Goal: Task Accomplishment & Management: Complete application form

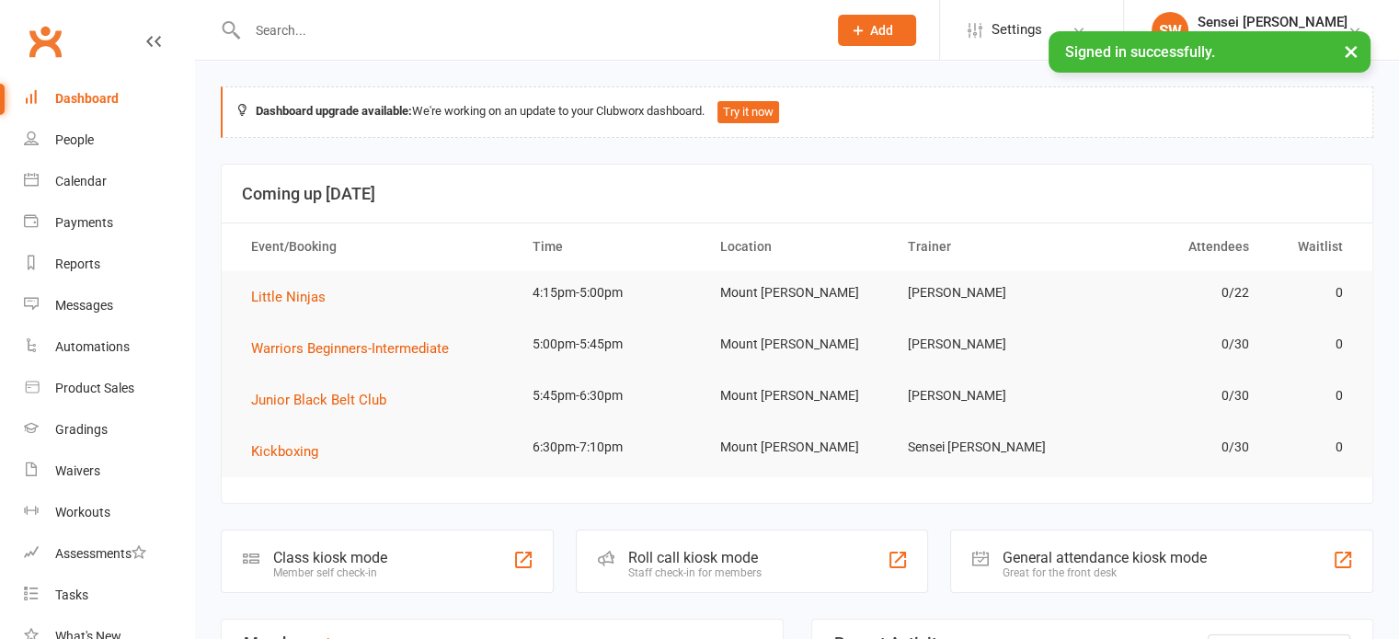
click at [894, 29] on button "Add" at bounding box center [877, 30] width 78 height 31
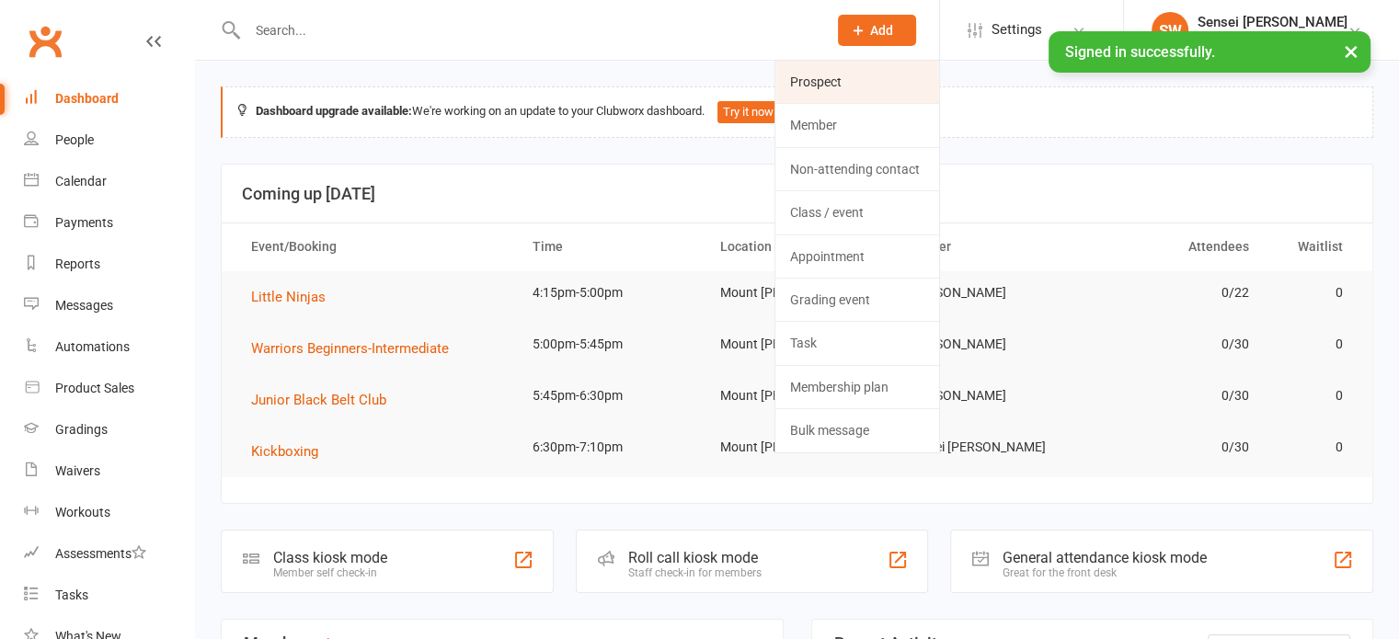
click at [842, 75] on link "Prospect" at bounding box center [857, 82] width 164 height 42
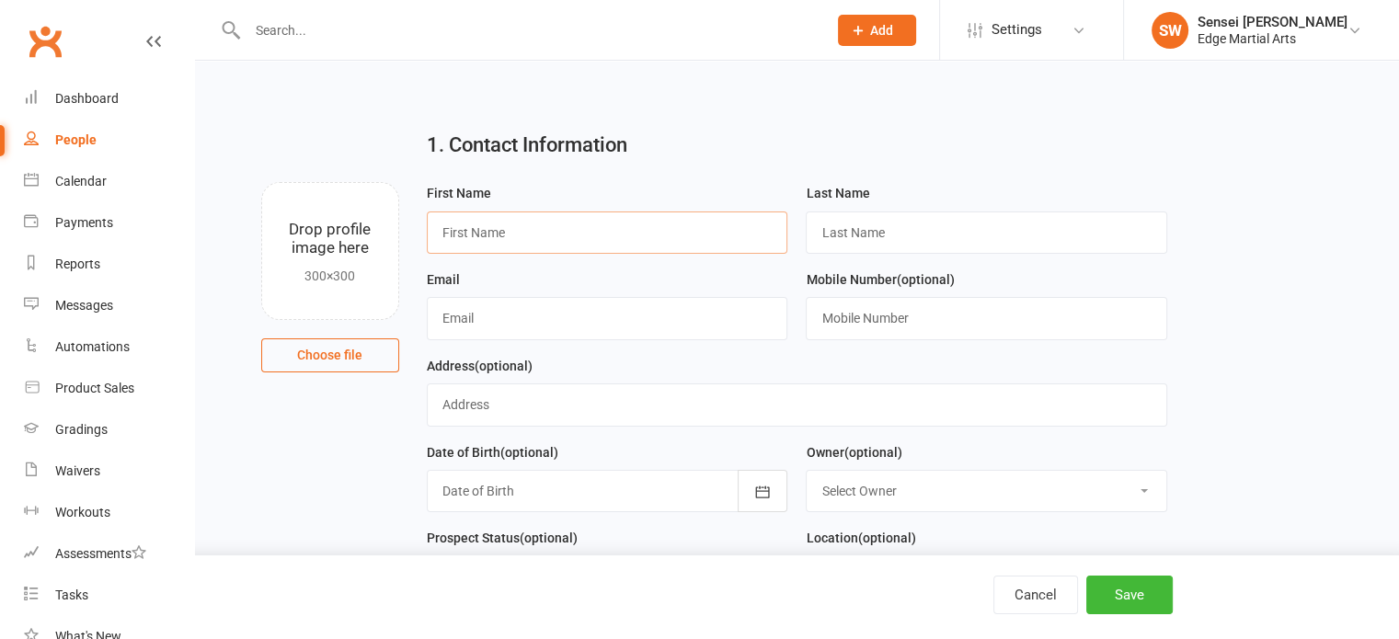
click at [546, 232] on input "text" at bounding box center [607, 233] width 361 height 42
type input "Levi"
type input "Wells"
type input "ses_10@hotmail.com"
type input "0401255891"
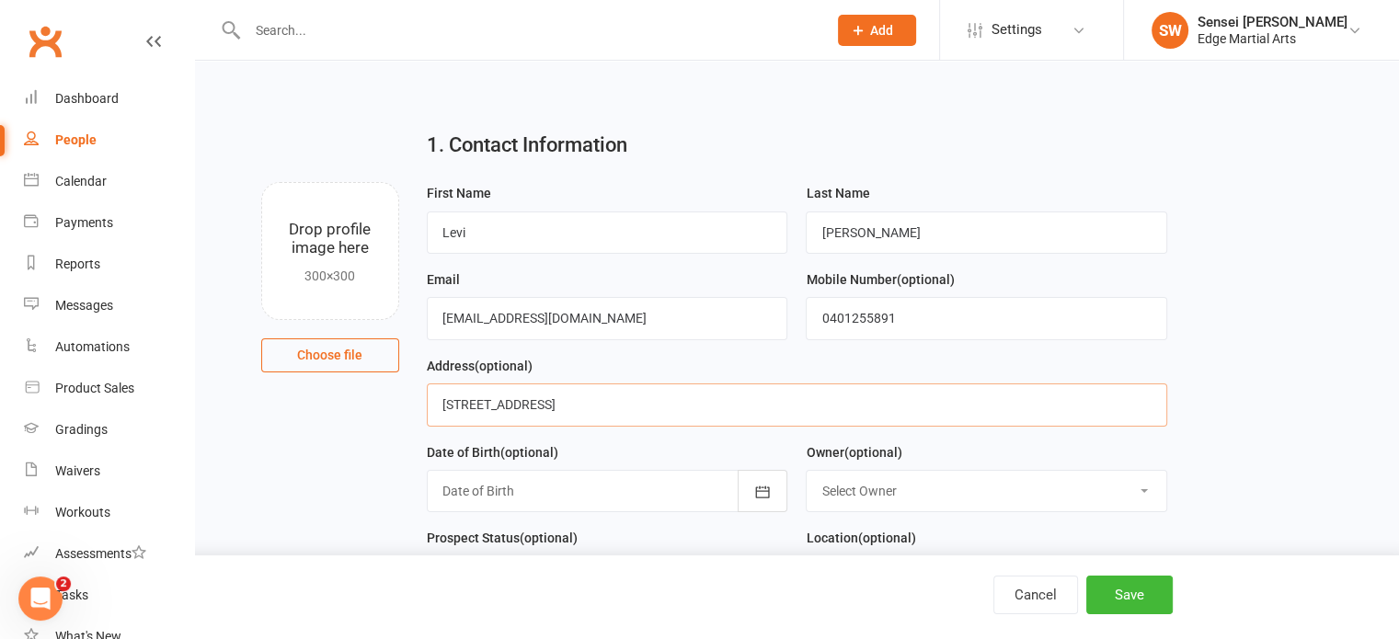
type input "61Stephen Ave Montrose 3765"
click at [770, 500] on button "button" at bounding box center [763, 491] width 50 height 42
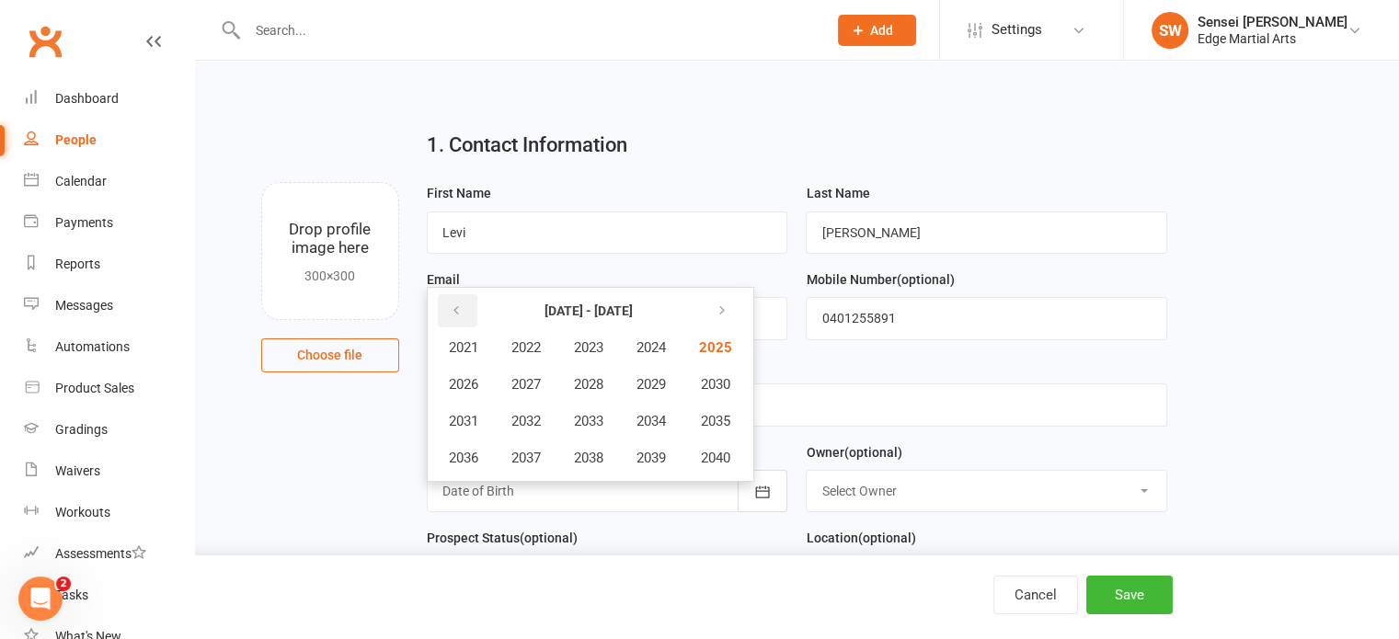
click at [450, 315] on icon "button" at bounding box center [456, 311] width 13 height 15
click at [660, 450] on span "2019" at bounding box center [650, 458] width 29 height 17
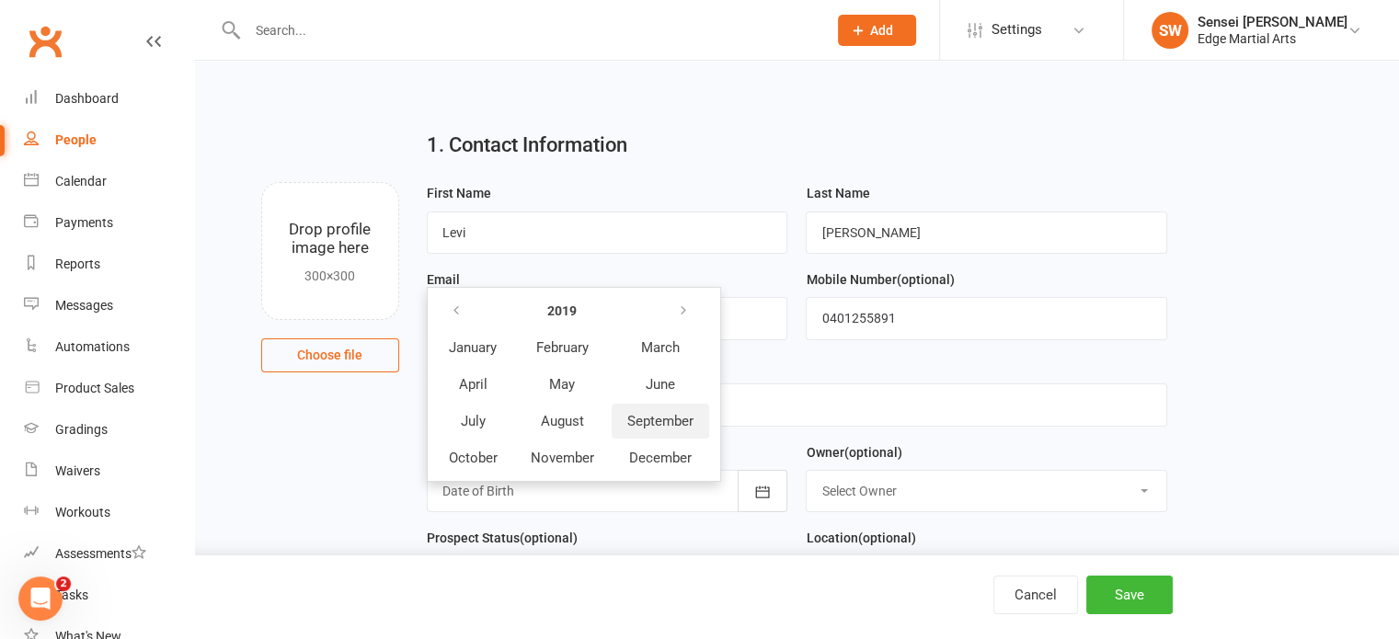
click at [643, 418] on span "September" at bounding box center [660, 421] width 66 height 17
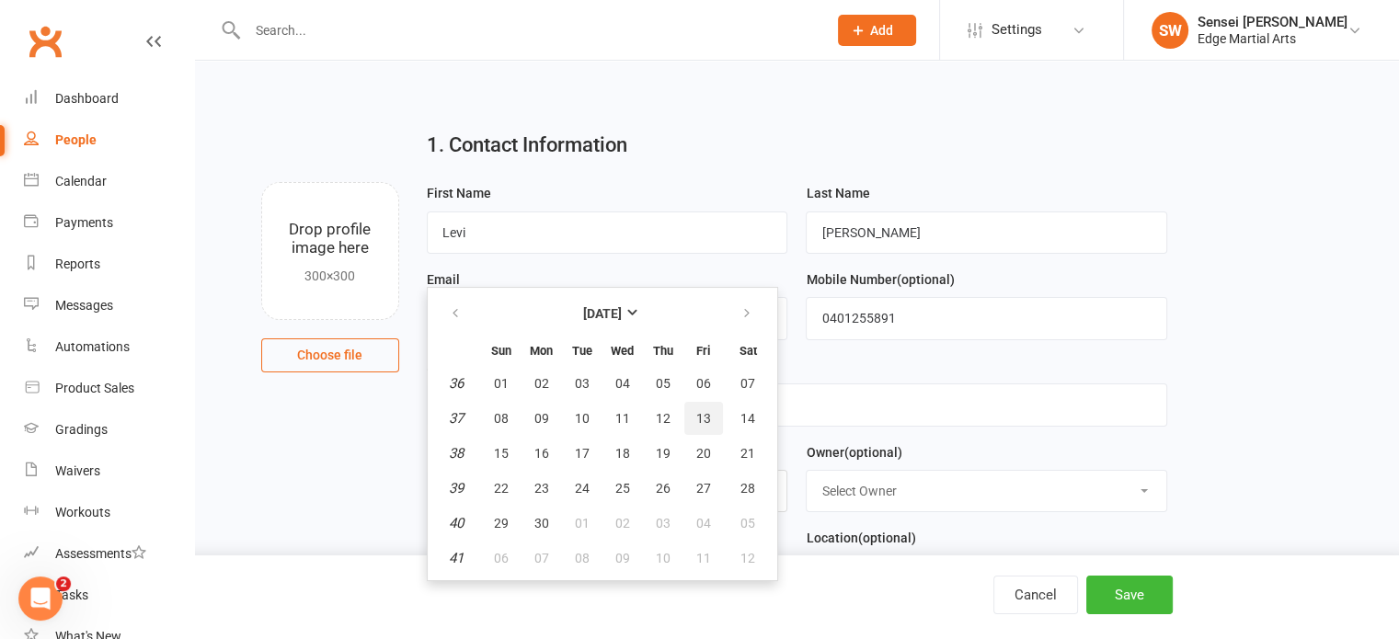
click at [697, 415] on span "13" at bounding box center [703, 418] width 15 height 15
type input "13 Sep 2019"
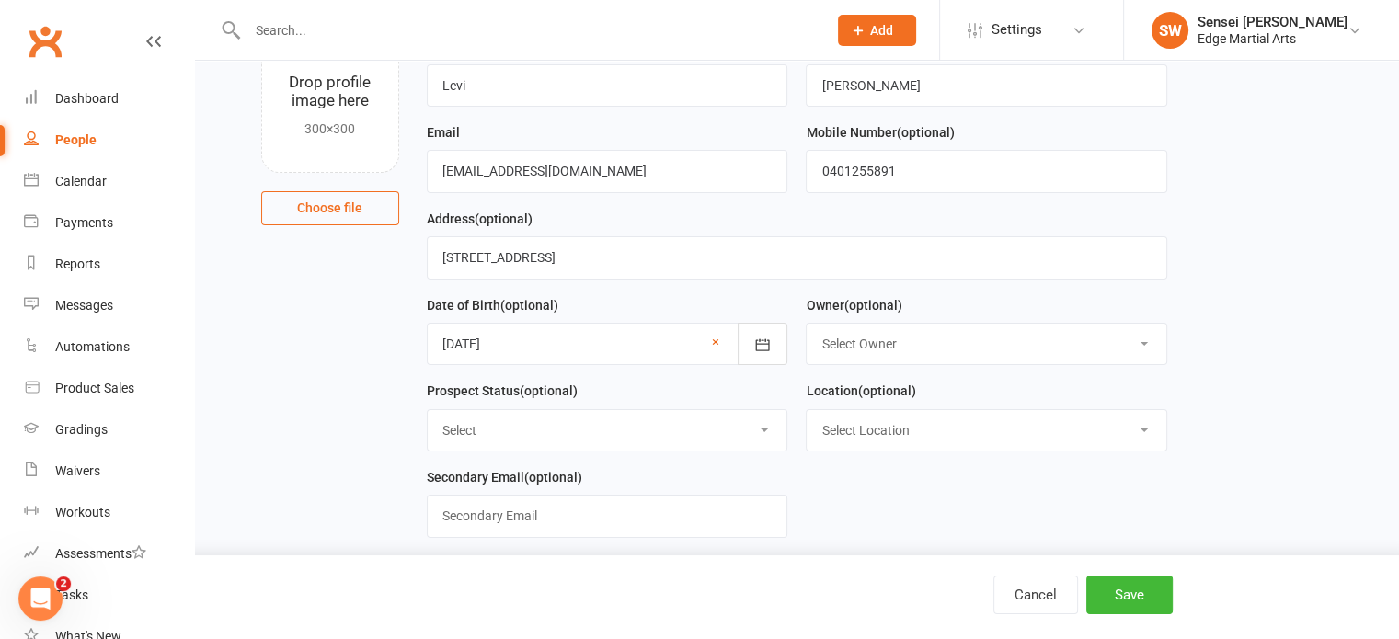
scroll to position [147, 0]
click at [945, 344] on select "Select Owner Shihan Amy Gardam Sensei Callum Williams Samantha Roberts" at bounding box center [987, 344] width 360 height 40
select select "0"
click at [807, 324] on select "Select Owner Shihan Amy Gardam Sensei Callum Williams Samantha Roberts" at bounding box center [987, 344] width 360 height 40
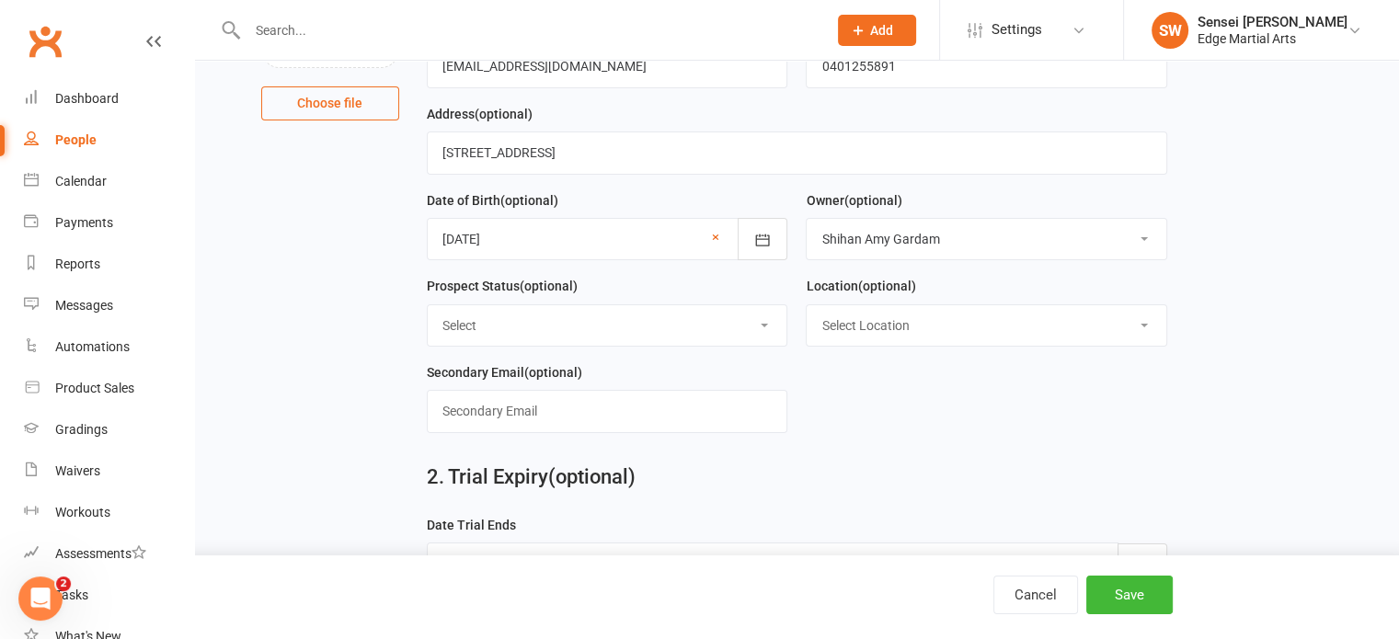
click at [708, 338] on select "Select Follow-up Call Follow-up Email Follow up completed Trial completed-paper…" at bounding box center [608, 325] width 360 height 40
click at [907, 318] on select "Select Location Mount Evelyn" at bounding box center [987, 325] width 360 height 40
click at [873, 395] on form "First Name Levi Last Name Wells Email ses_10@hotmail.com Mobile Number (optiona…" at bounding box center [797, 189] width 759 height 518
click at [868, 341] on select "Select Location Mount Evelyn" at bounding box center [987, 325] width 360 height 40
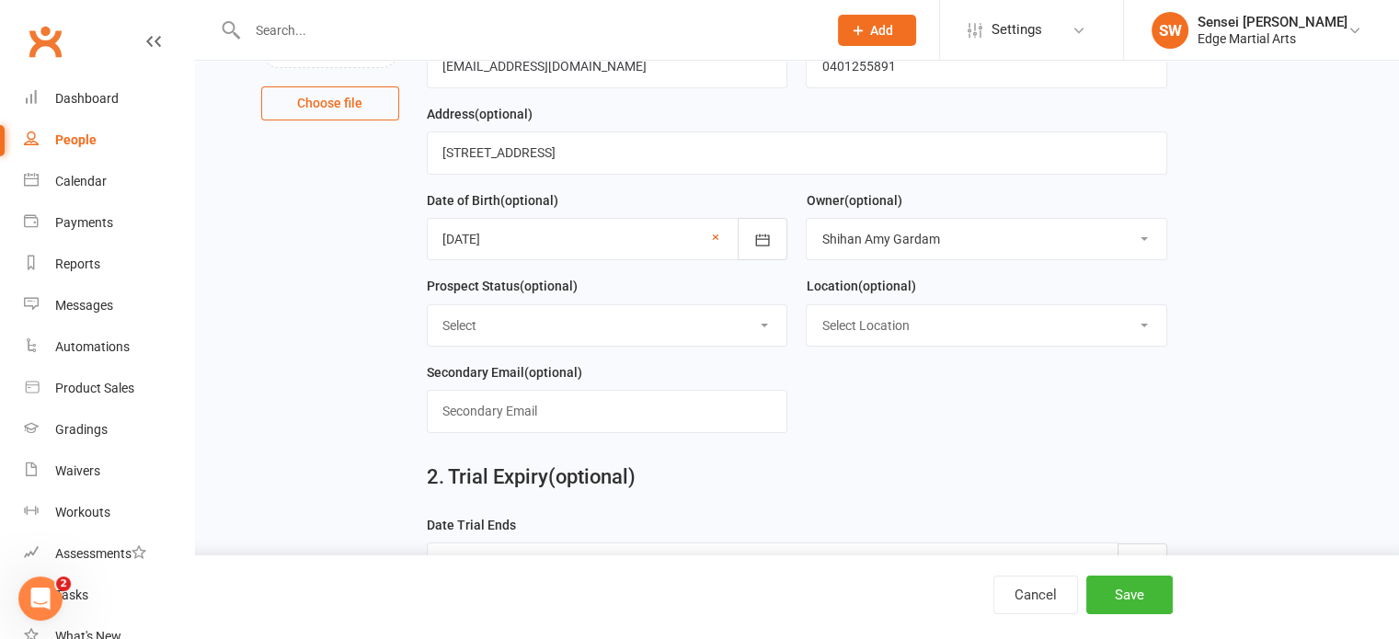
select select "0"
click at [807, 305] on select "Select Location Mount Evelyn" at bounding box center [987, 325] width 360 height 40
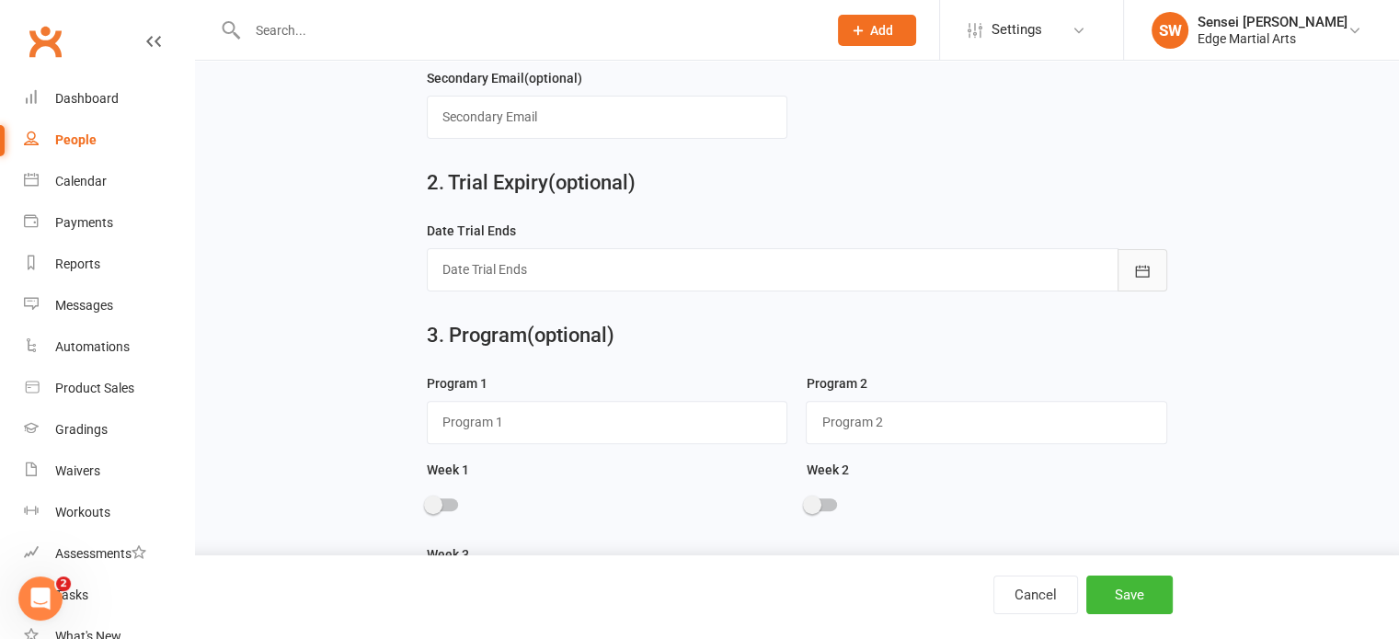
click at [1148, 282] on button "button" at bounding box center [1142, 270] width 50 height 42
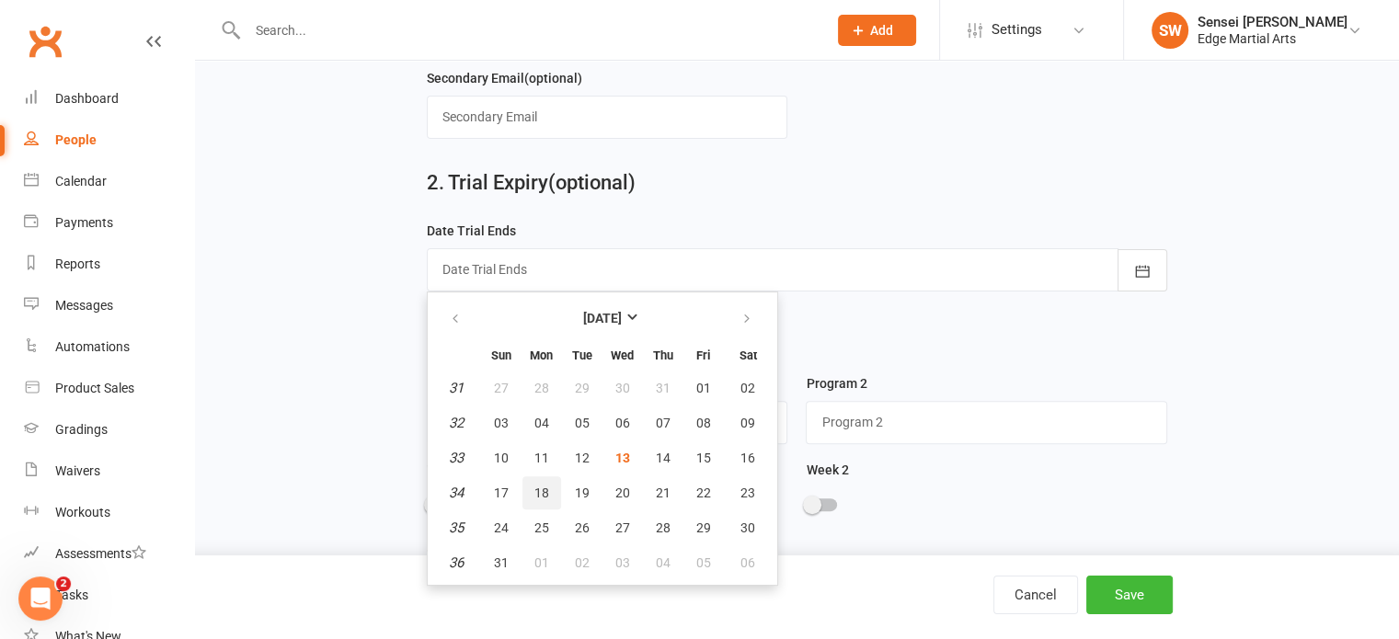
click at [538, 488] on span "18" at bounding box center [541, 493] width 15 height 15
type input "18 Aug 2025"
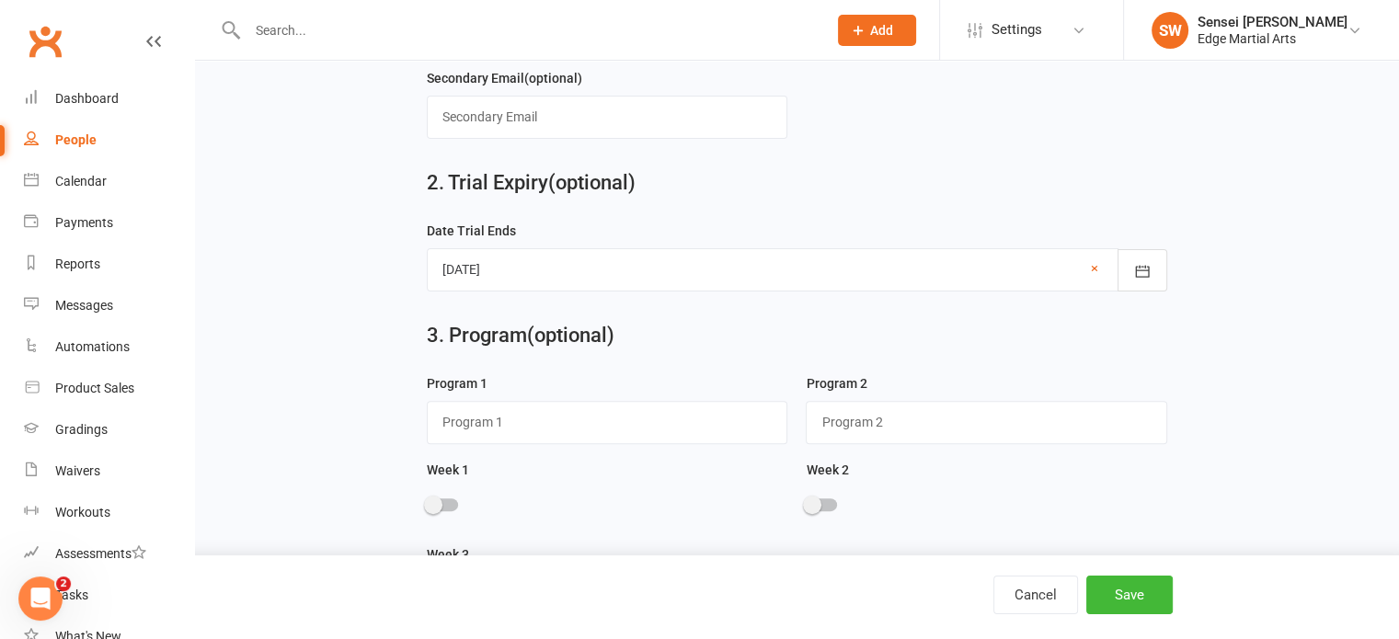
scroll to position [712, 0]
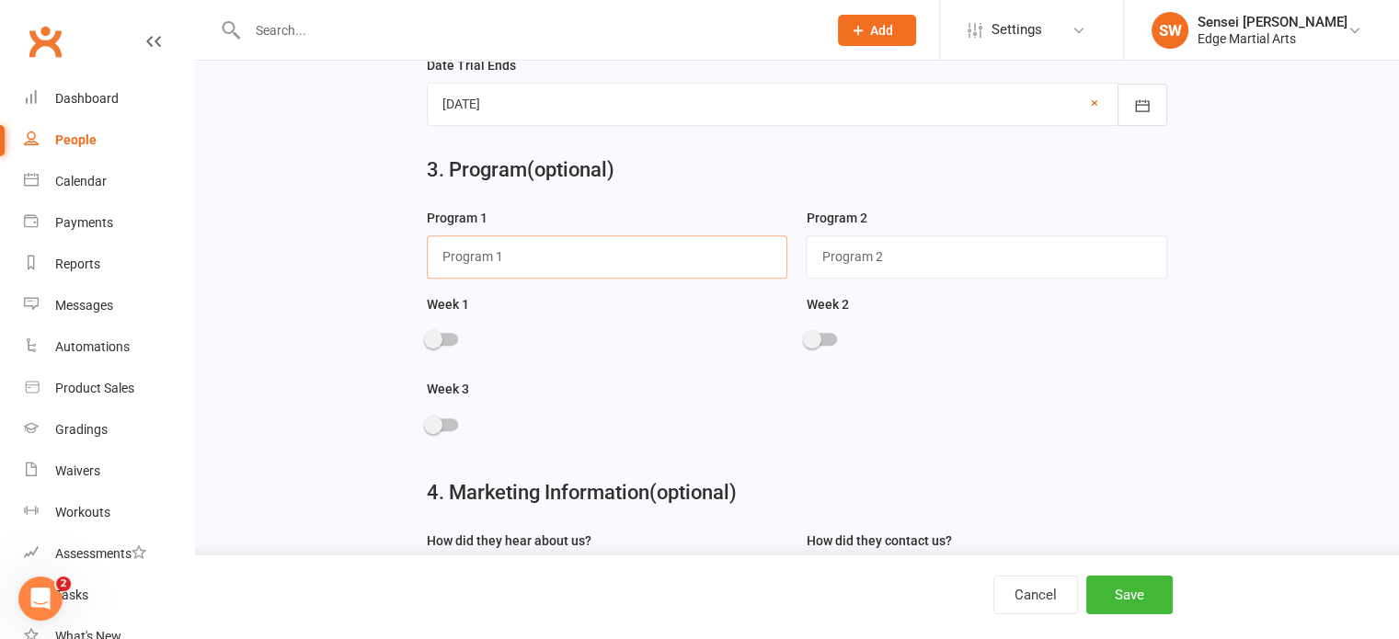
click at [467, 257] on input "text" at bounding box center [607, 256] width 361 height 42
type input "Little Ninjas"
click at [445, 334] on div at bounding box center [442, 339] width 31 height 13
click at [427, 337] on input "checkbox" at bounding box center [427, 337] width 0 height 0
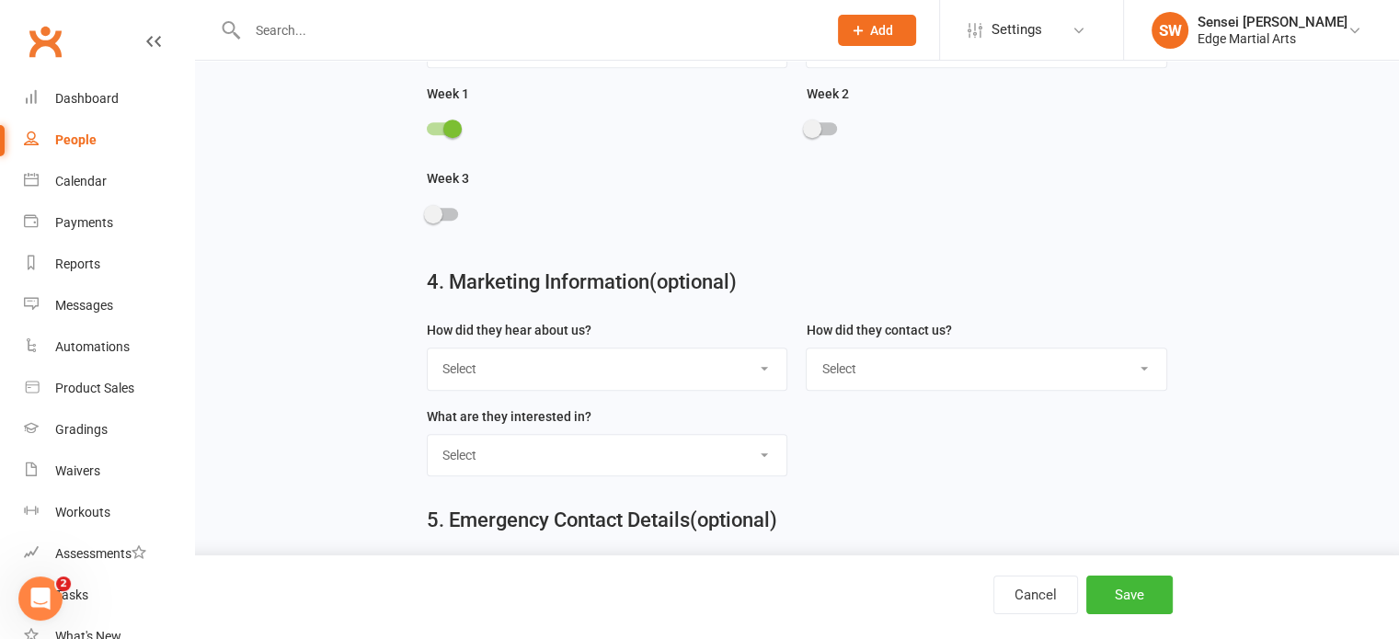
scroll to position [936, 0]
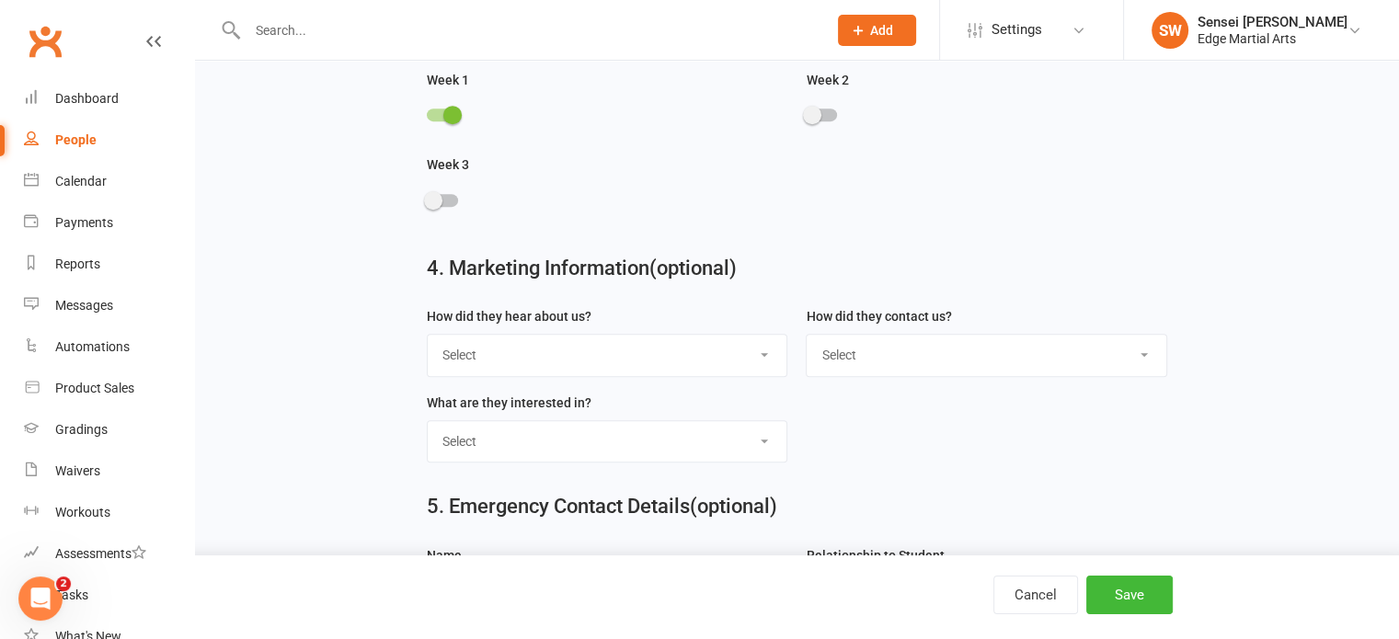
click at [591, 344] on select "Select Google Through A Friend Poster Magazine Walk by Letter Box Drop Facebook" at bounding box center [608, 355] width 360 height 40
select select "Walk by"
click at [428, 335] on select "Select Google Through A Friend Poster Magazine Walk by Letter Box Drop Facebook" at bounding box center [608, 355] width 360 height 40
click at [941, 338] on select "Select Phone Email In-Facility" at bounding box center [987, 355] width 360 height 40
select select "Email"
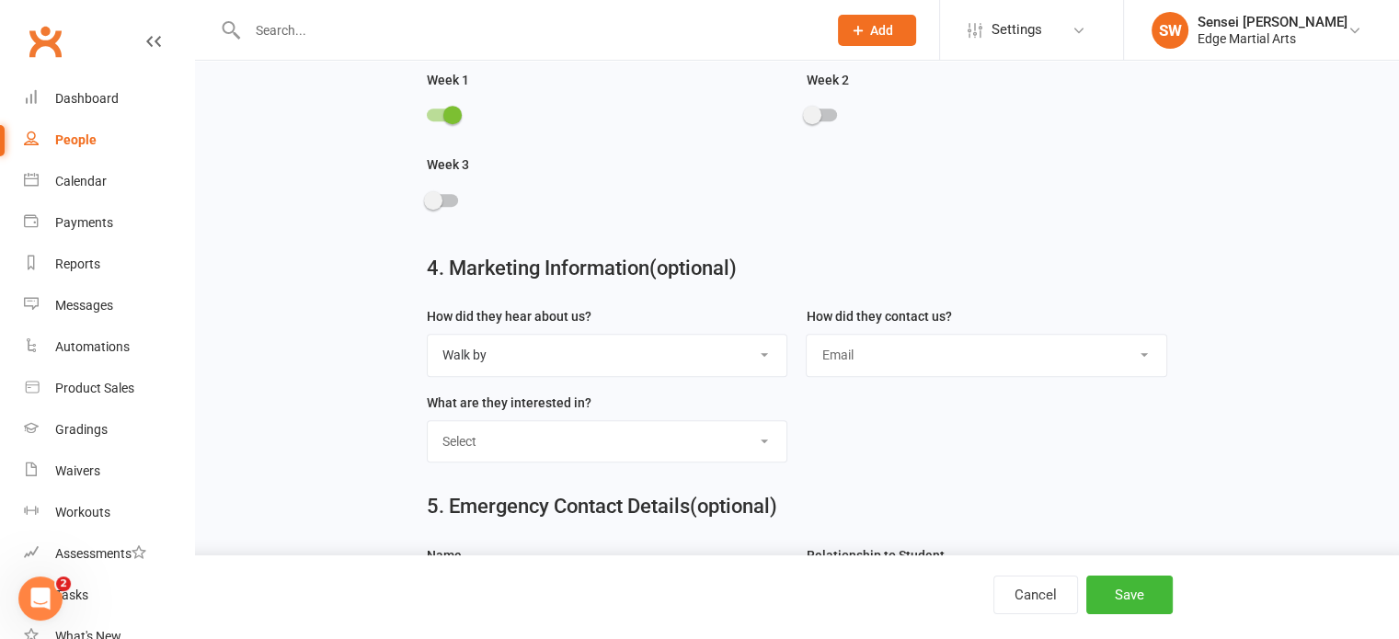
click at [807, 335] on select "Select Phone Email In-Facility" at bounding box center [987, 355] width 360 height 40
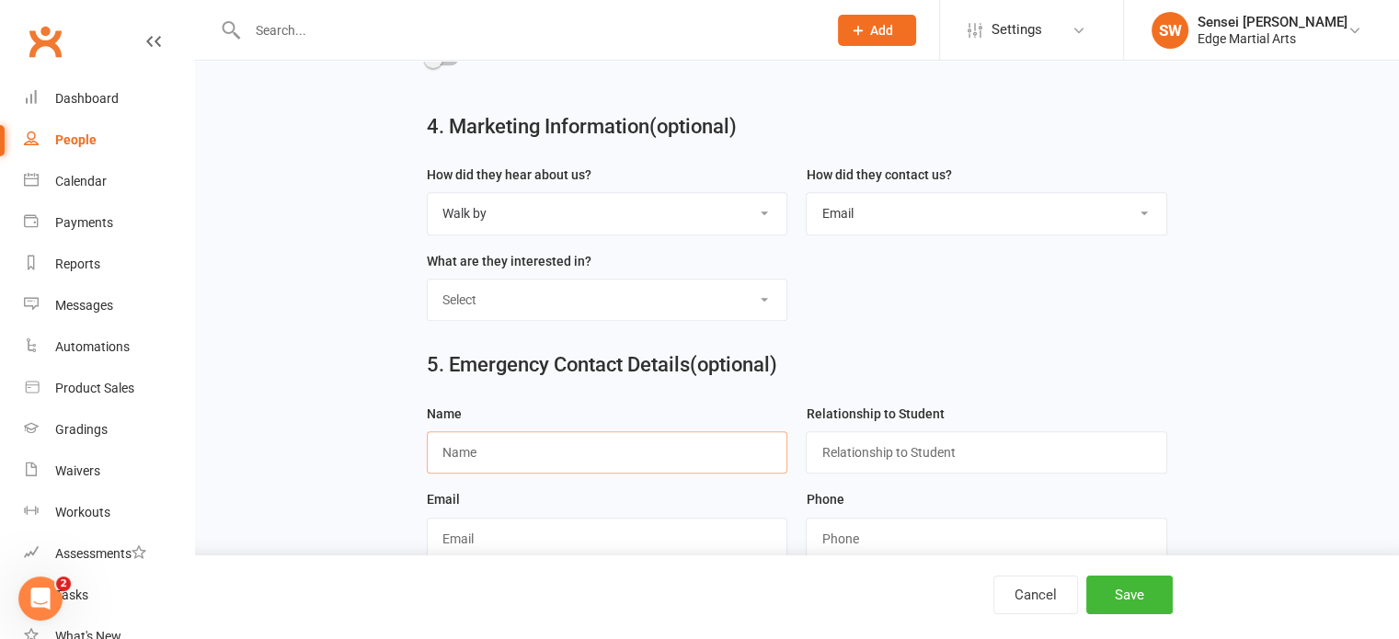
click at [558, 431] on input "text" at bounding box center [607, 452] width 361 height 42
type input "Sarah Allan"
type input "Mum"
click at [1137, 580] on button "Save" at bounding box center [1129, 595] width 86 height 39
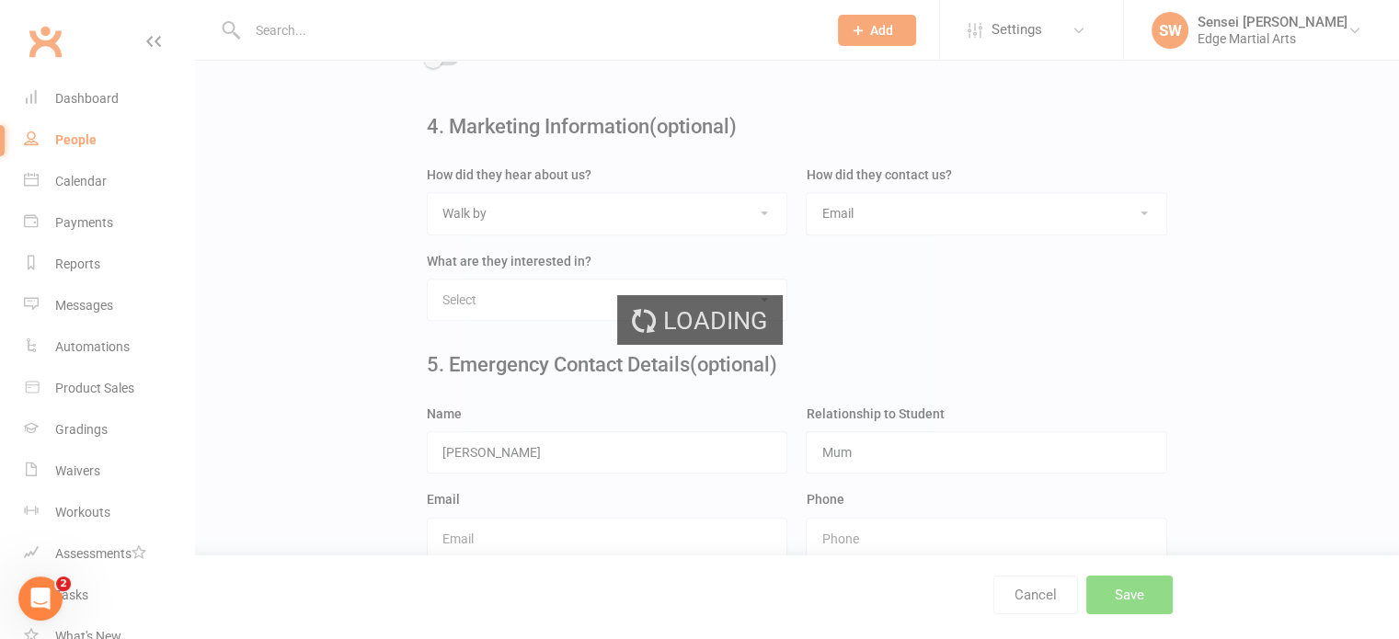
scroll to position [0, 0]
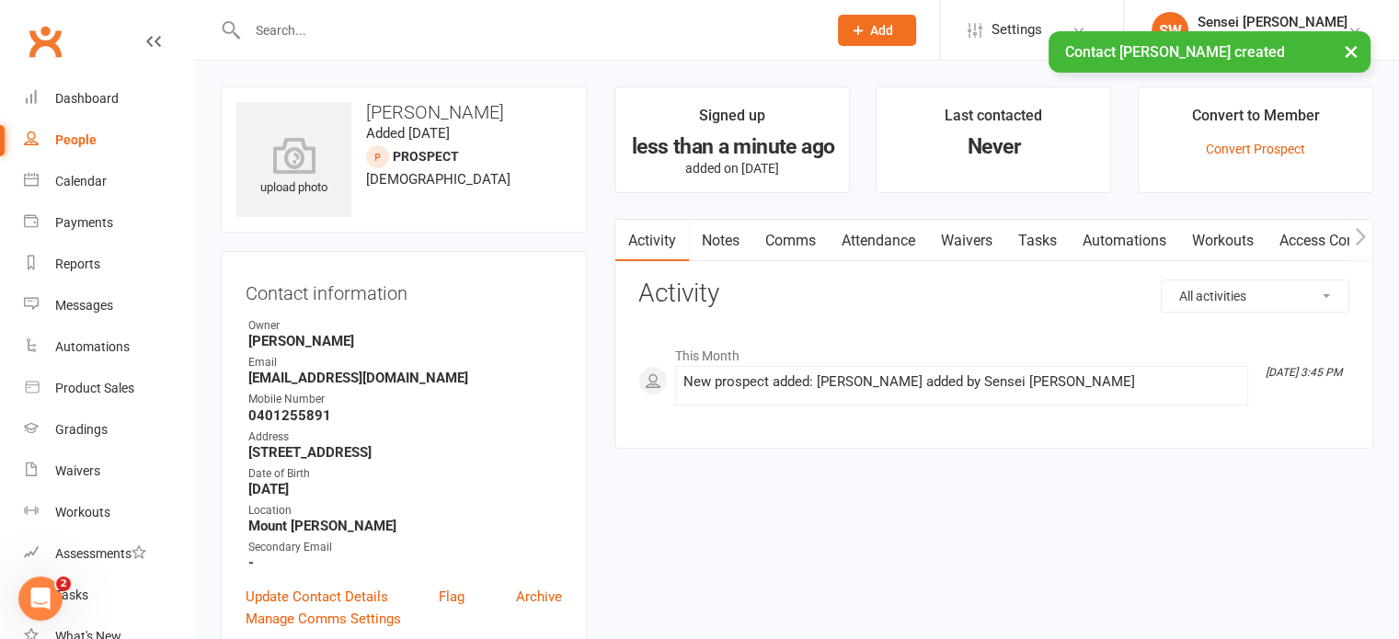
click at [878, 23] on span "Add" at bounding box center [881, 30] width 23 height 15
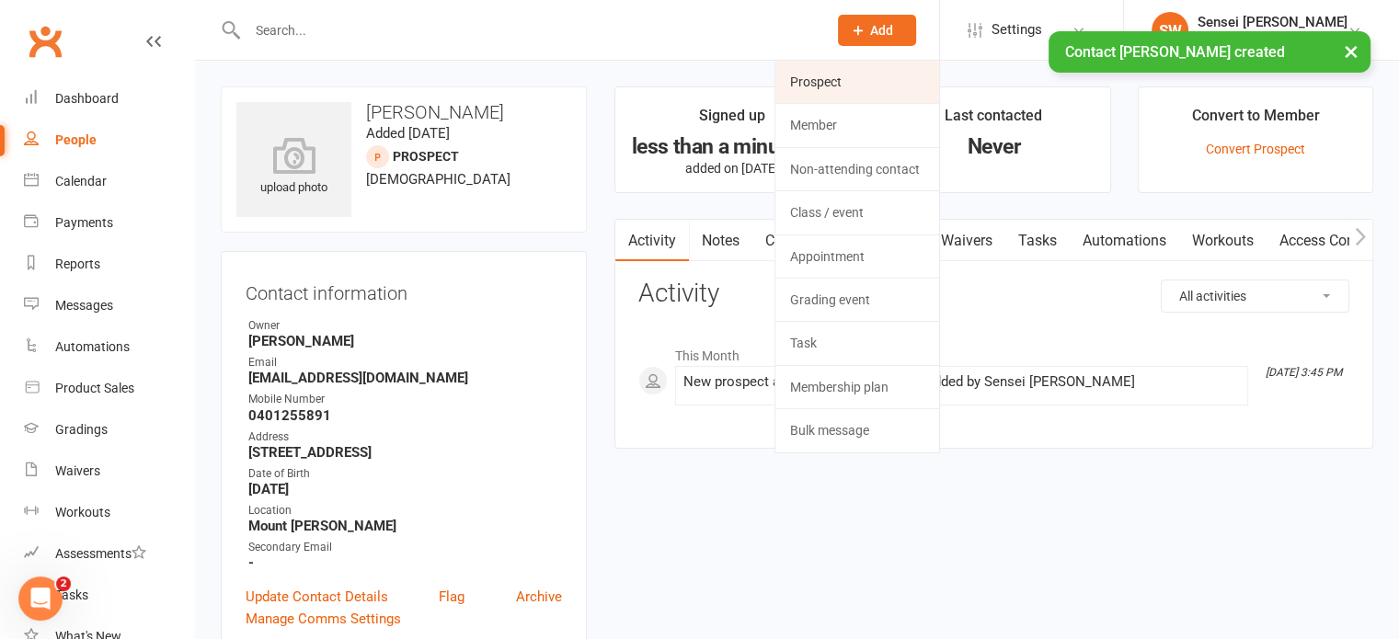
click at [831, 83] on link "Prospect" at bounding box center [857, 82] width 164 height 42
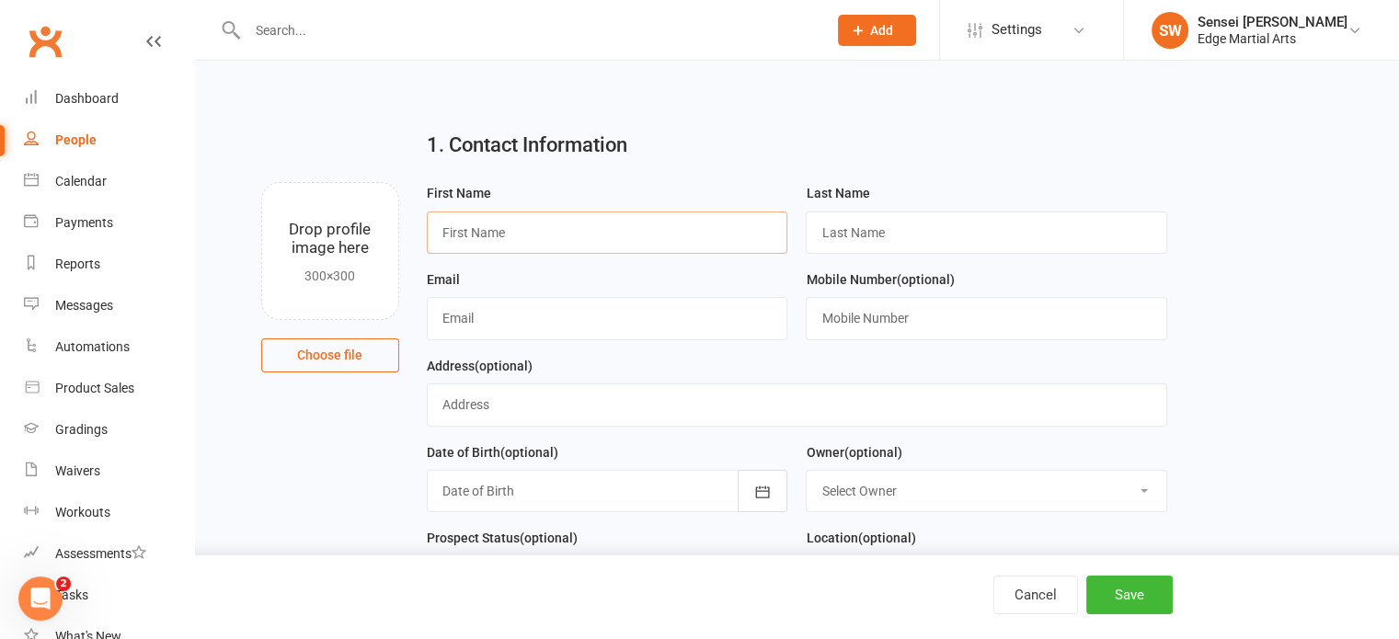
click at [528, 228] on input "text" at bounding box center [607, 233] width 361 height 42
type input "Maverick"
type input "Verkuyl"
type input "lianaely@hotmail.com"
type input "0418134757"
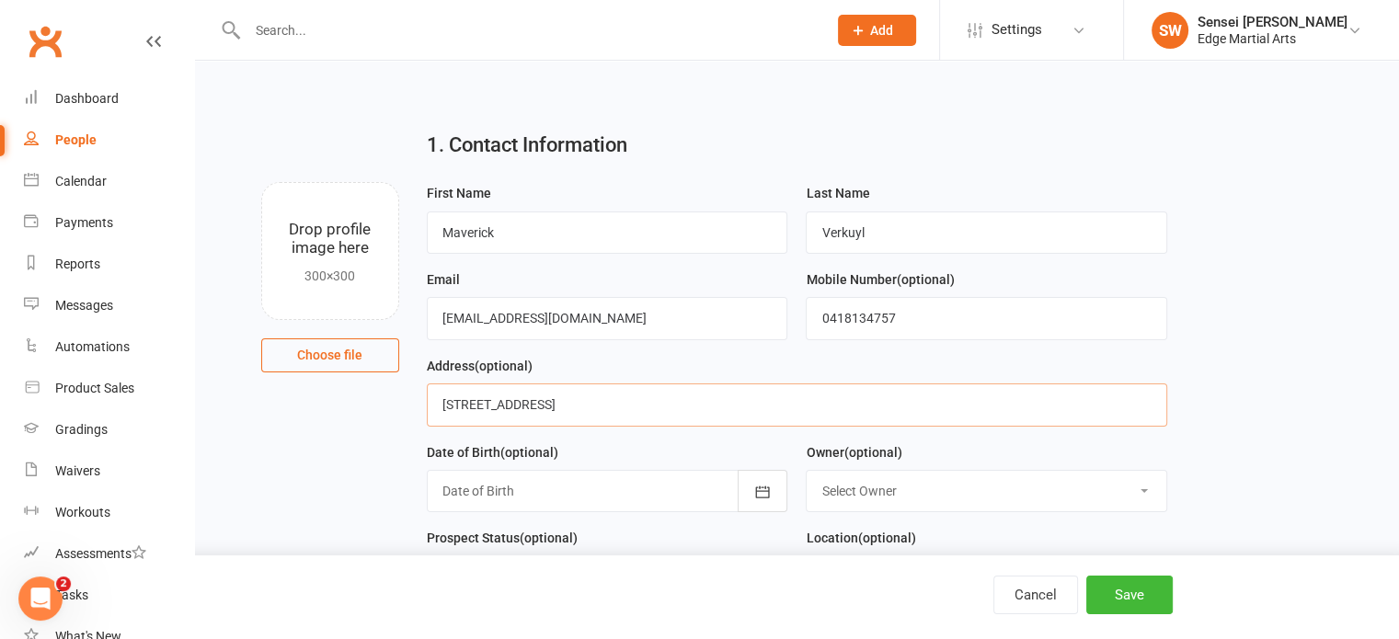
scroll to position [118, 0]
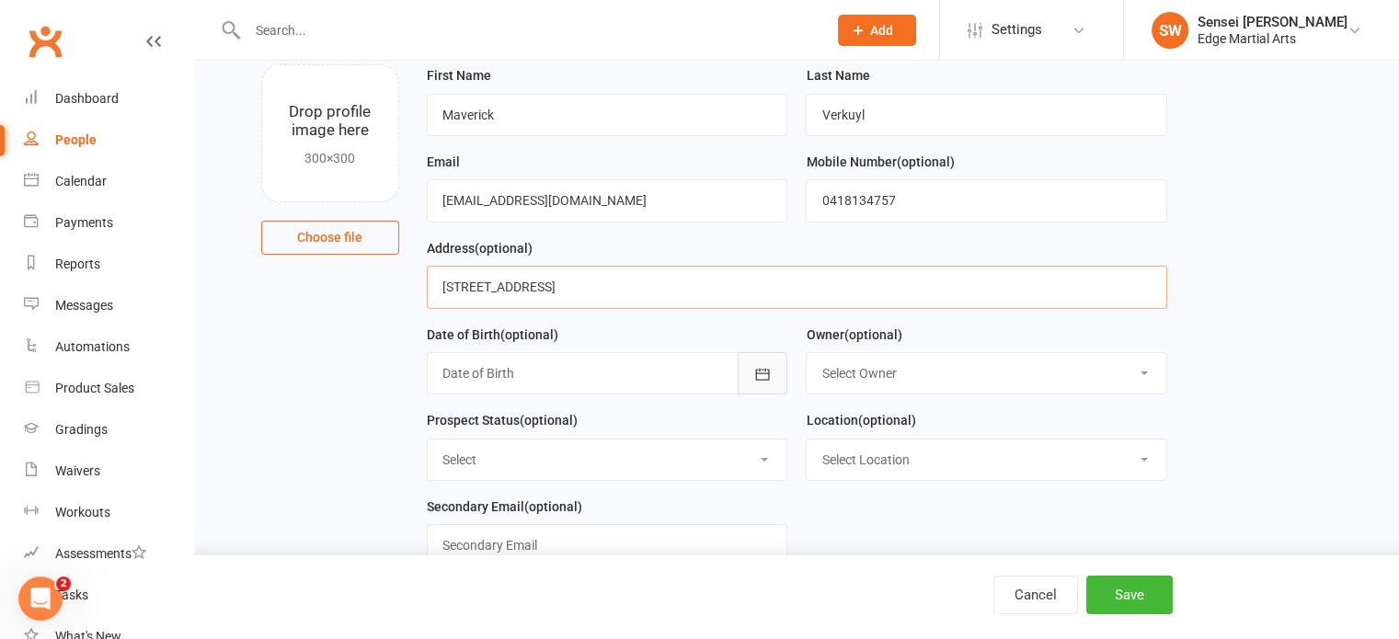
type input "21 Bambra St Croydon 3136"
click at [765, 369] on icon "button" at bounding box center [763, 374] width 14 height 12
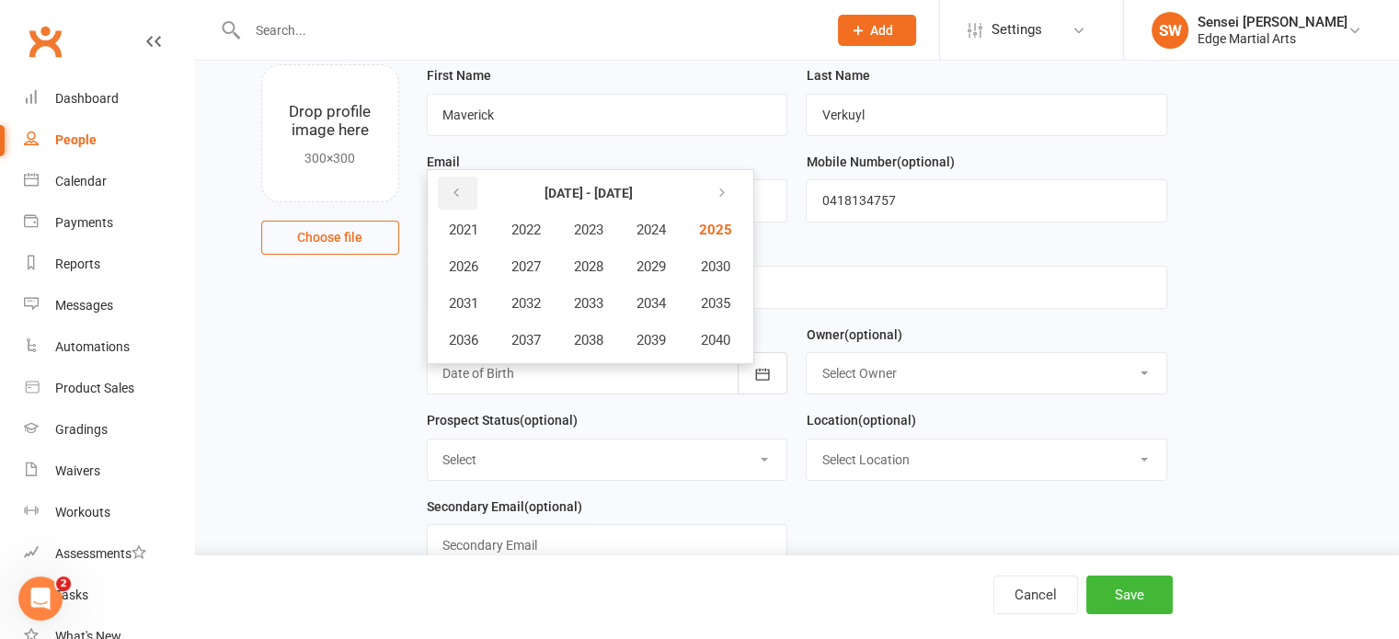
click at [446, 193] on button "button" at bounding box center [458, 193] width 40 height 33
click at [600, 337] on span "2018" at bounding box center [588, 340] width 29 height 17
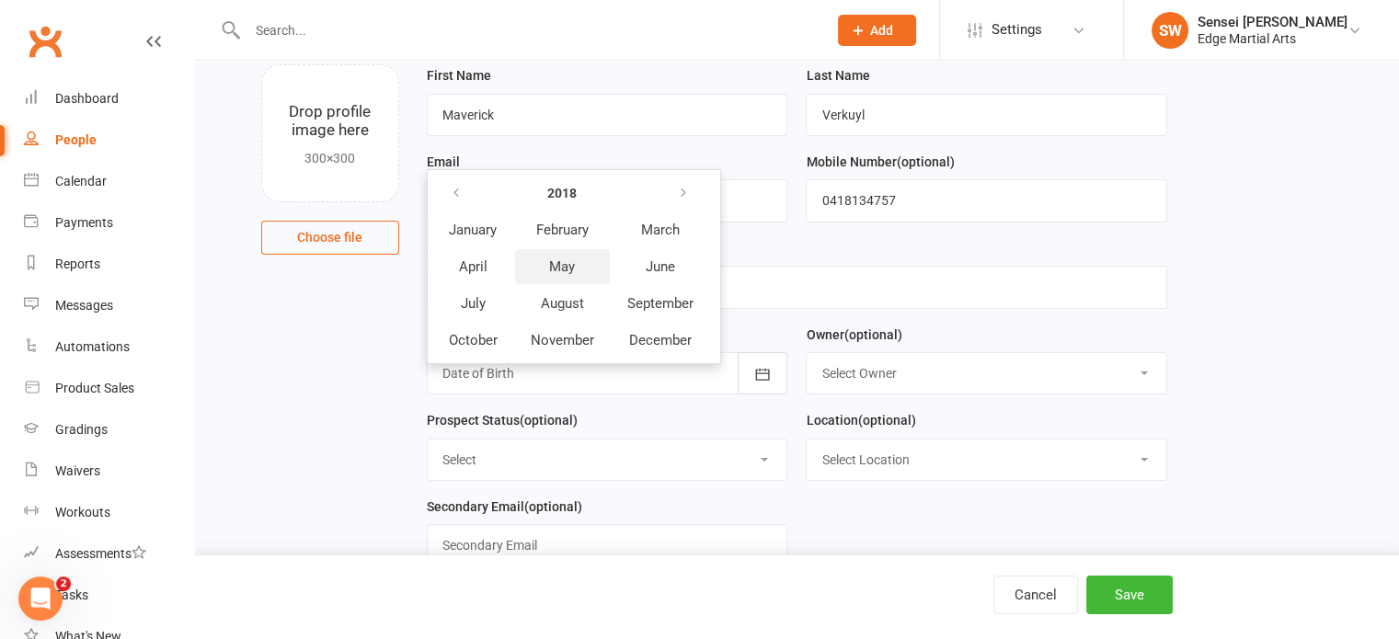
click at [562, 259] on span "May" at bounding box center [562, 266] width 26 height 17
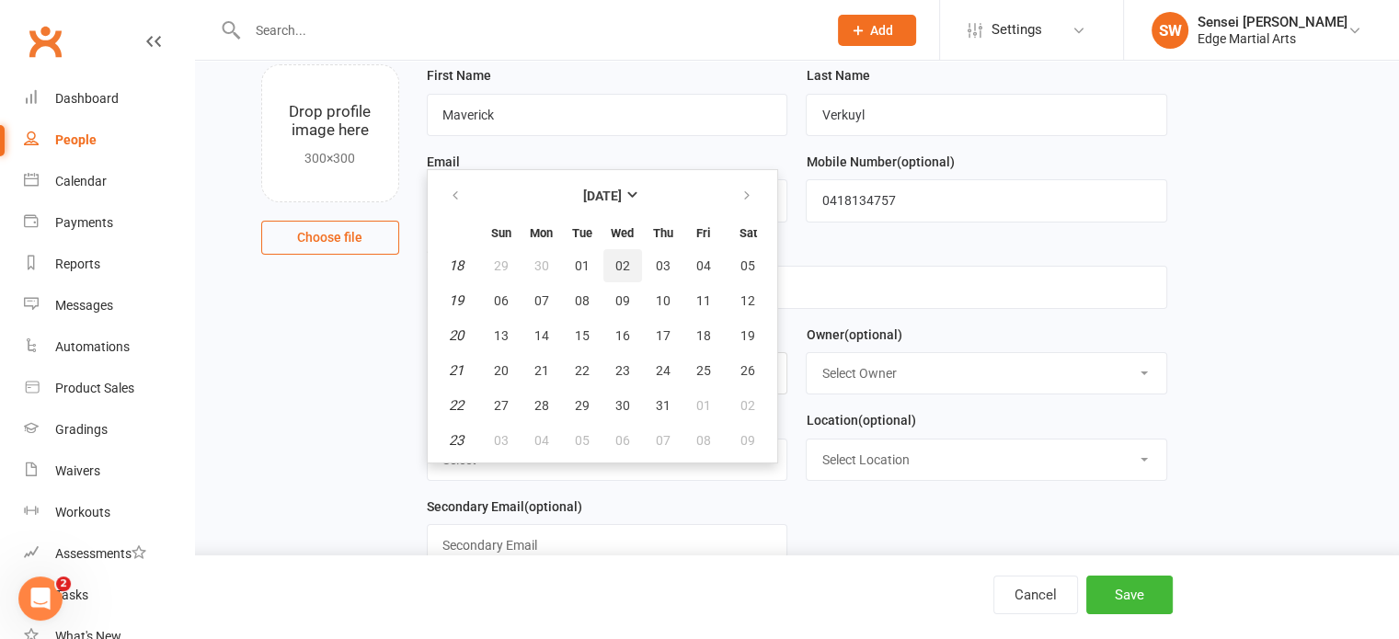
click at [617, 261] on span "02" at bounding box center [622, 265] width 15 height 15
type input "02 May 2018"
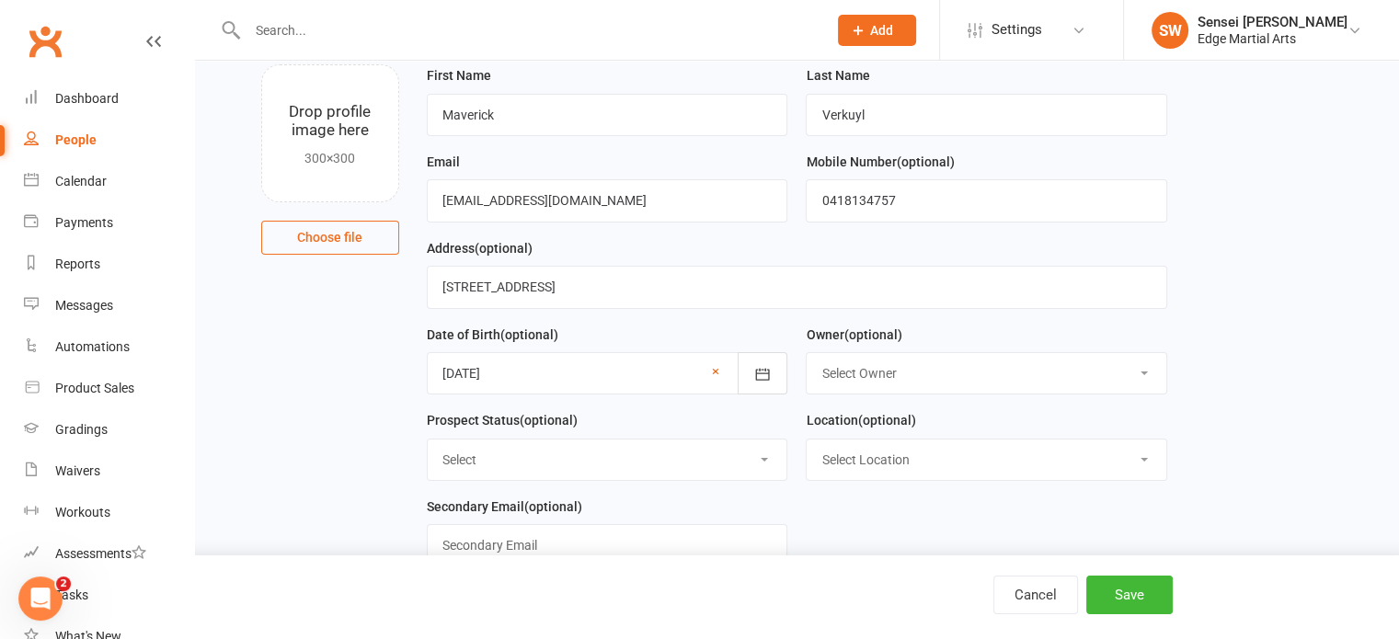
click at [954, 372] on select "Select Owner Shihan Amy Gardam Sensei Callum Williams Samantha Roberts" at bounding box center [987, 373] width 360 height 40
select select "0"
click at [807, 353] on select "Select Owner Shihan Amy Gardam Sensei Callum Williams Samantha Roberts" at bounding box center [987, 373] width 360 height 40
click at [931, 451] on select "Select Location Mount Evelyn" at bounding box center [987, 460] width 360 height 40
select select "0"
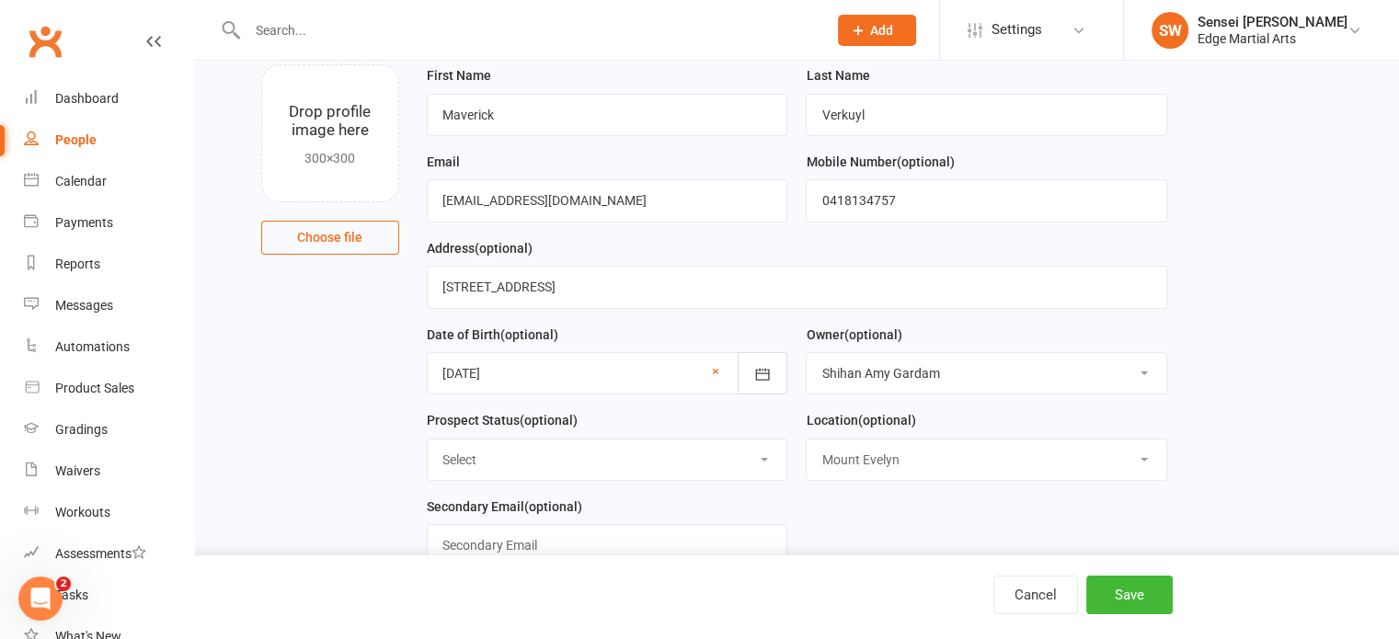
click at [807, 440] on select "Select Location Mount Evelyn" at bounding box center [987, 460] width 360 height 40
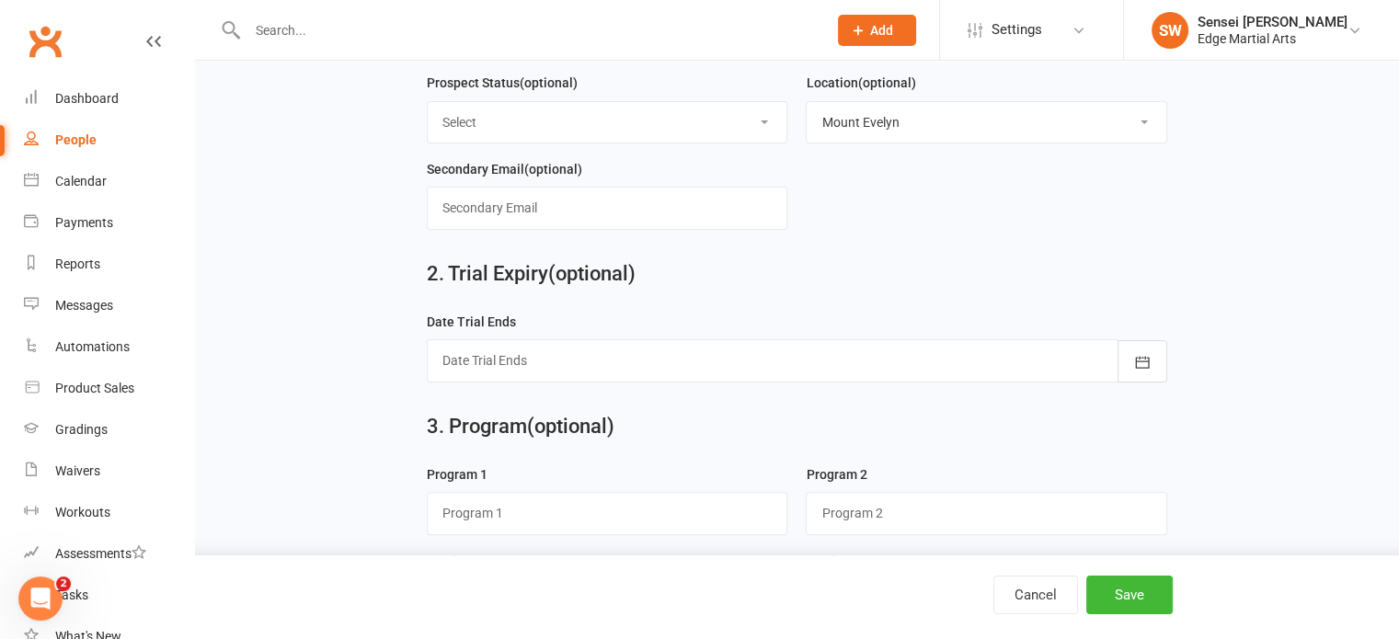
scroll to position [454, 0]
click at [1163, 361] on button "button" at bounding box center [1142, 362] width 50 height 42
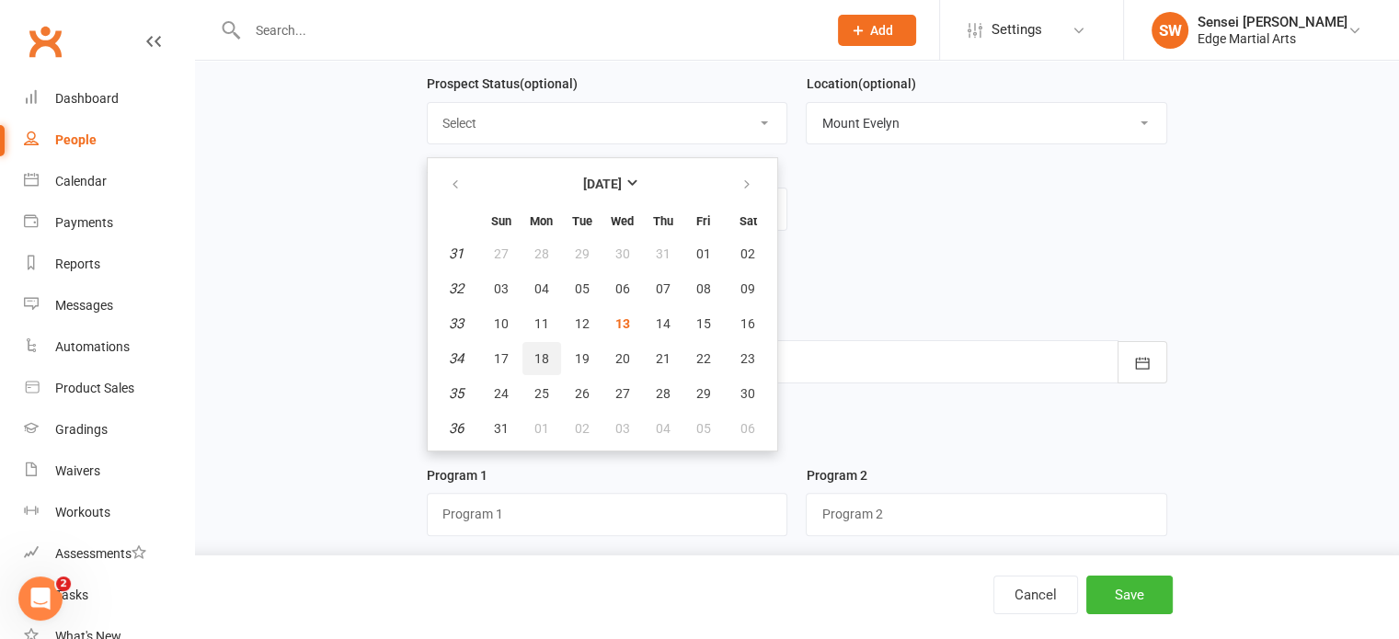
click at [538, 342] on button "18" at bounding box center [541, 358] width 39 height 33
type input "18 Aug 2025"
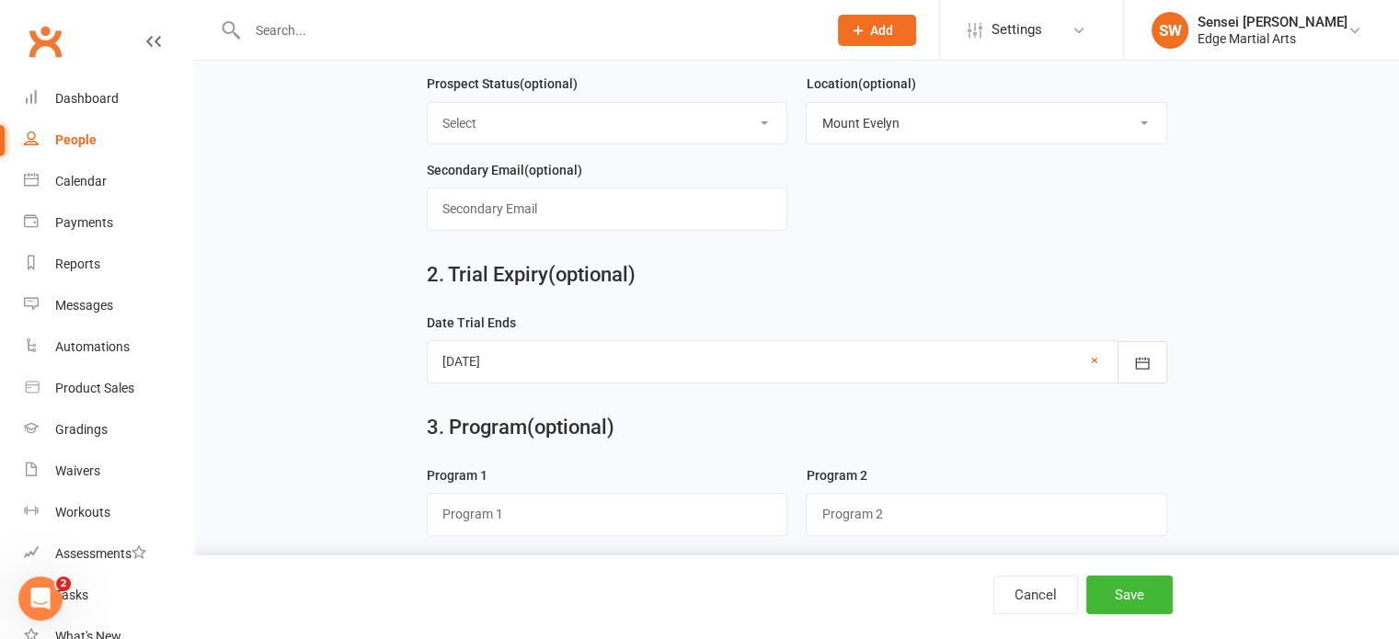
scroll to position [624, 0]
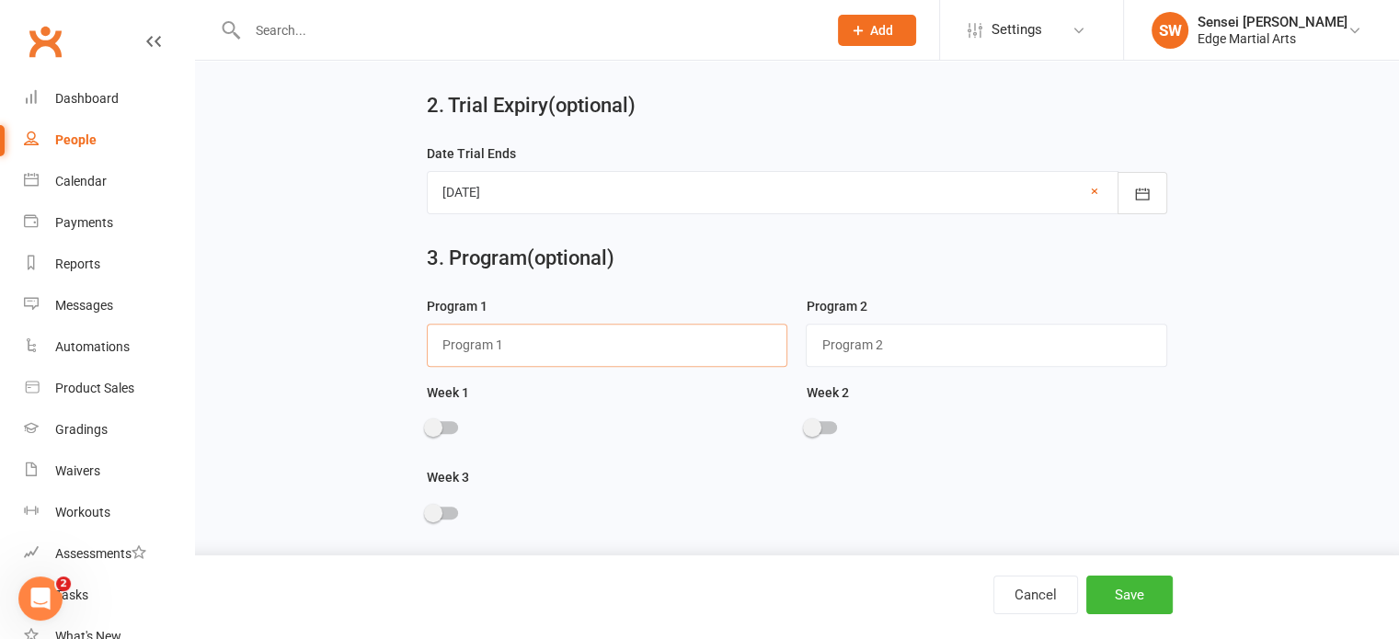
click at [490, 349] on input "text" at bounding box center [607, 345] width 361 height 42
type input "Warriors"
click at [445, 432] on div at bounding box center [607, 430] width 361 height 41
click at [445, 427] on div at bounding box center [442, 427] width 31 height 13
click at [427, 425] on input "checkbox" at bounding box center [427, 425] width 0 height 0
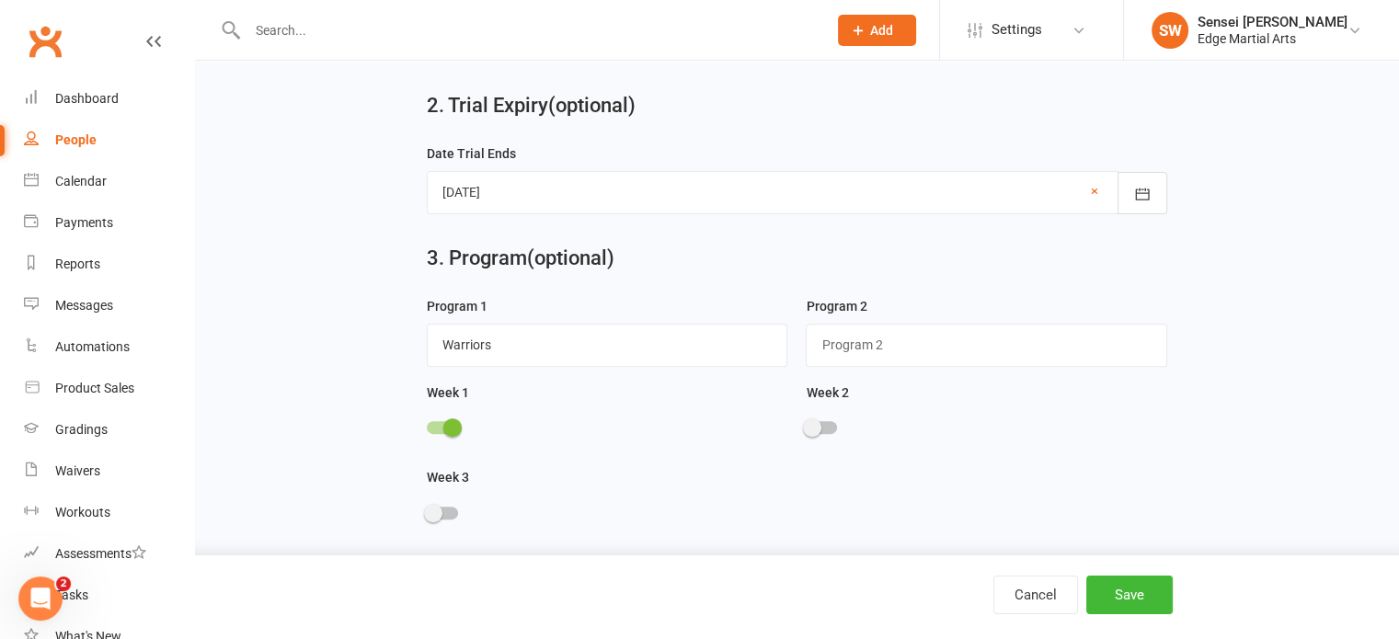
scroll to position [876, 0]
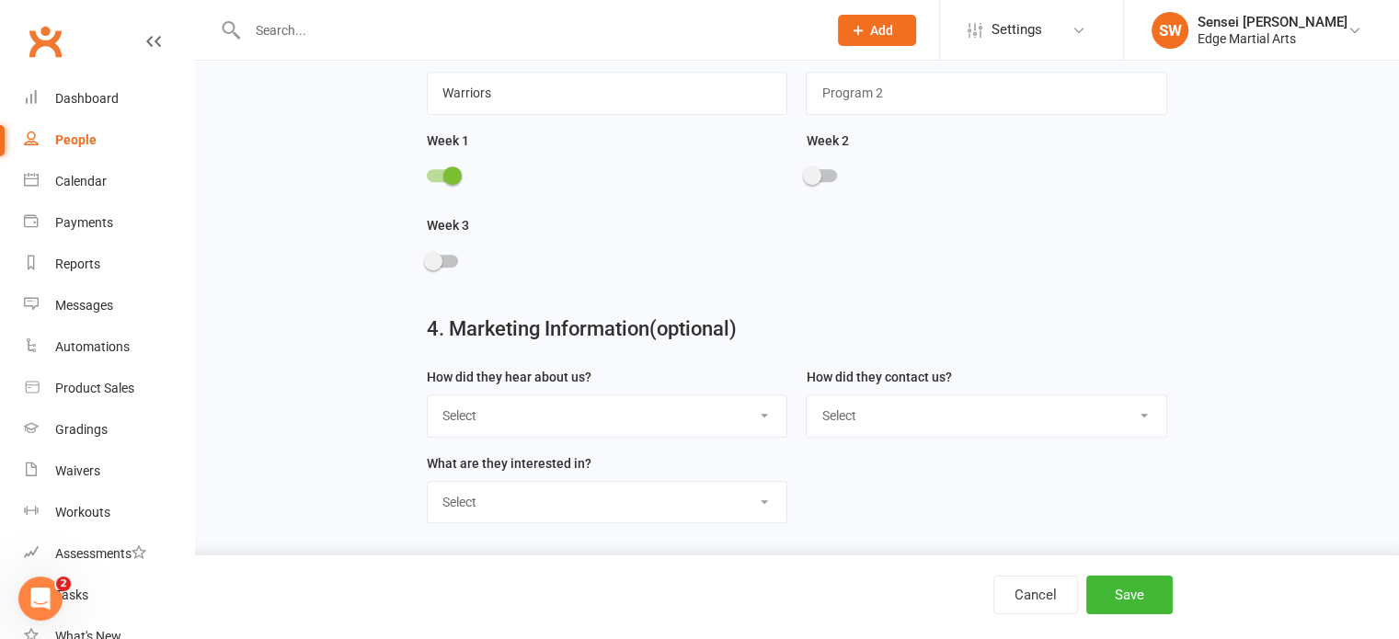
click at [695, 406] on select "Select Google Through A Friend Poster Magazine Walk by Letter Box Drop Facebook" at bounding box center [608, 415] width 360 height 40
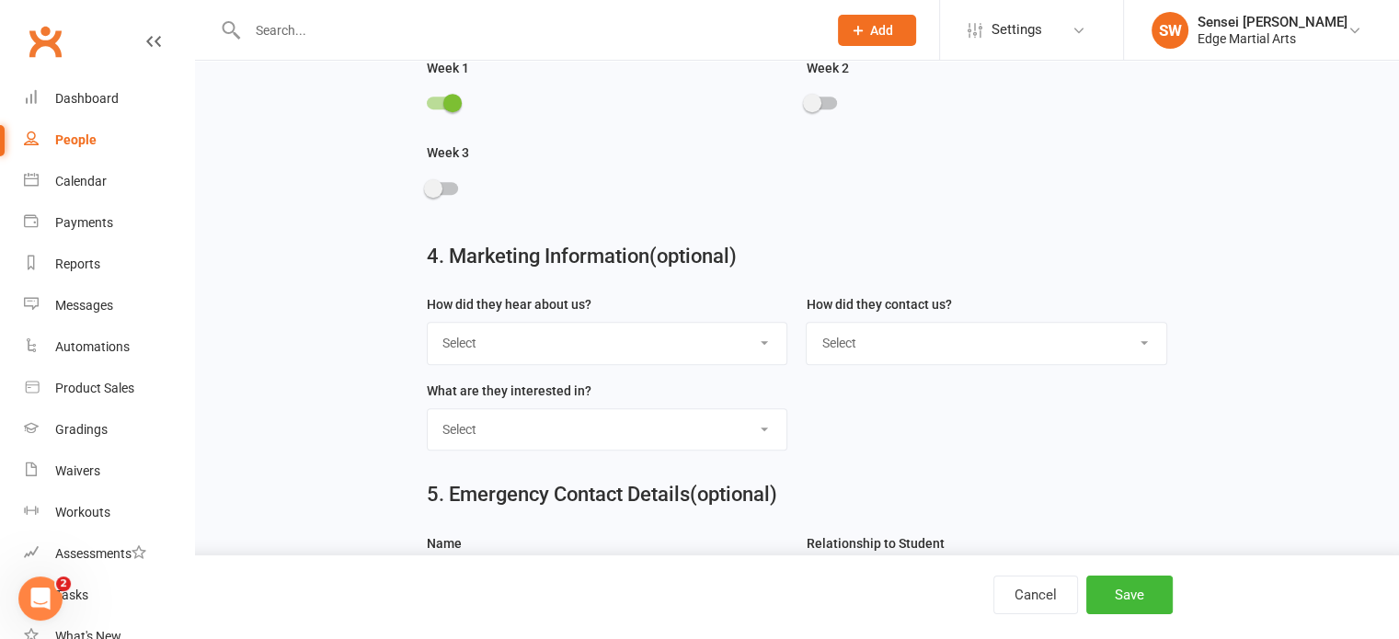
scroll to position [949, 0]
click at [578, 345] on select "Select Google Through A Friend Poster Magazine Walk by Letter Box Drop Facebook" at bounding box center [608, 342] width 360 height 40
select select "Through A Friend"
click at [428, 322] on select "Select Google Through A Friend Poster Magazine Walk by Letter Box Drop Facebook" at bounding box center [608, 342] width 360 height 40
click at [956, 338] on select "Select Phone Email In-Facility" at bounding box center [987, 342] width 360 height 40
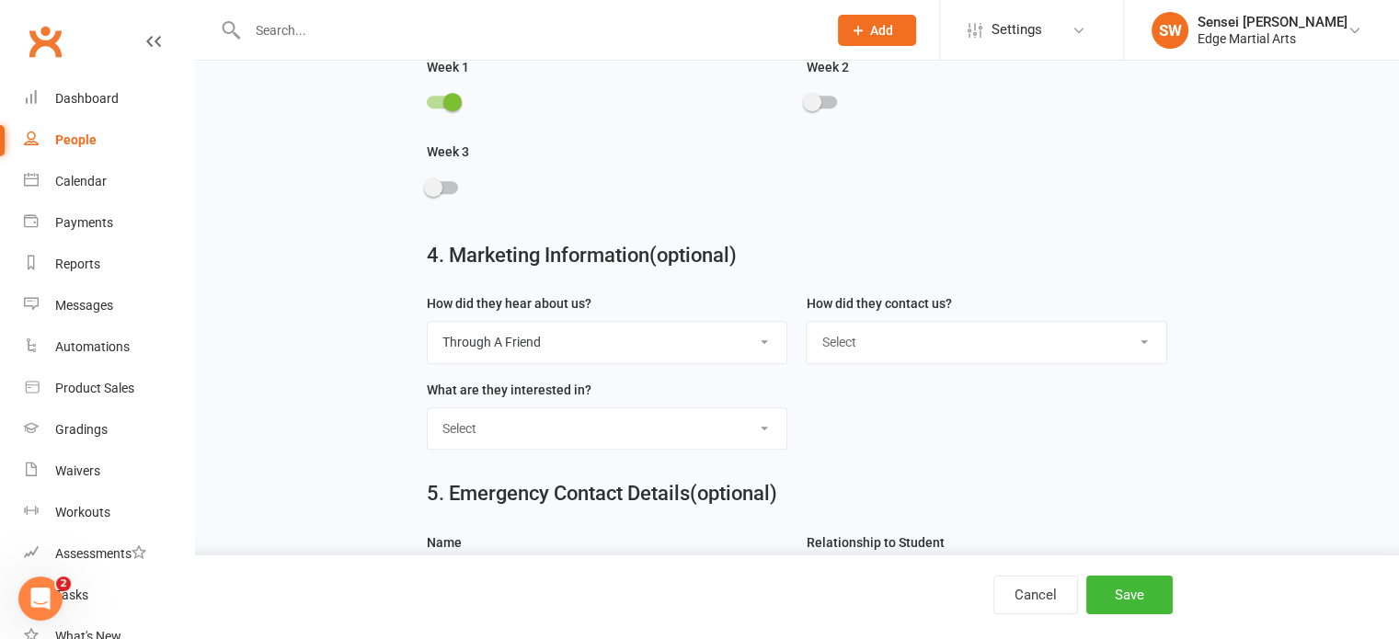
select select "Email"
click at [807, 322] on select "Select Phone Email In-Facility" at bounding box center [987, 342] width 360 height 40
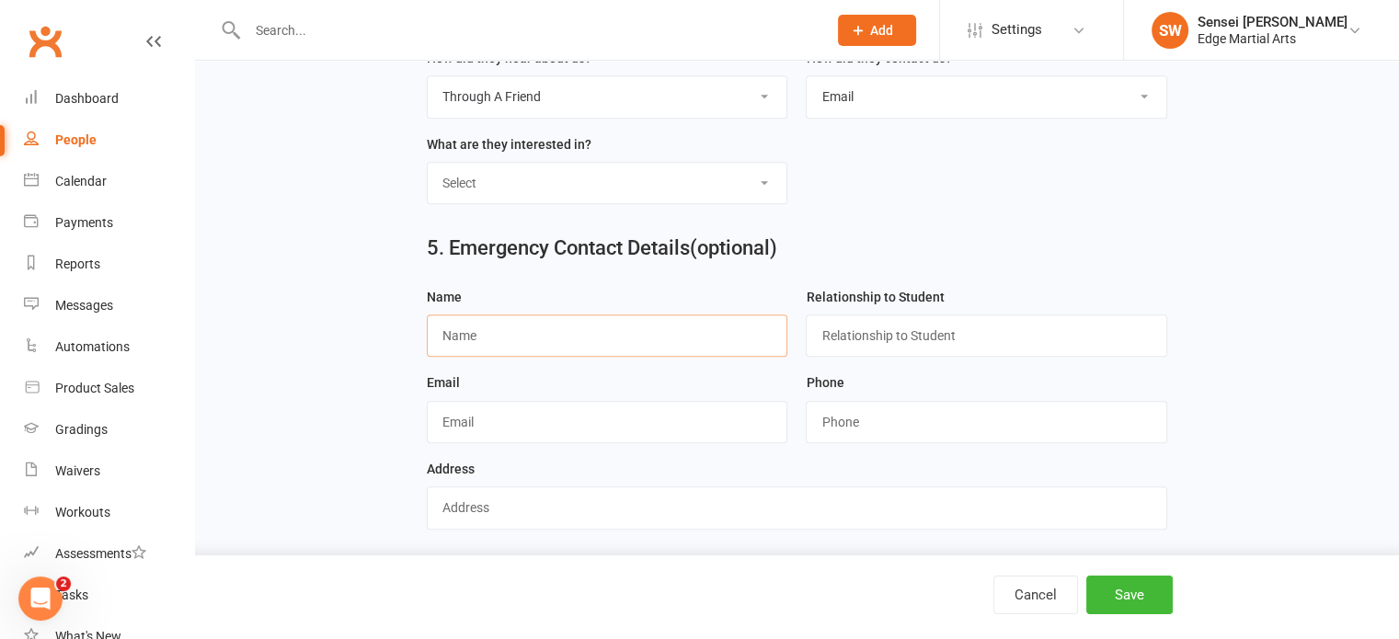
click at [522, 328] on input "text" at bounding box center [607, 336] width 361 height 42
type input "Mathew"
type input "Dad"
click at [1138, 598] on button "Save" at bounding box center [1129, 595] width 86 height 39
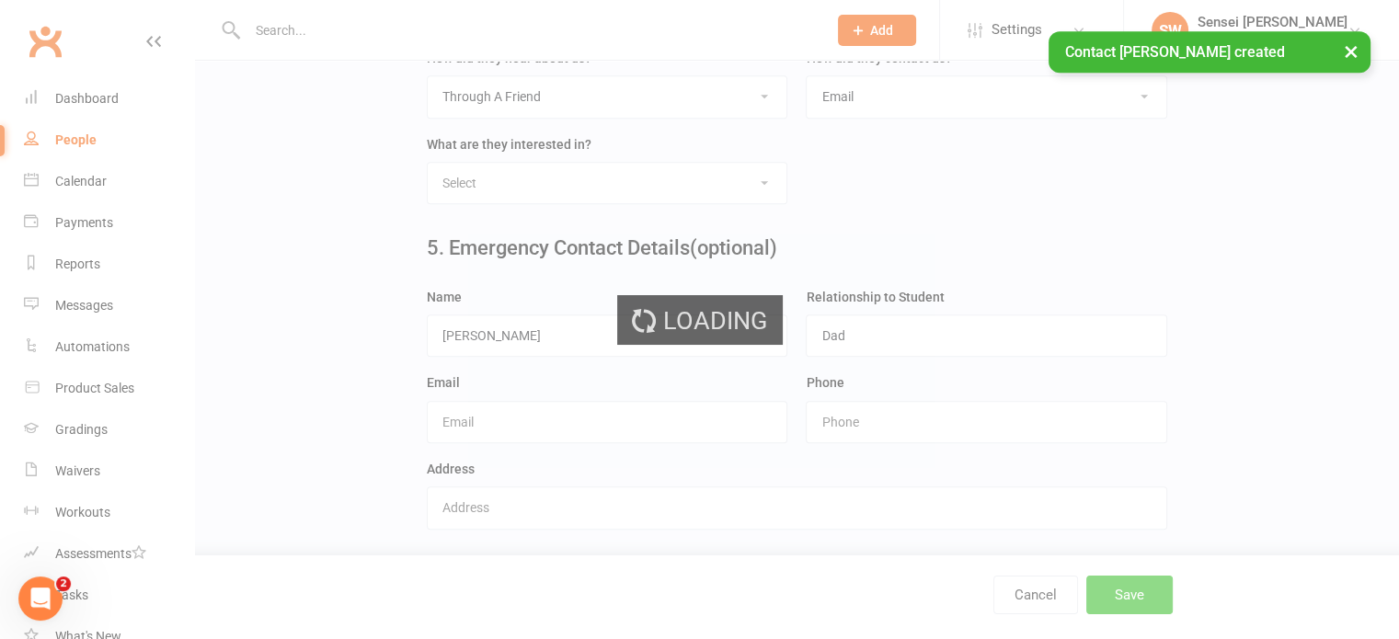
scroll to position [0, 0]
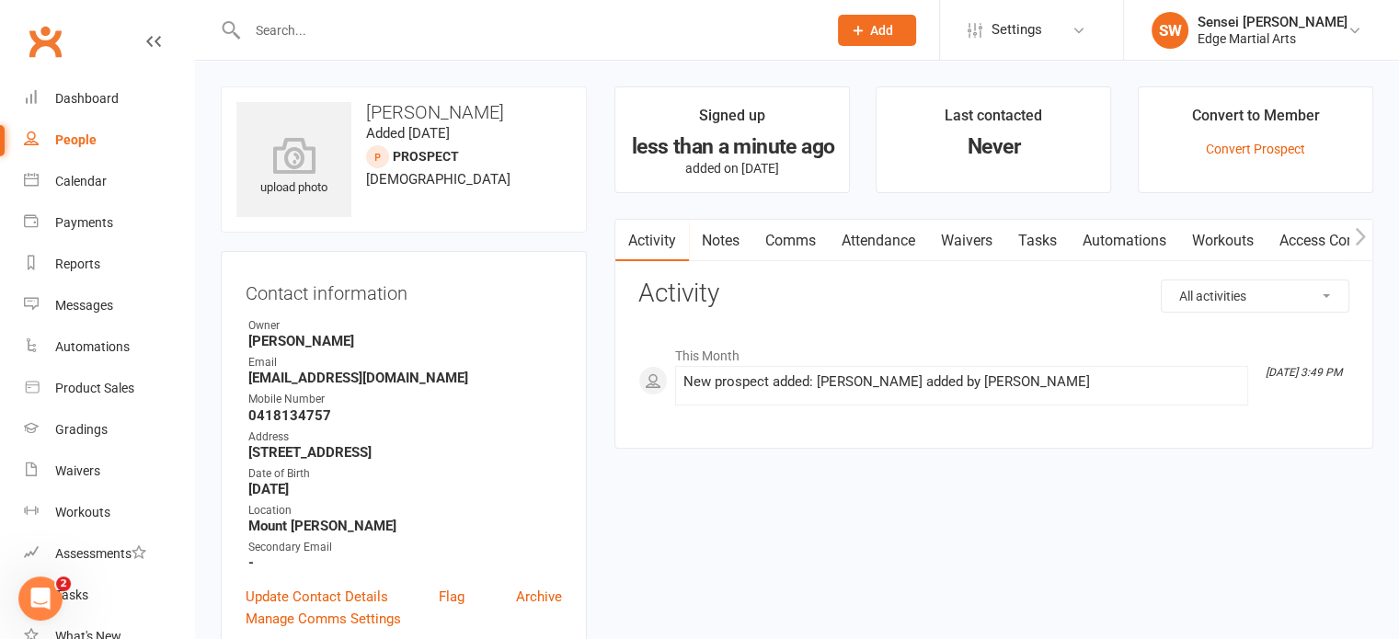
click at [1017, 459] on main "Signed up less than a minute ago added on 13 Aug 2025 Last contacted Never Conv…" at bounding box center [994, 276] width 786 height 381
click at [1289, 24] on div "Sensei [PERSON_NAME]" at bounding box center [1272, 22] width 150 height 17
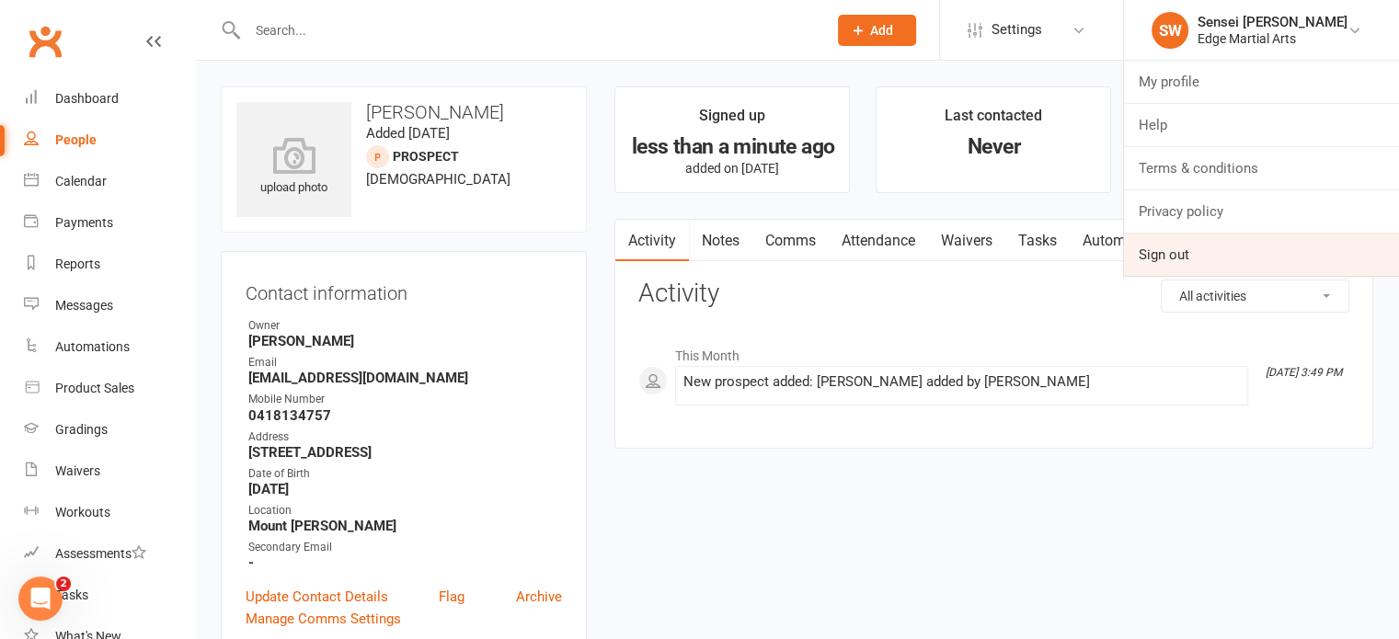
click at [1178, 247] on link "Sign out" at bounding box center [1261, 255] width 275 height 42
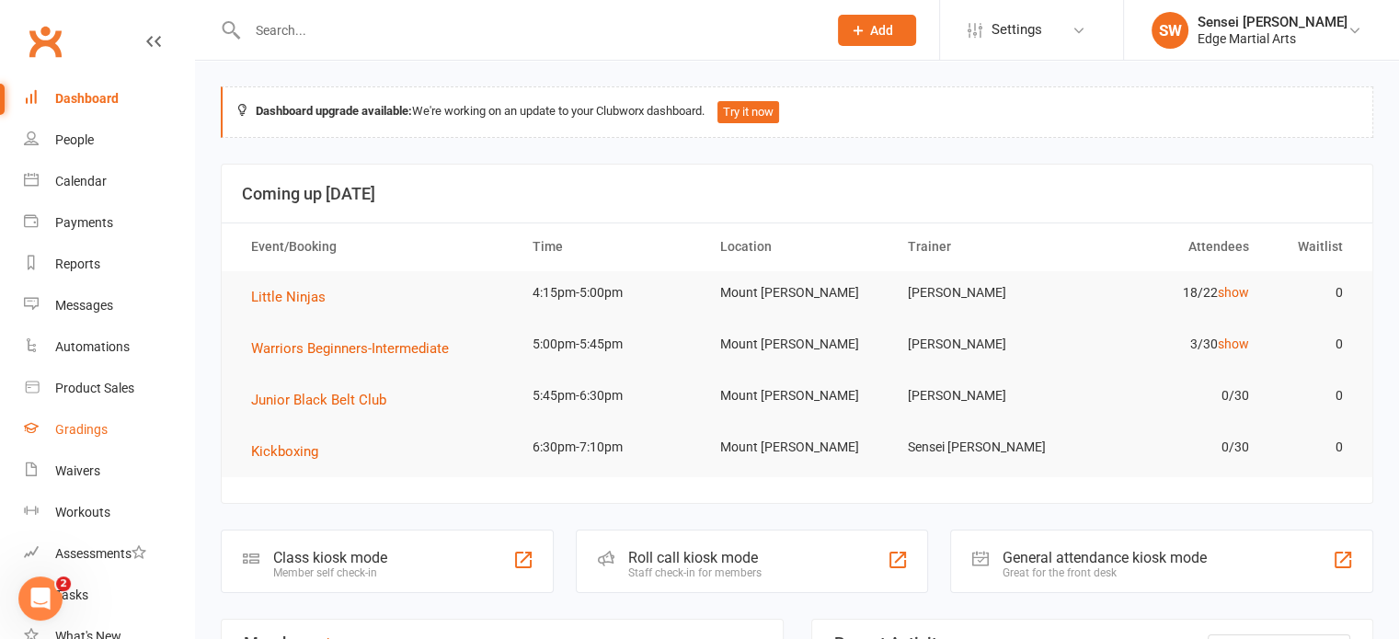
click at [82, 418] on link "Gradings" at bounding box center [109, 429] width 170 height 41
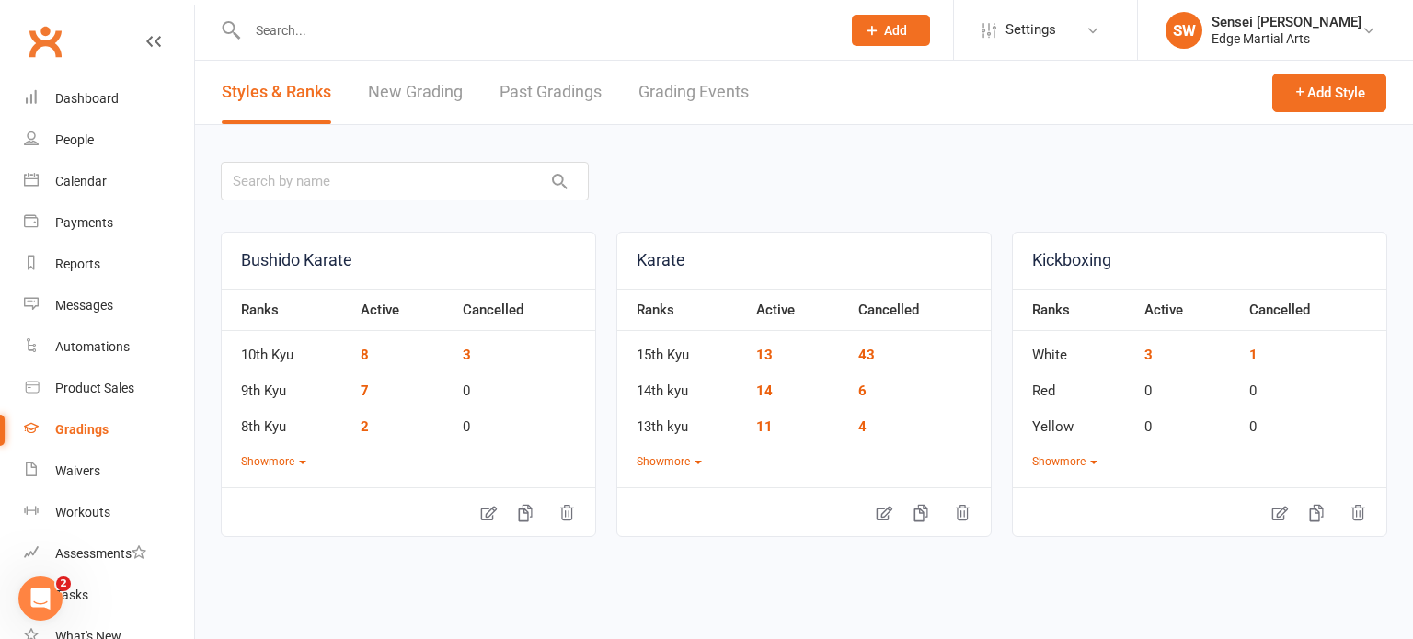
click at [678, 477] on div "Karate Ranks Active Cancelled 15th Kyu 13 43 14th kyu 14 6 13th kyu 11 4 Show m…" at bounding box center [803, 384] width 375 height 305
drag, startPoint x: 677, startPoint y: 472, endPoint x: 670, endPoint y: 464, distance: 10.5
click at [670, 464] on div "Karate Ranks Active Cancelled 15th Kyu 13 43 14th kyu 14 6 13th kyu 11 4 Show m…" at bounding box center [803, 384] width 375 height 305
click at [670, 464] on button "Show more" at bounding box center [668, 461] width 65 height 17
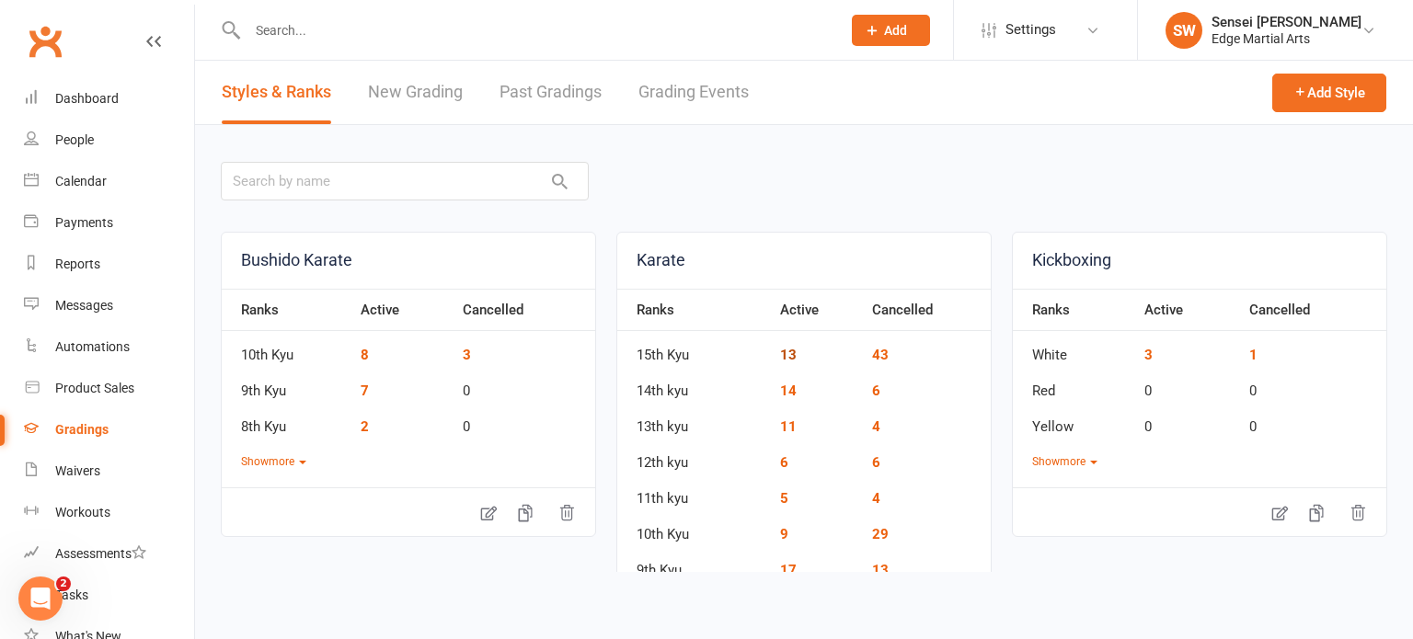
click at [781, 355] on link "13" at bounding box center [788, 355] width 17 height 17
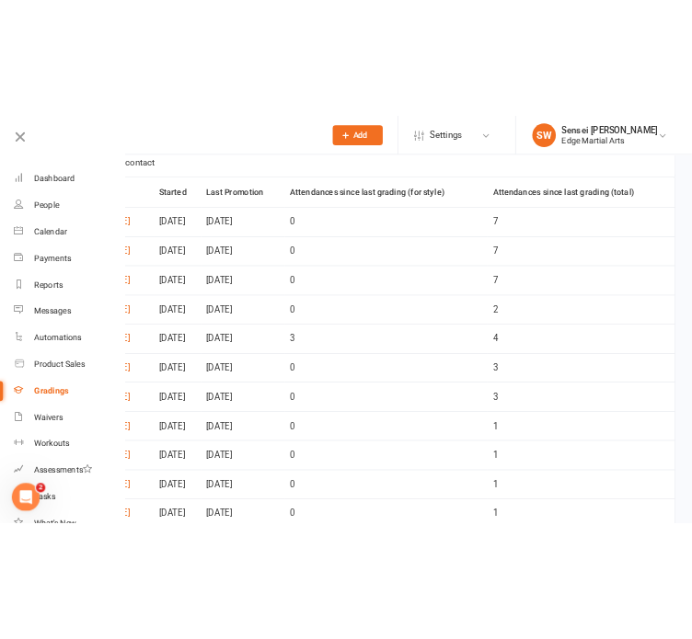
scroll to position [103, 0]
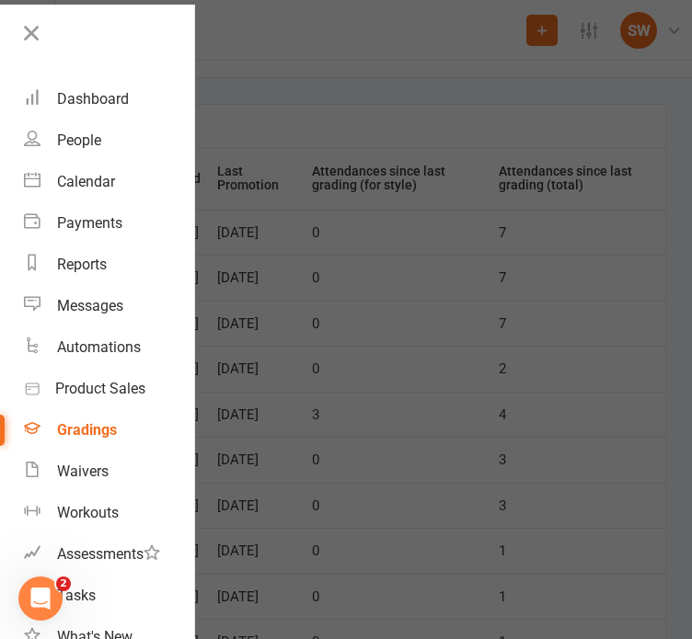
click at [334, 283] on div at bounding box center [346, 319] width 692 height 639
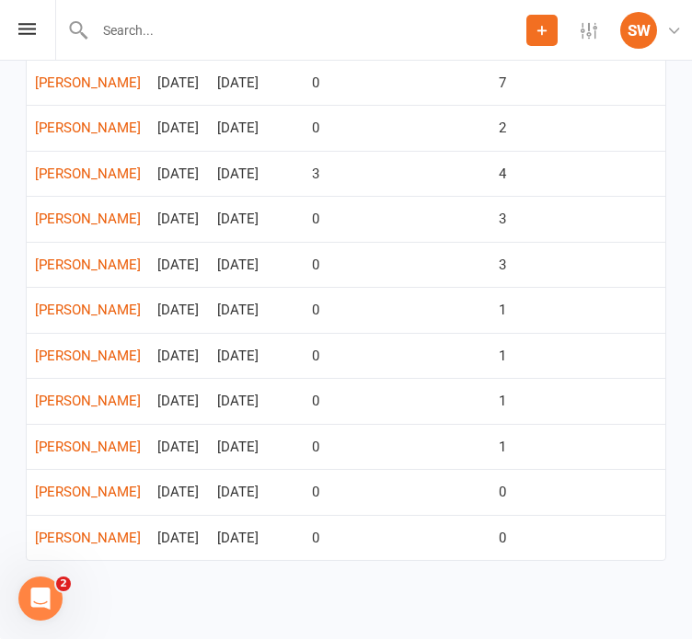
scroll to position [537, 0]
click at [436, 196] on td "0" at bounding box center [397, 219] width 187 height 46
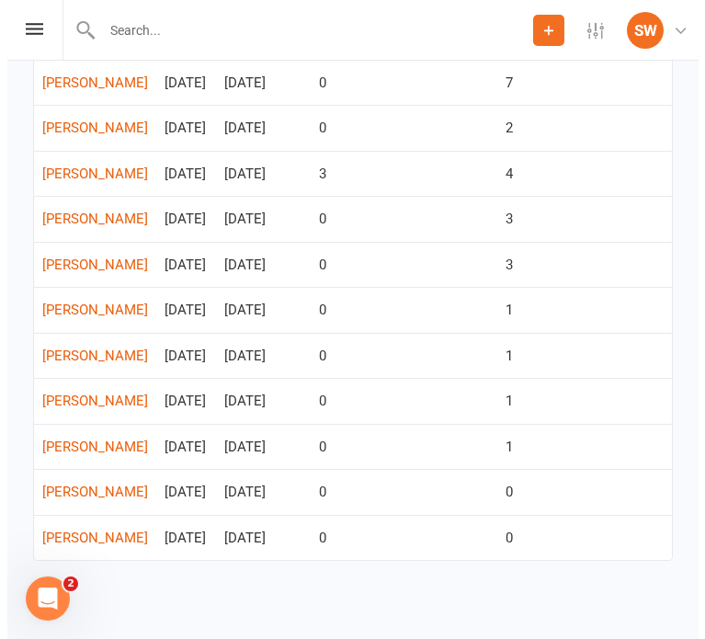
scroll to position [0, 0]
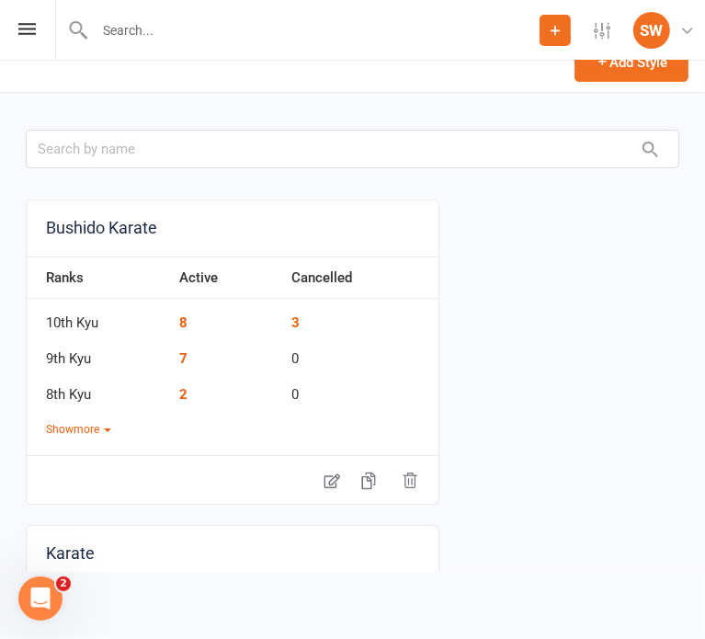
scroll to position [142, 0]
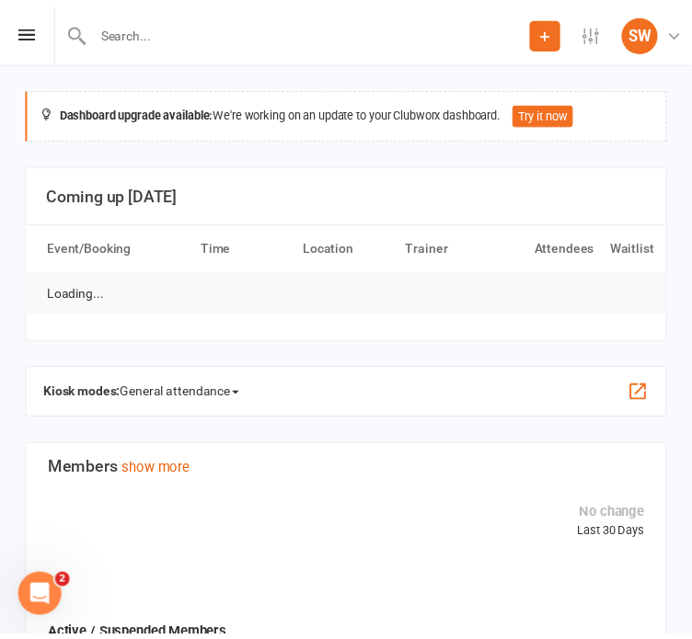
scroll to position [58, 0]
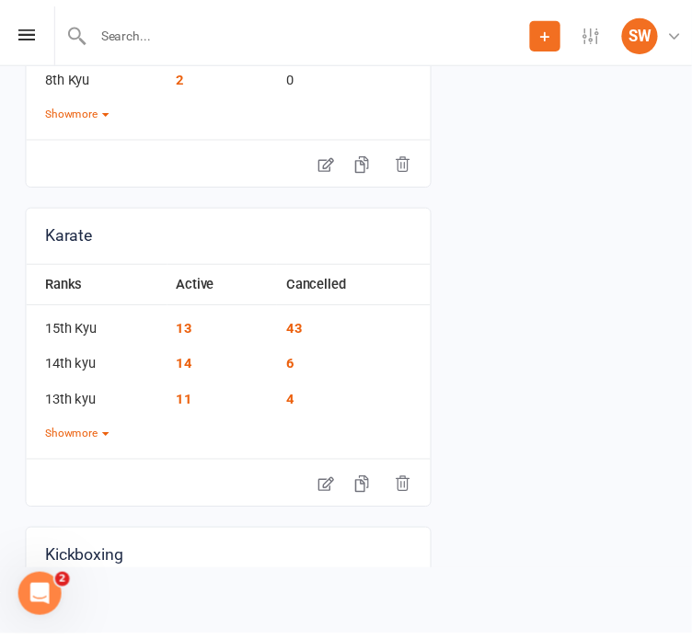
scroll to position [416, 0]
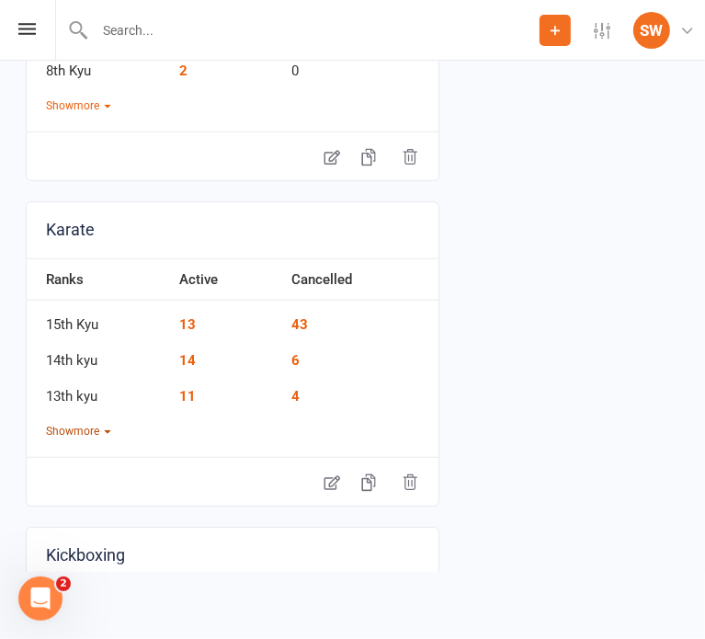
click at [67, 432] on button "Show more" at bounding box center [78, 431] width 65 height 17
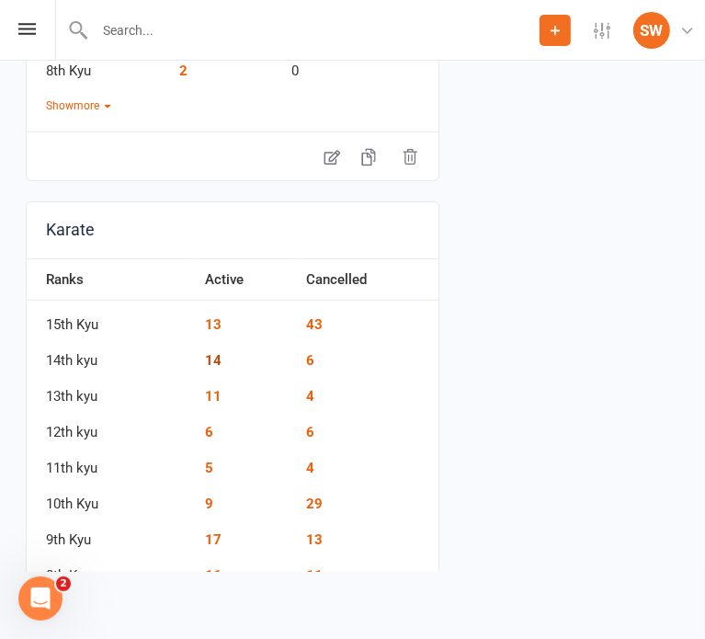
click at [210, 352] on link "14" at bounding box center [213, 360] width 17 height 17
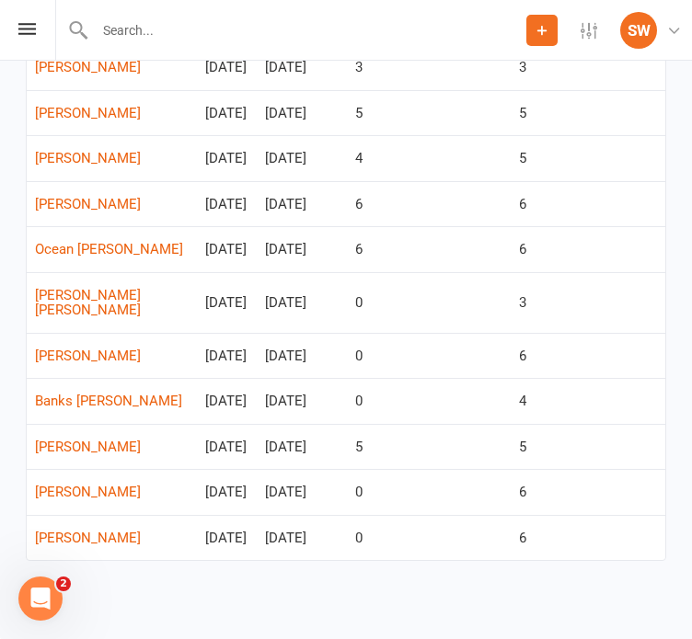
scroll to position [599, 0]
click at [421, 226] on td "6" at bounding box center [429, 249] width 164 height 46
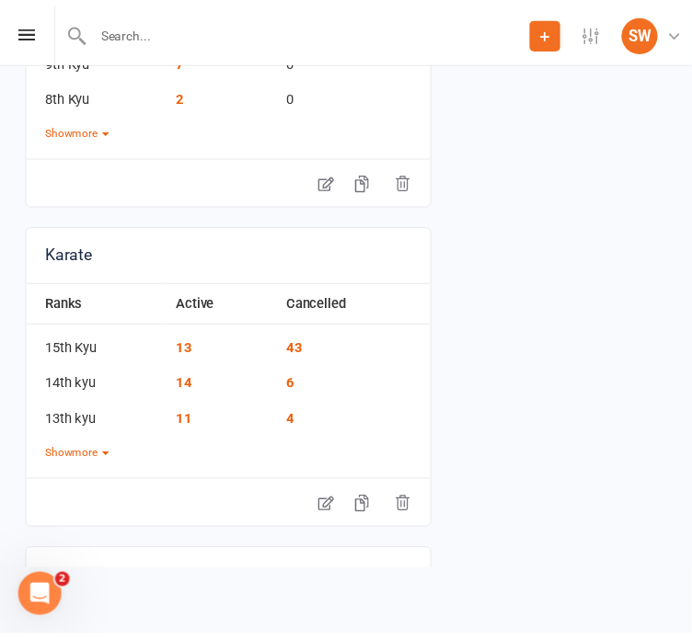
scroll to position [390, 0]
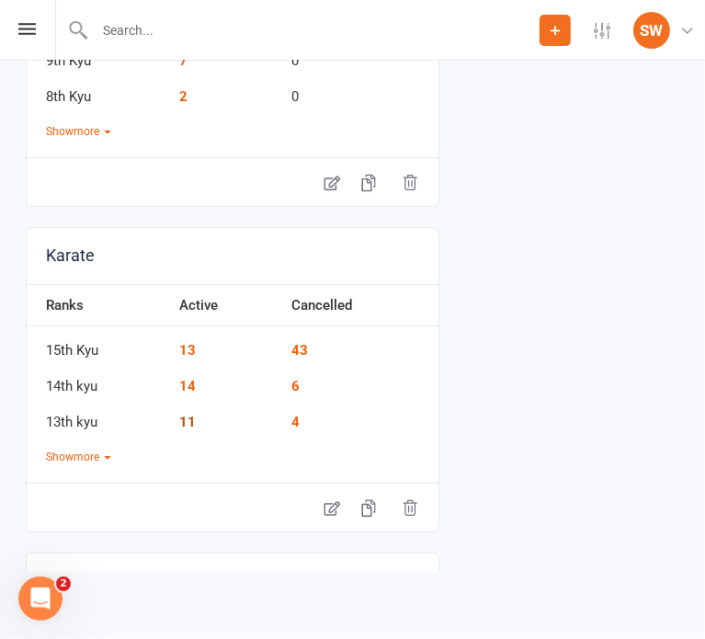
click at [191, 414] on link "11" at bounding box center [187, 422] width 17 height 17
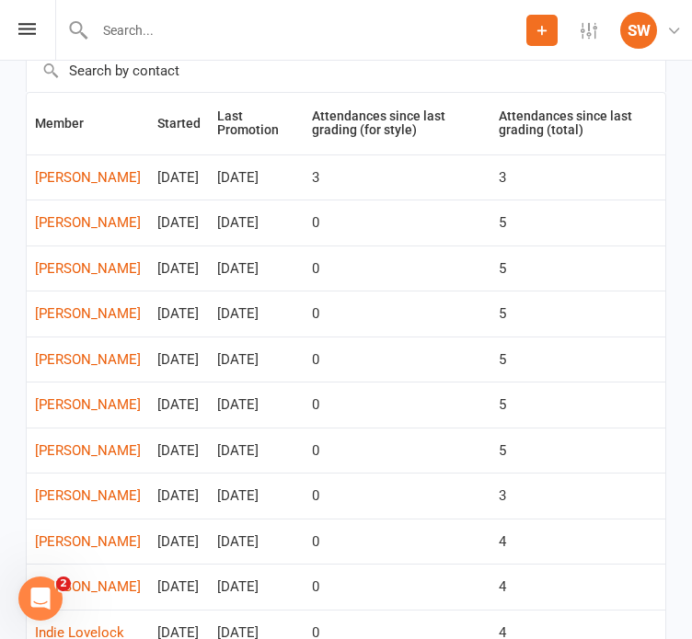
scroll to position [155, 0]
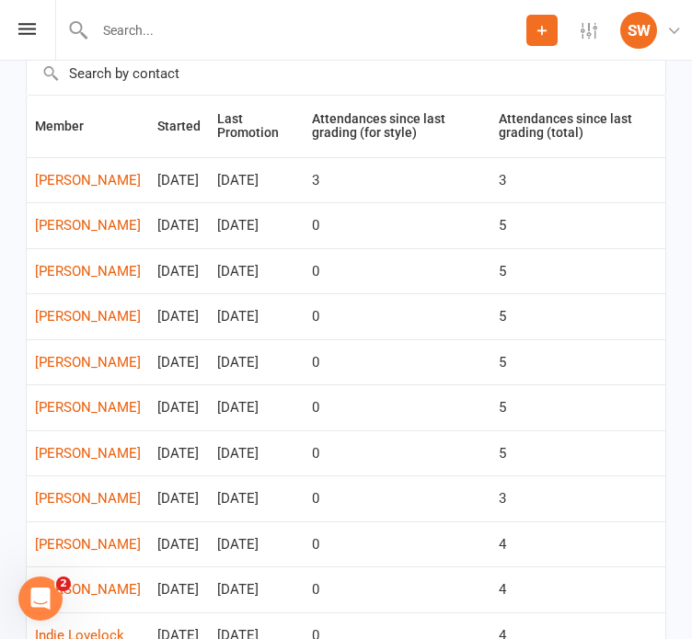
click at [434, 234] on div "0" at bounding box center [397, 226] width 170 height 16
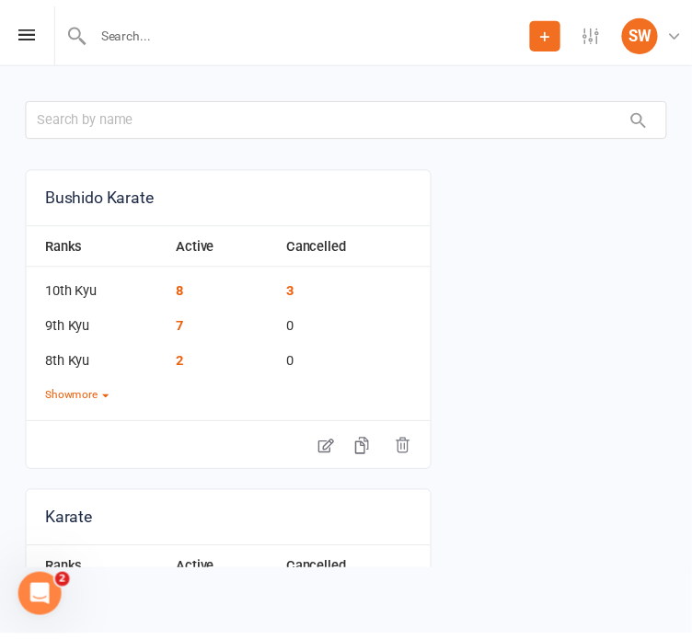
scroll to position [400, 0]
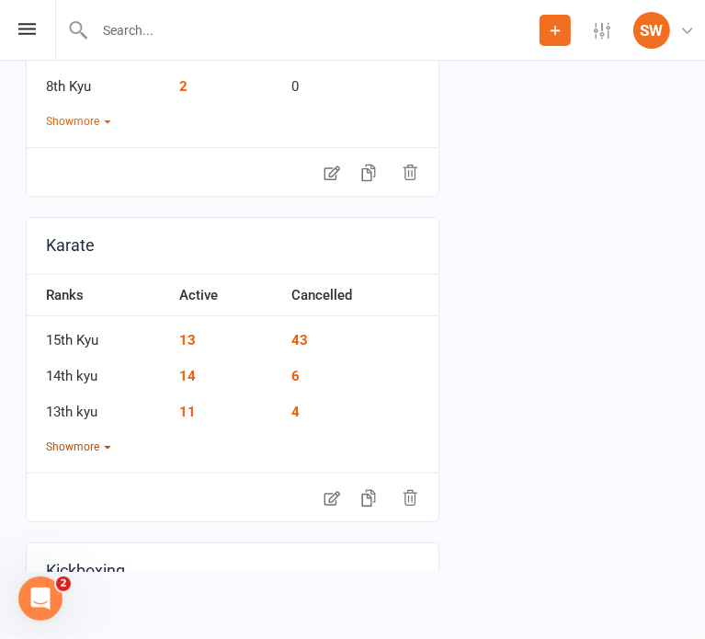
click at [101, 444] on button "Show more" at bounding box center [78, 447] width 65 height 17
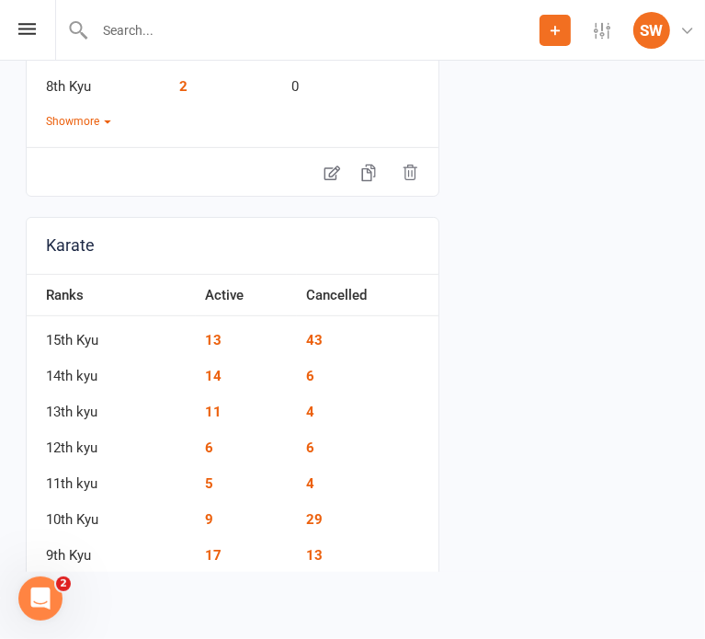
click at [215, 445] on td "6" at bounding box center [247, 442] width 102 height 36
click at [207, 445] on link "6" at bounding box center [209, 448] width 8 height 17
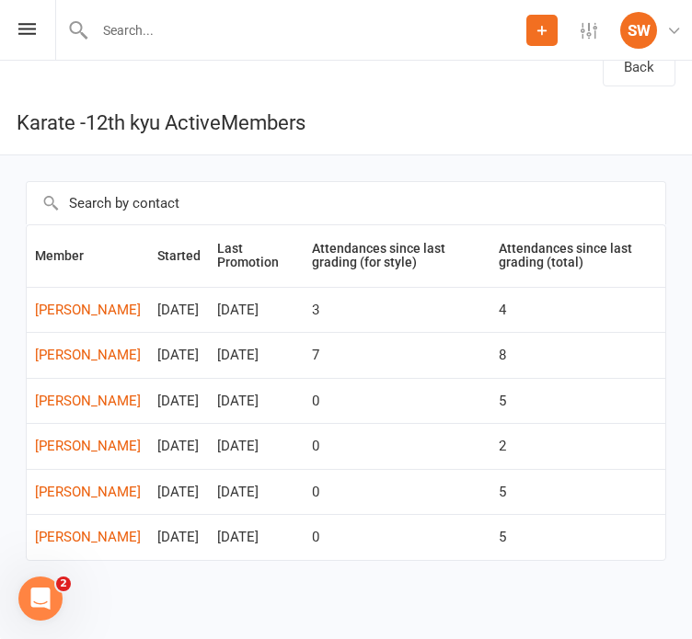
scroll to position [114, 0]
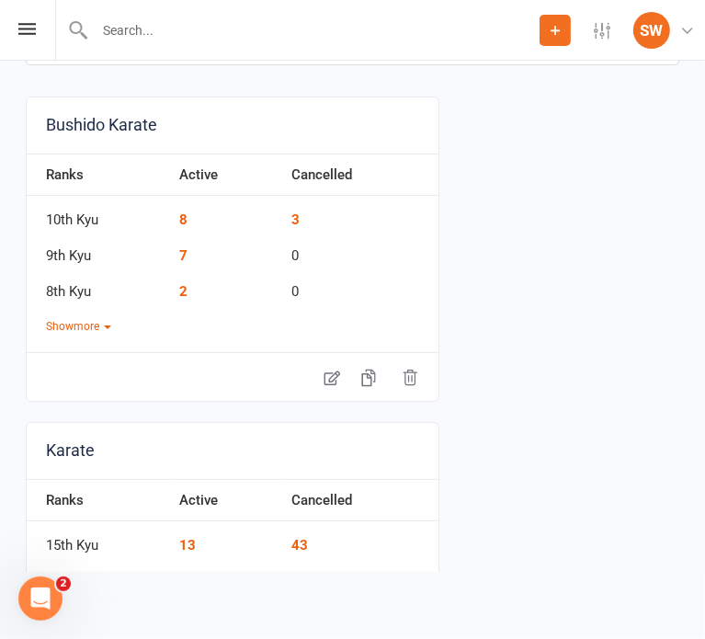
scroll to position [224, 0]
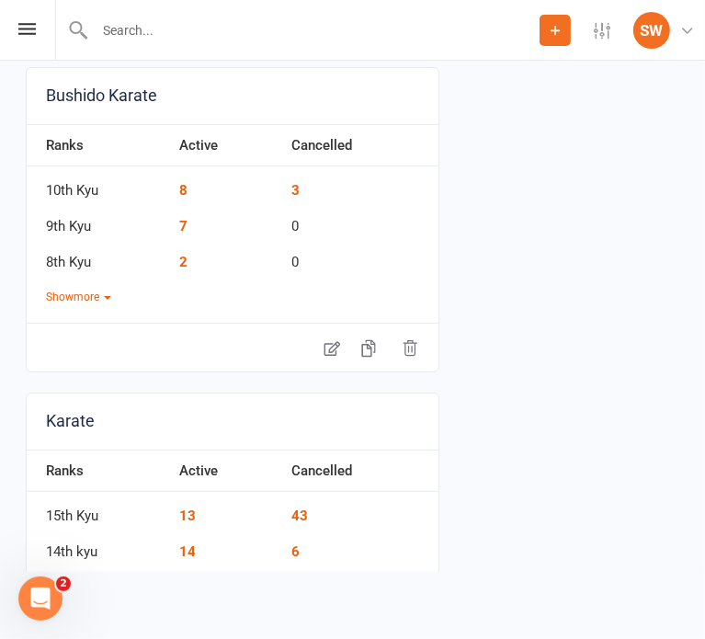
click at [77, 304] on div "Bushido Karate Ranks Active Cancelled 10th Kyu 8 3 9th Kyu 7 0 8th Kyu 2 0 Show…" at bounding box center [233, 219] width 414 height 305
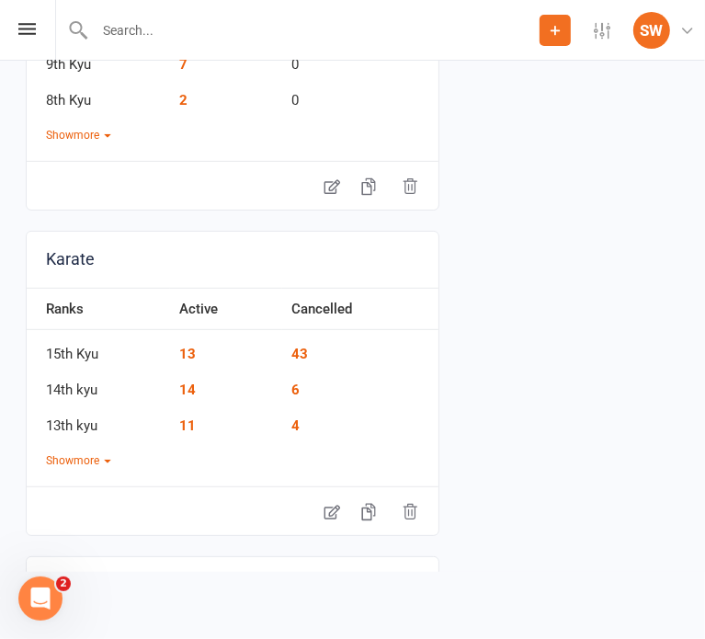
scroll to position [397, 0]
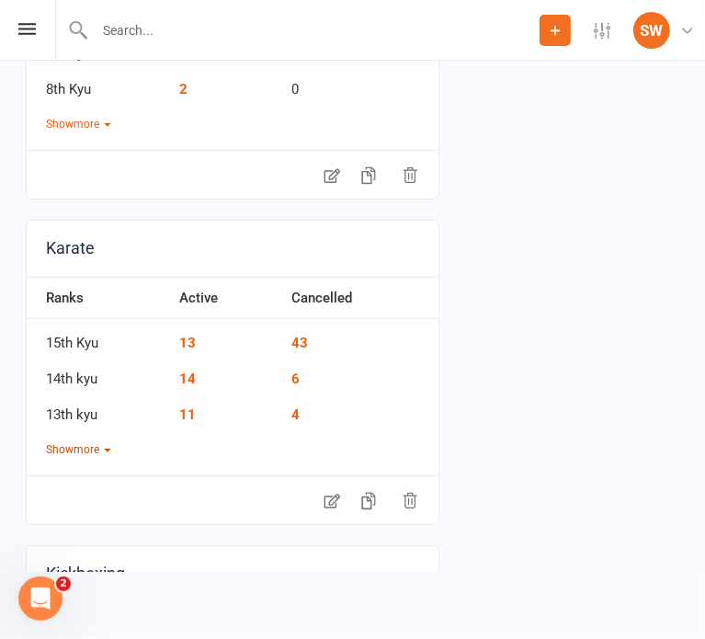
click at [96, 450] on button "Show more" at bounding box center [78, 449] width 65 height 17
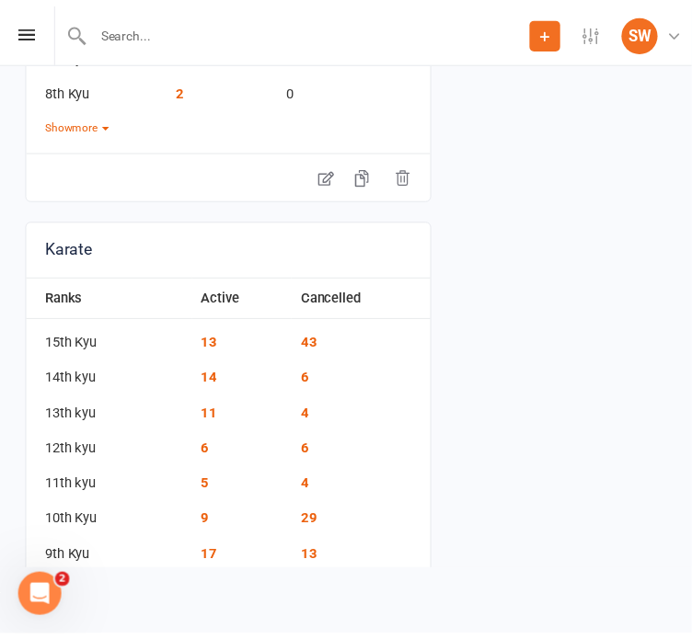
scroll to position [580, 0]
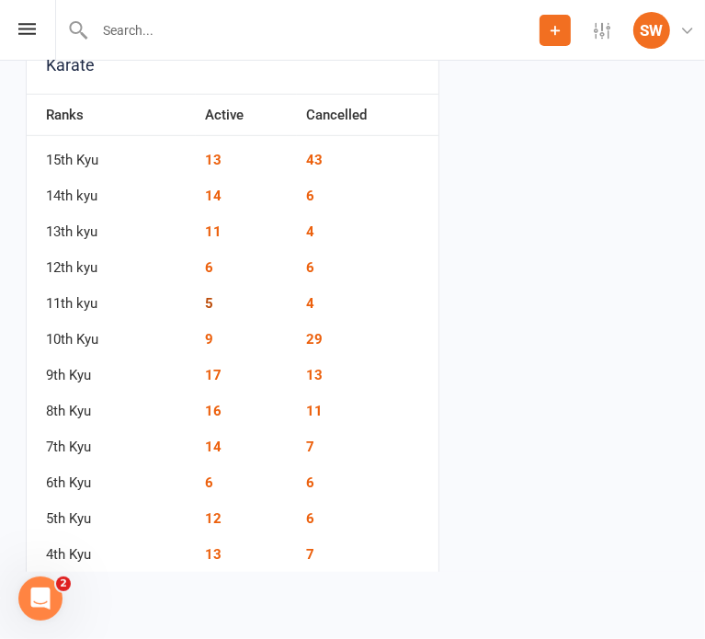
click at [212, 304] on link "5" at bounding box center [209, 303] width 8 height 17
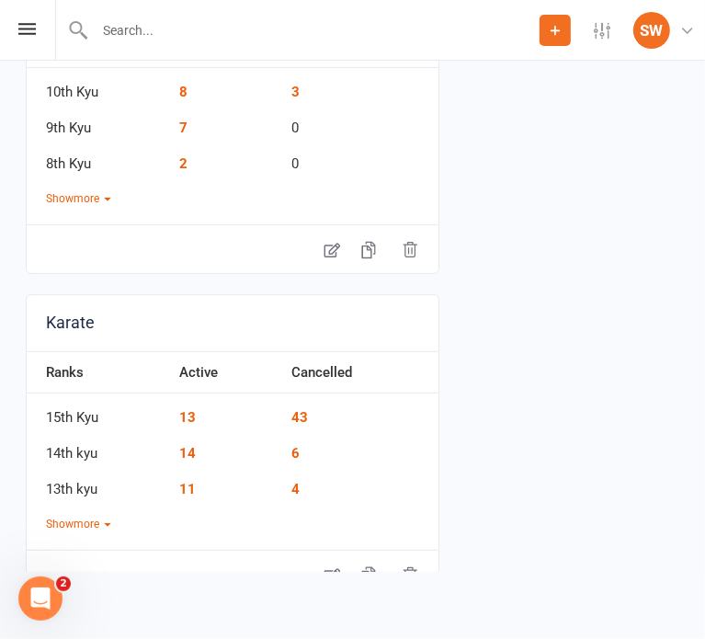
scroll to position [357, 0]
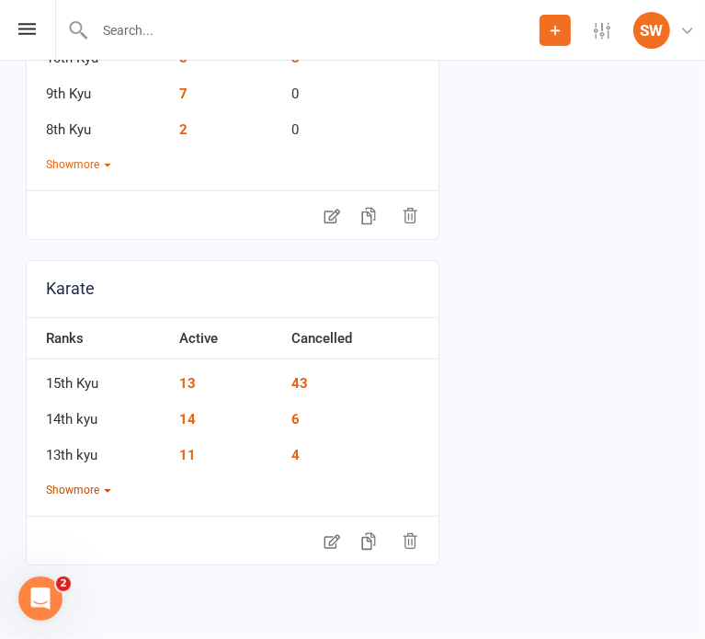
click at [86, 492] on button "Show more" at bounding box center [78, 490] width 65 height 17
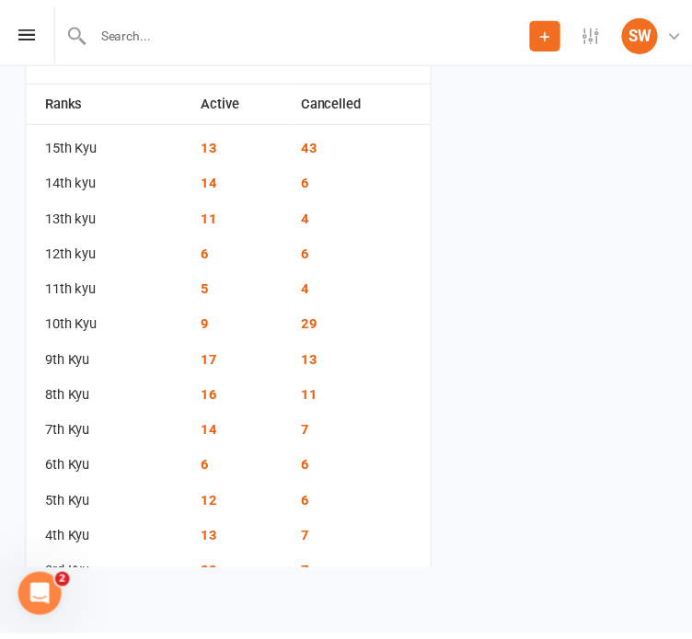
scroll to position [596, 0]
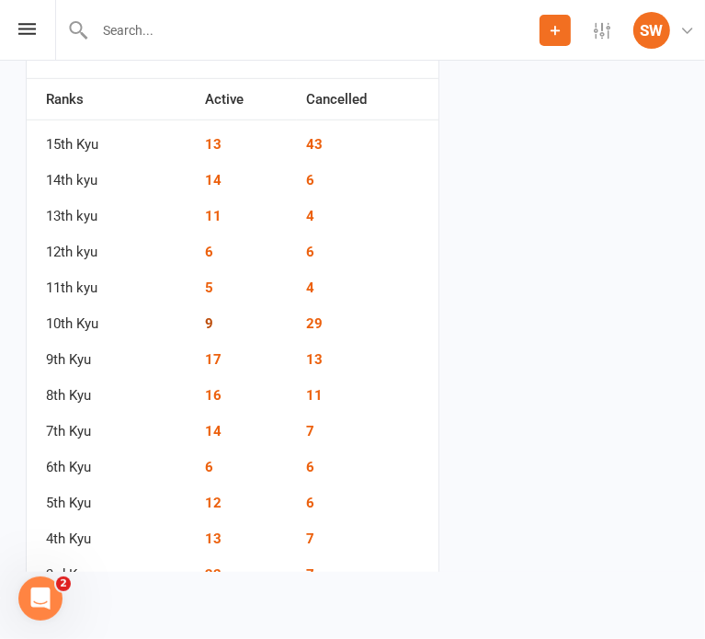
click at [205, 316] on link "9" at bounding box center [209, 323] width 8 height 17
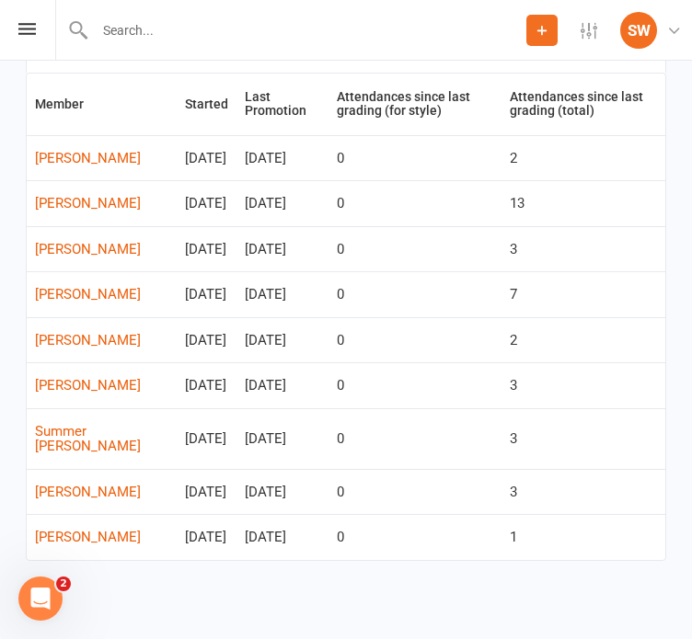
scroll to position [235, 0]
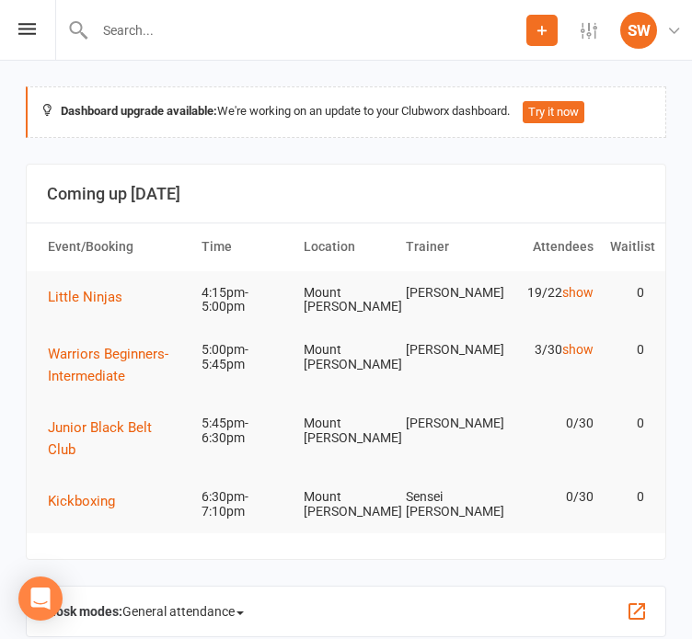
click at [17, 18] on div "Prospect Member Non-attending contact Class / event Appointment Grading event T…" at bounding box center [346, 30] width 692 height 61
click at [33, 35] on div "Prospect Member Non-attending contact Class / event Appointment Grading event T…" at bounding box center [346, 30] width 692 height 61
click at [32, 32] on icon at bounding box center [26, 29] width 17 height 12
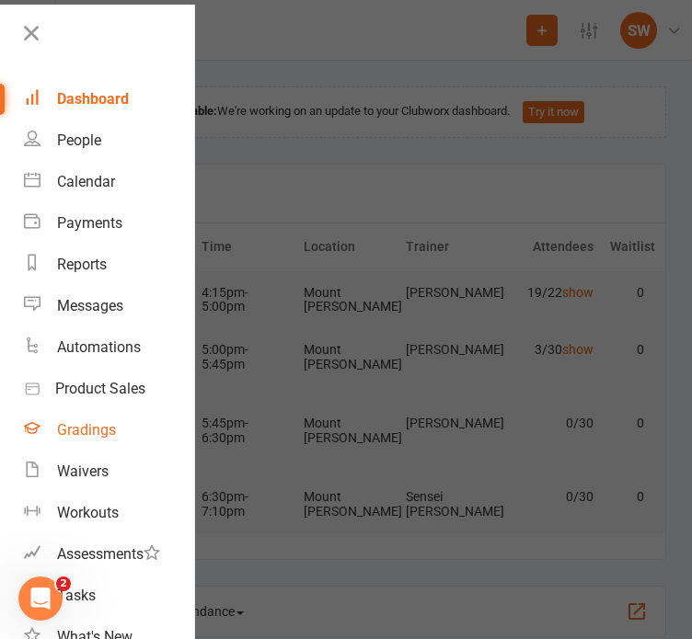
click at [76, 435] on div "Gradings" at bounding box center [86, 429] width 59 height 17
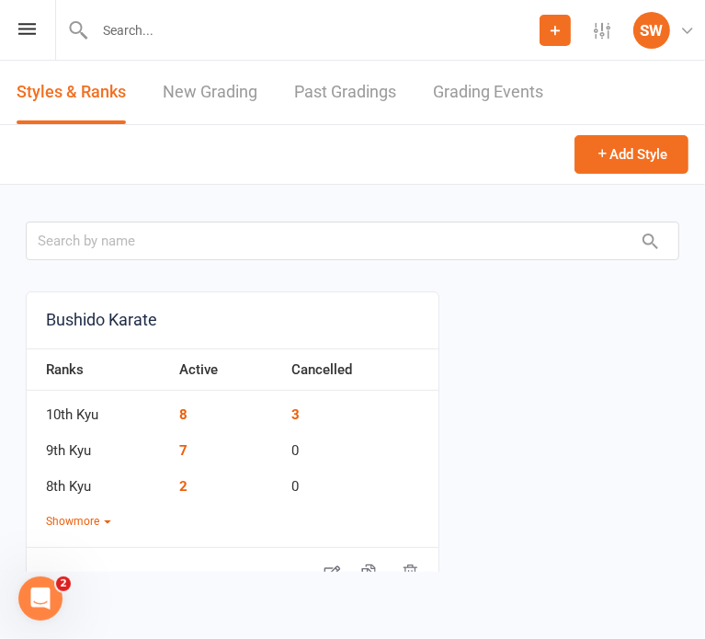
click at [350, 103] on link "Past Gradings" at bounding box center [345, 92] width 102 height 63
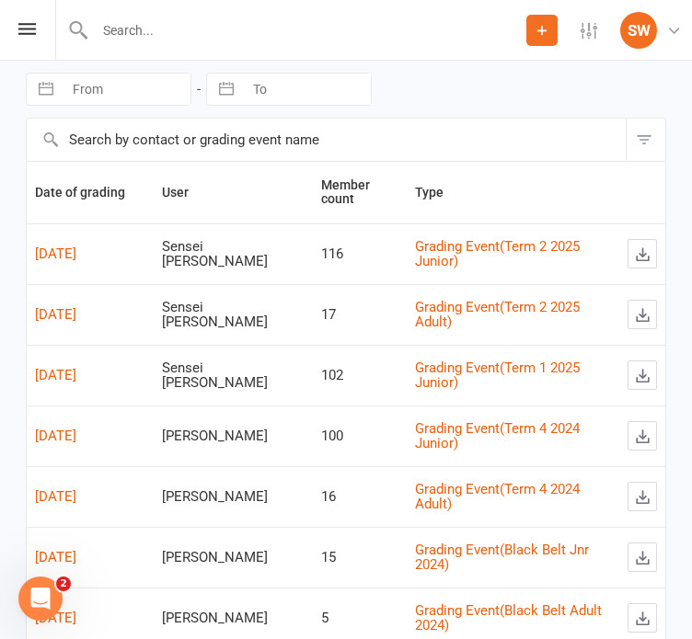
scroll to position [77, 0]
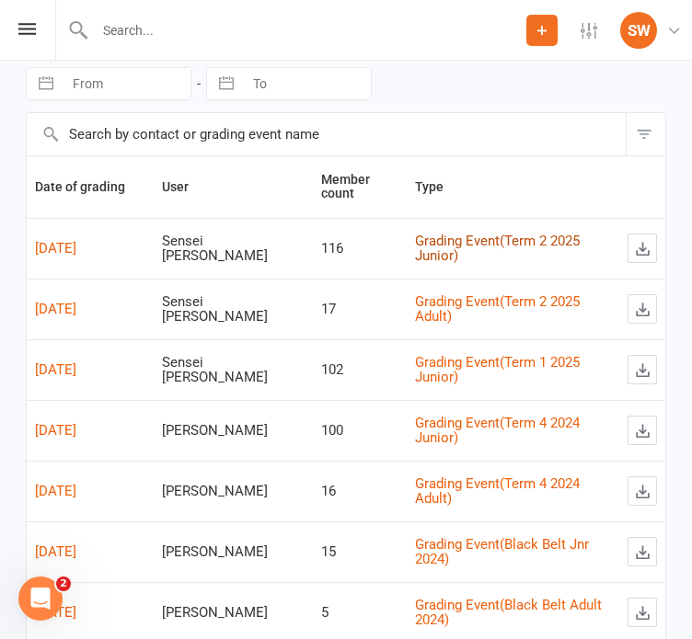
click at [446, 241] on link "Grading Event ( Term 2 2025 Junior )" at bounding box center [497, 249] width 165 height 32
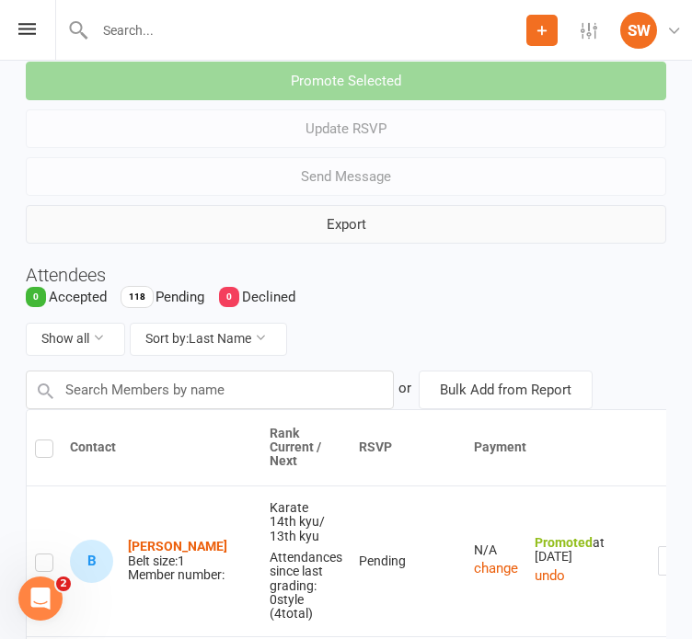
scroll to position [157, 0]
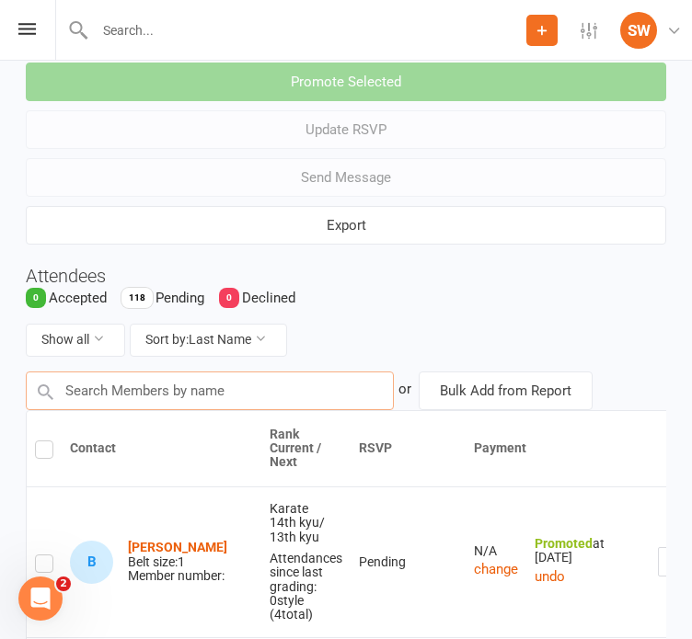
click at [91, 382] on input "text" at bounding box center [210, 391] width 368 height 39
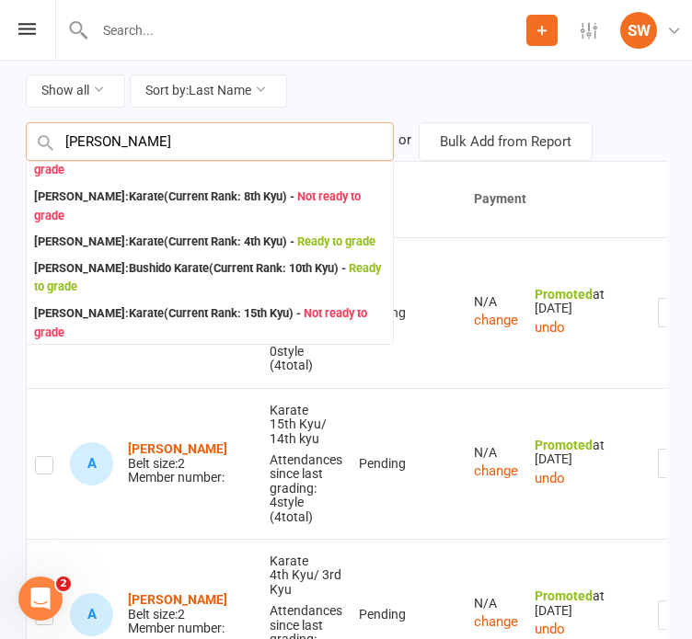
scroll to position [0, 0]
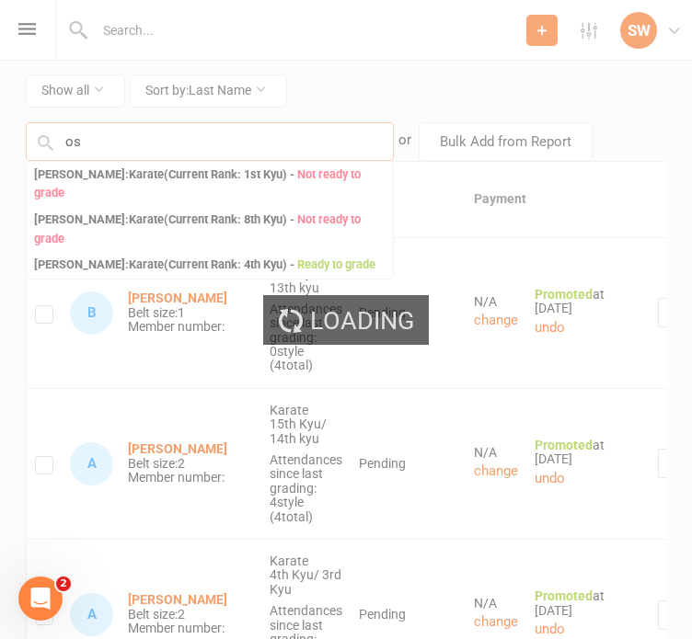
type input "o"
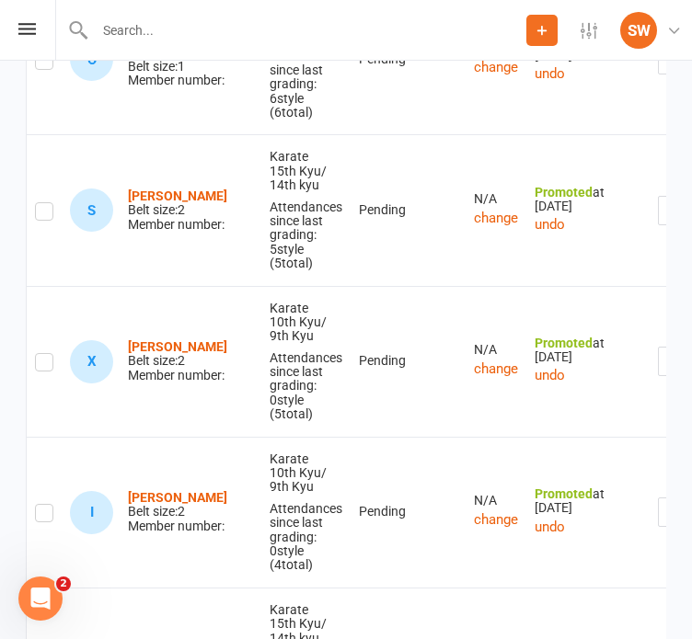
scroll to position [3892, 0]
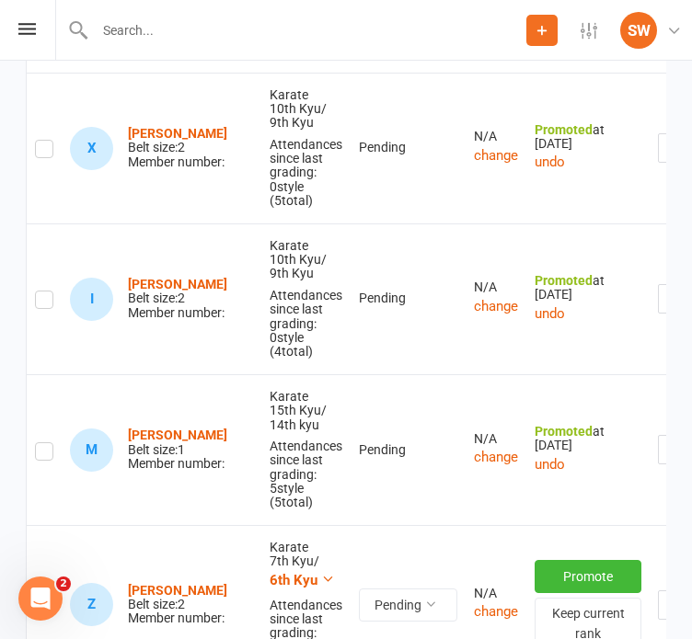
click at [664, 597] on icon "button" at bounding box center [672, 605] width 17 height 17
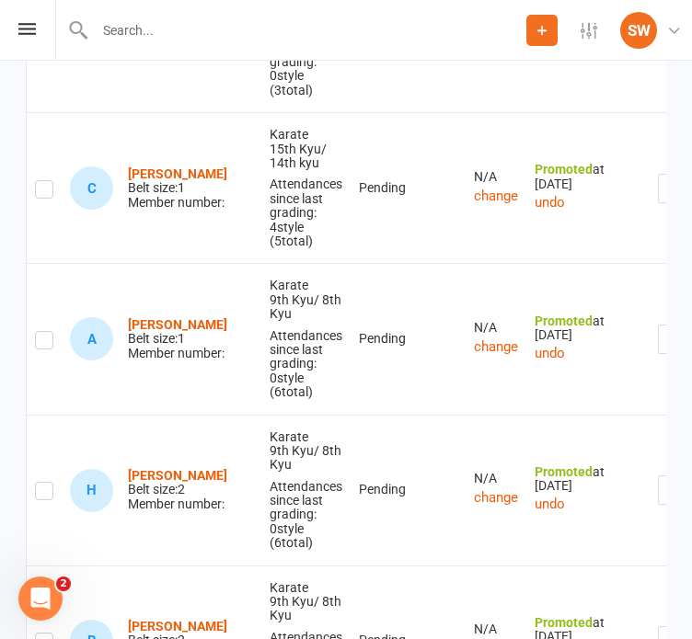
scroll to position [15672, 0]
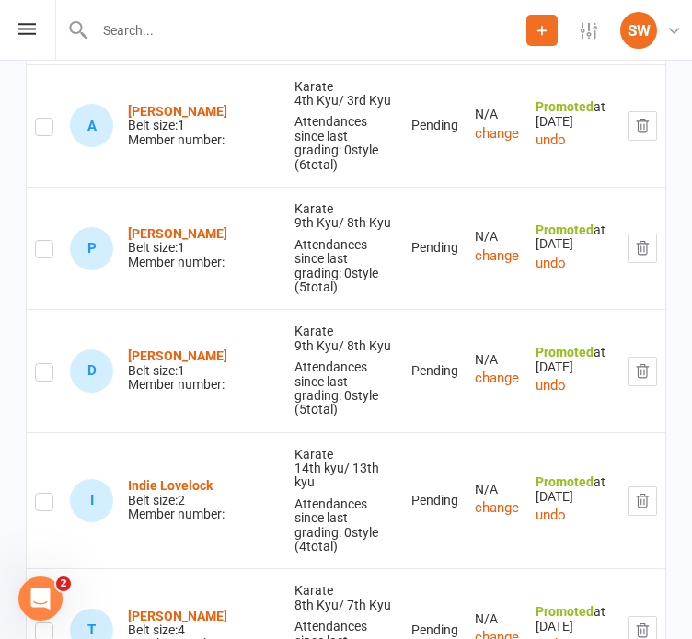
scroll to position [8241, 0]
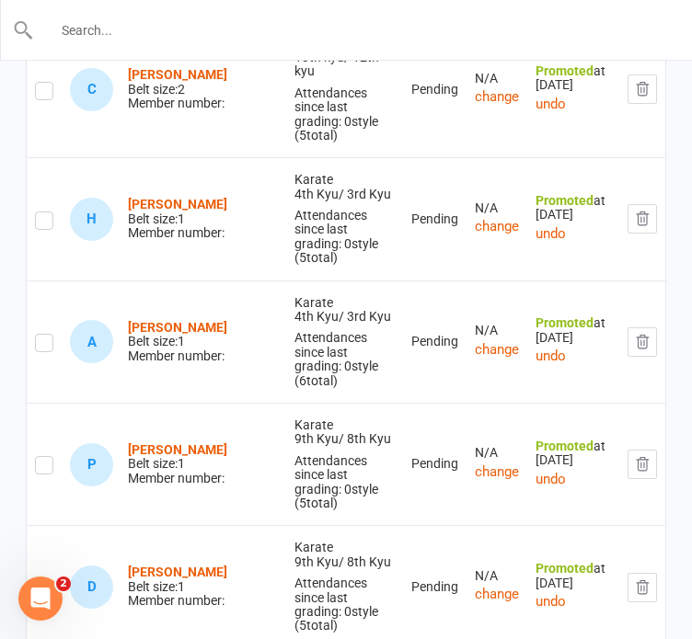
click at [118, 25] on input "text" at bounding box center [346, 30] width 625 height 26
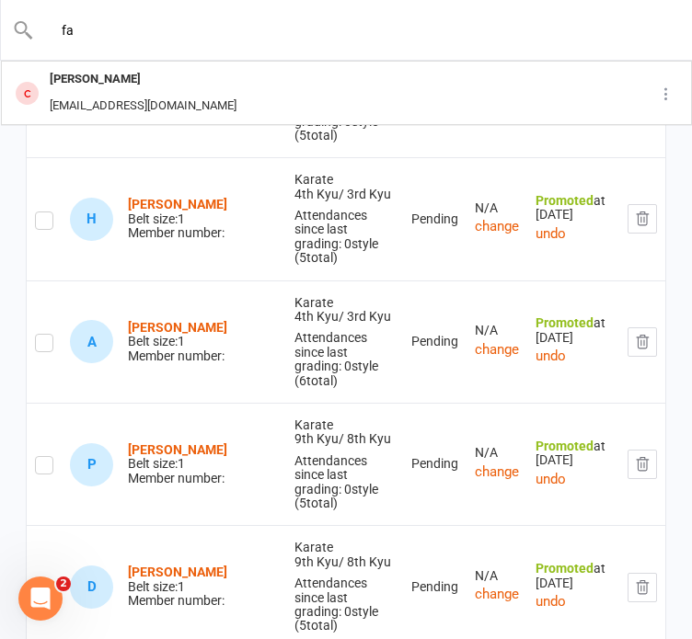
type input "f"
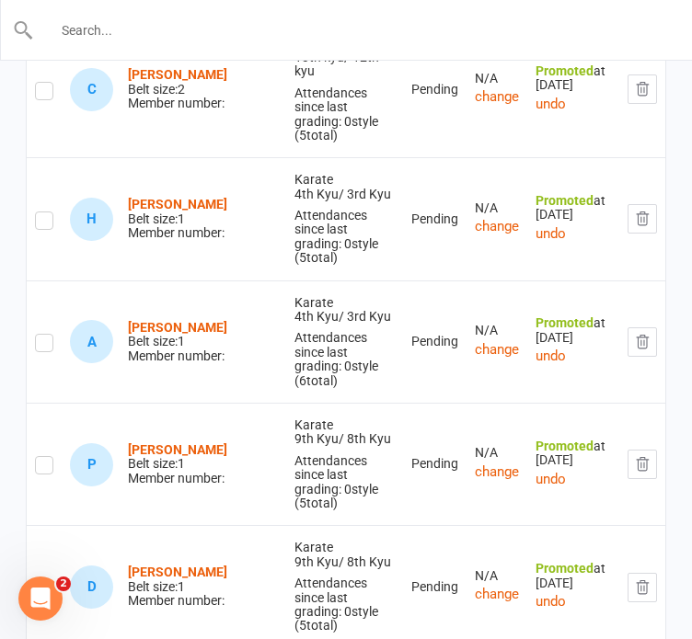
type input "i"
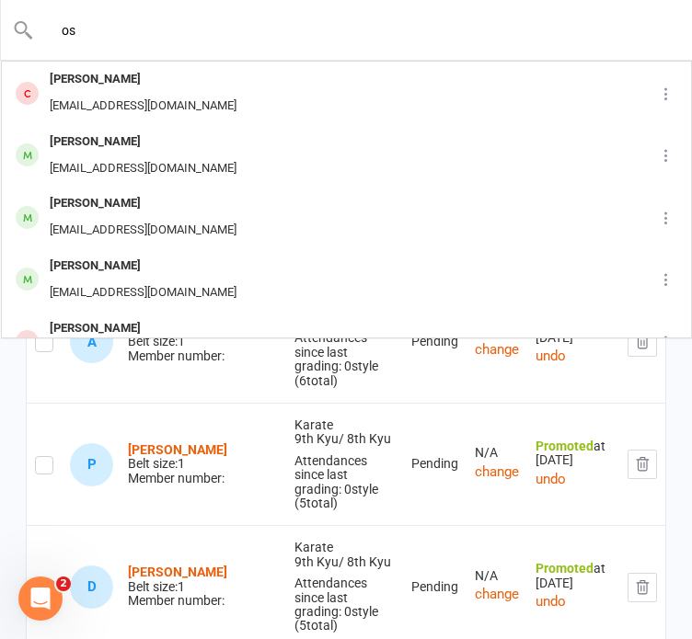
type input "o"
type input "n"
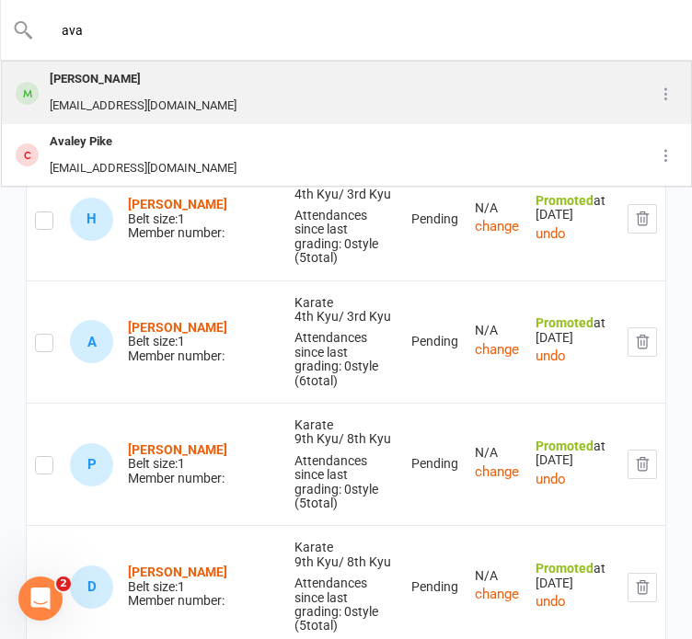
type input "ava"
click at [91, 90] on div "Ava White" at bounding box center [143, 79] width 198 height 27
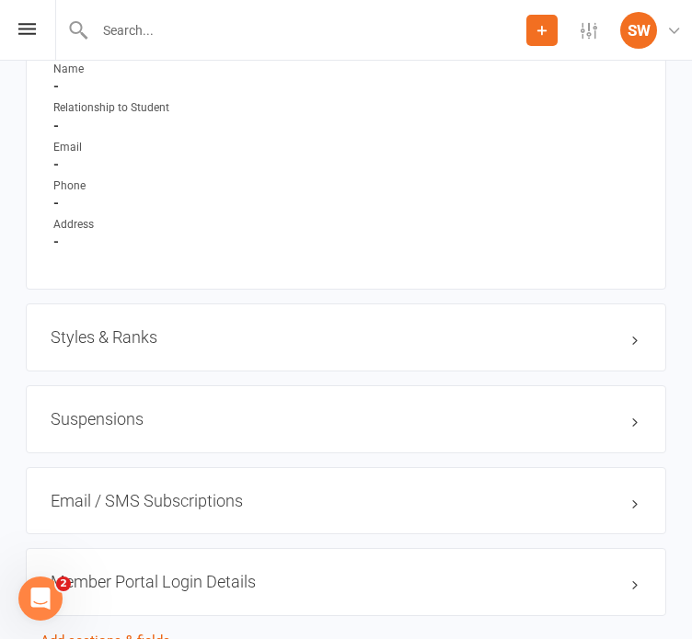
scroll to position [1475, 0]
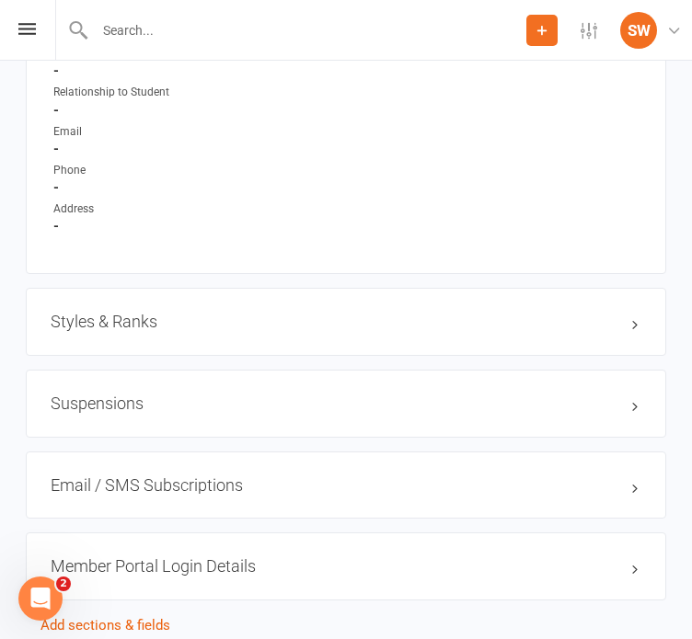
click at [149, 339] on div "Styles & Ranks" at bounding box center [346, 322] width 640 height 68
click at [130, 316] on h3 "Styles & Ranks" at bounding box center [346, 322] width 590 height 18
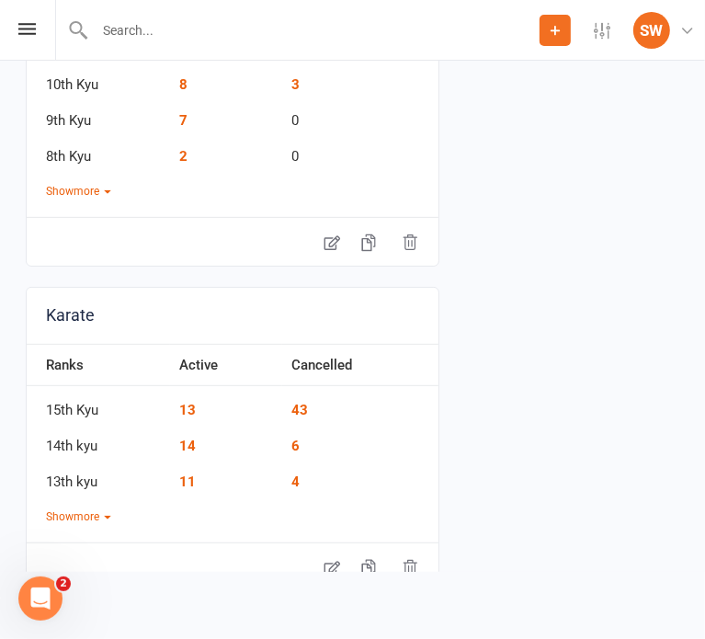
scroll to position [330, 0]
click at [99, 520] on button "Show more" at bounding box center [78, 517] width 65 height 17
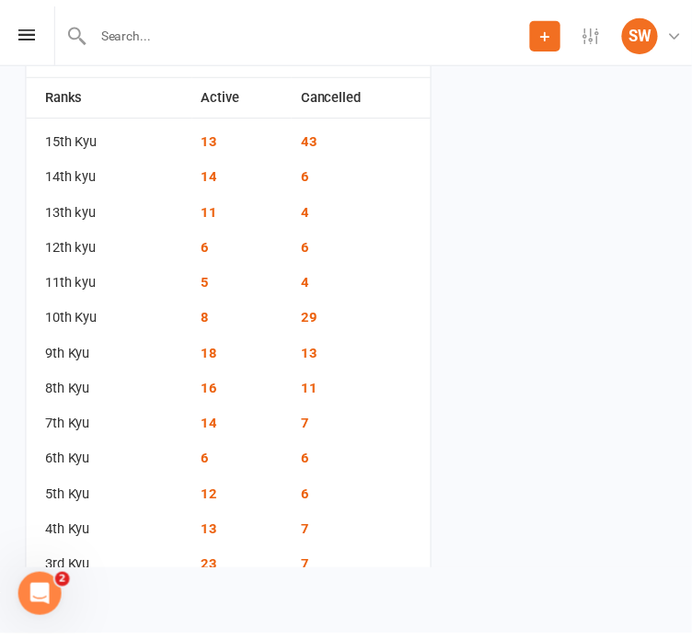
scroll to position [602, 0]
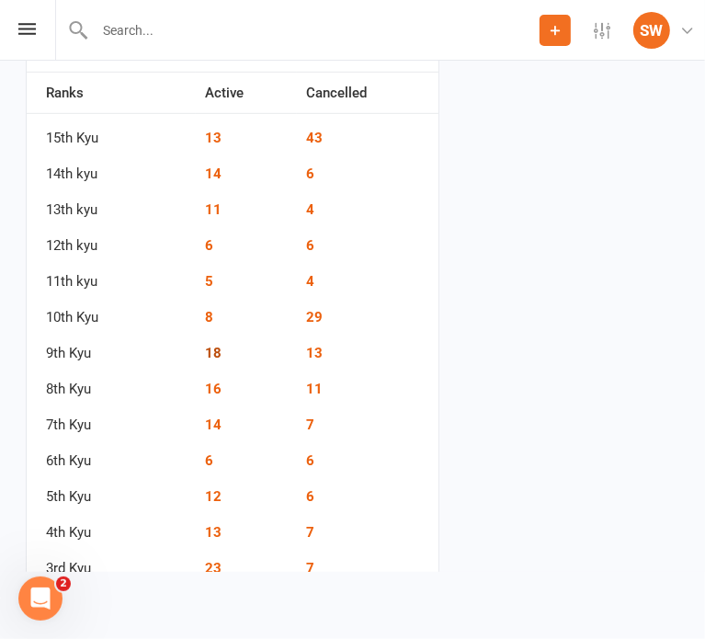
click at [212, 346] on link "18" at bounding box center [213, 353] width 17 height 17
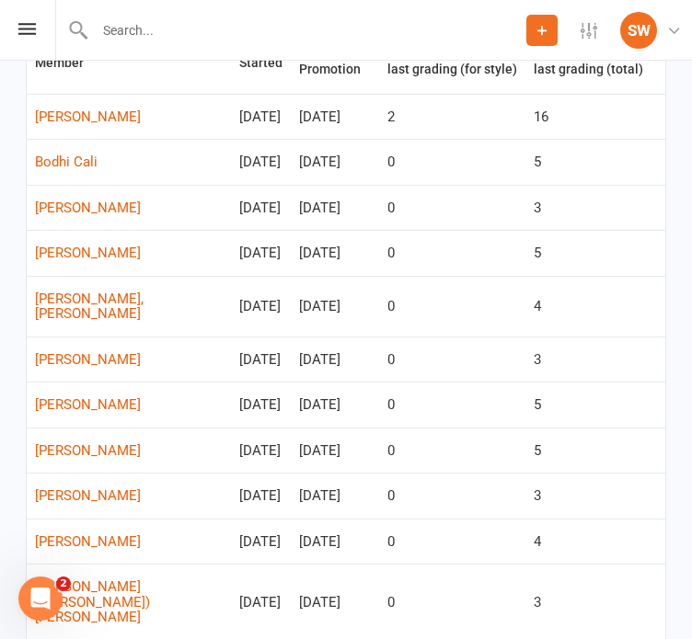
scroll to position [94, 0]
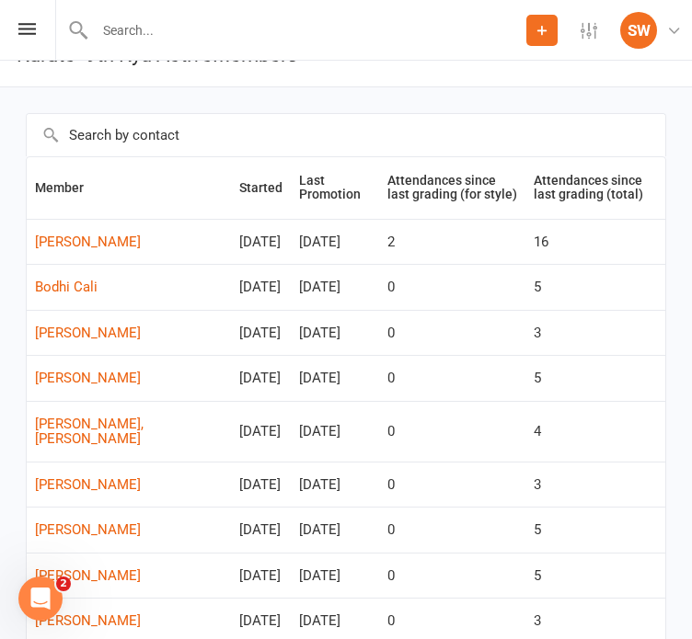
click at [291, 183] on th "Last Promotion" at bounding box center [334, 188] width 87 height 62
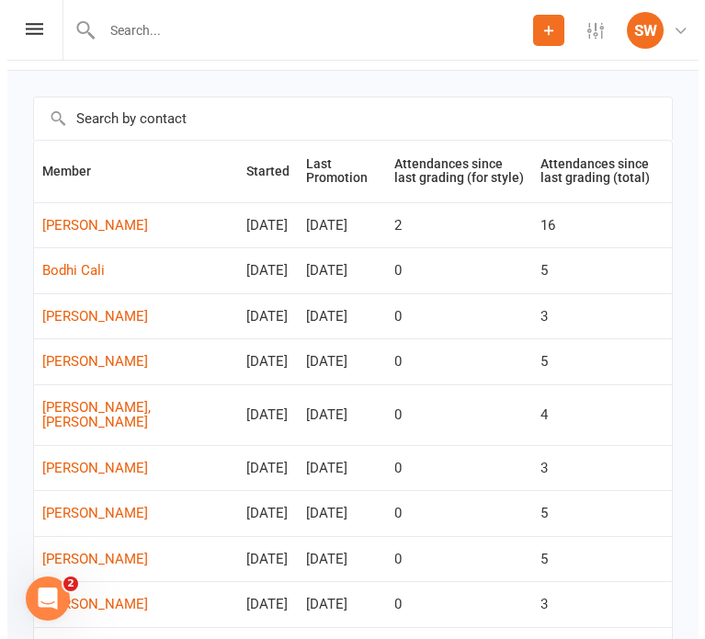
scroll to position [0, 0]
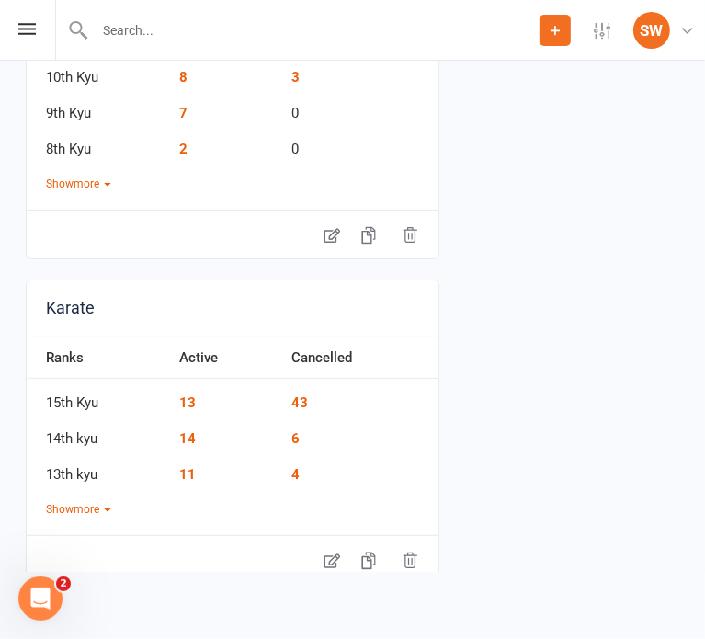
scroll to position [356, 0]
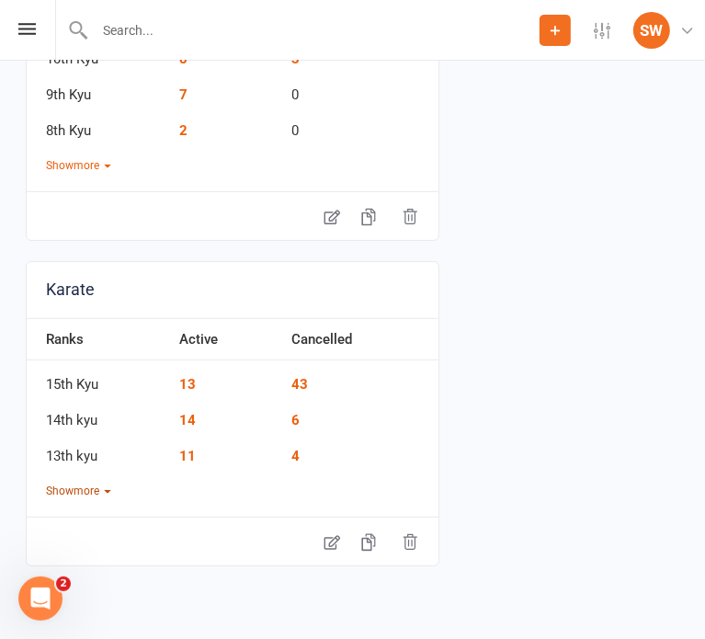
click at [63, 496] on button "Show more" at bounding box center [78, 491] width 65 height 17
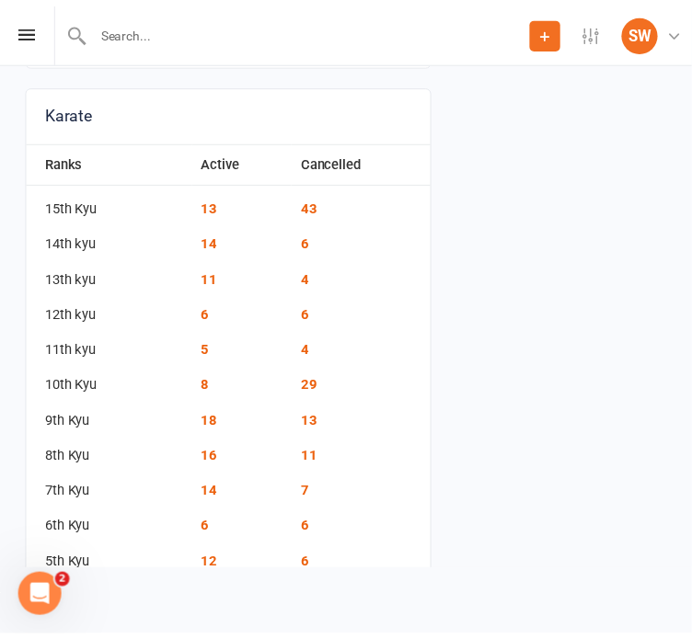
scroll to position [533, 0]
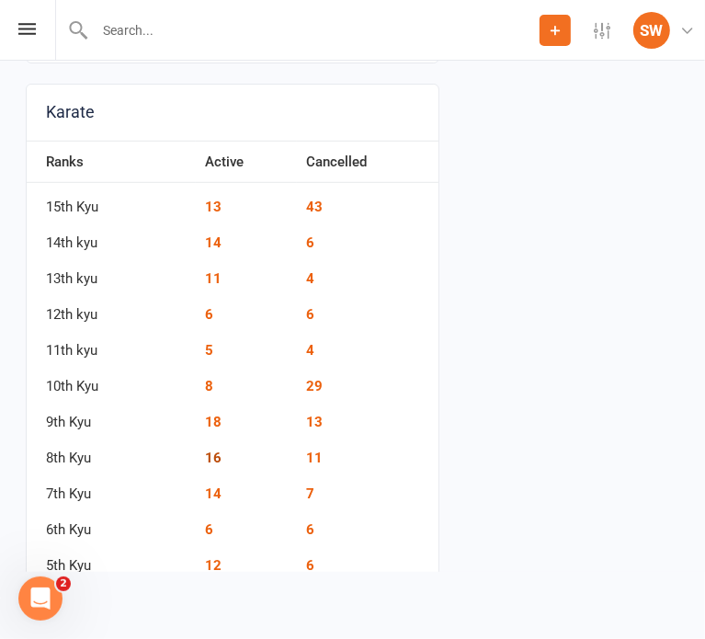
click at [219, 455] on link "16" at bounding box center [213, 458] width 17 height 17
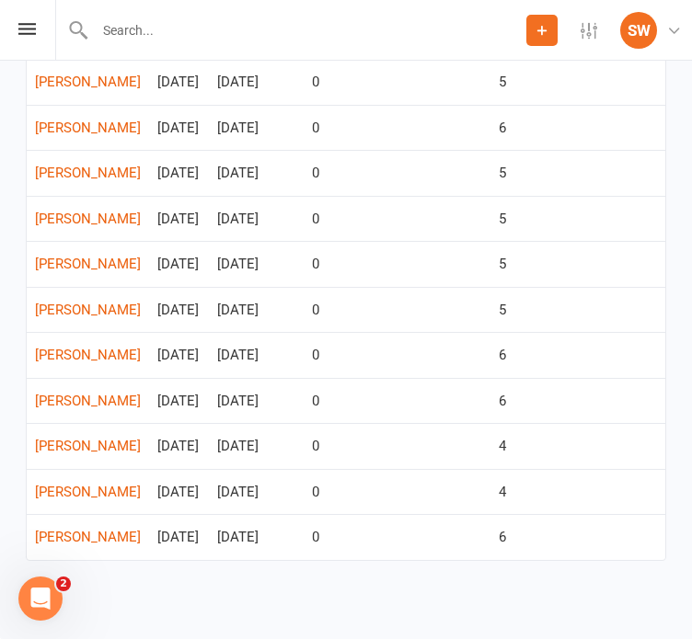
scroll to position [719, 0]
click at [260, 423] on td "[DATE]" at bounding box center [256, 446] width 95 height 46
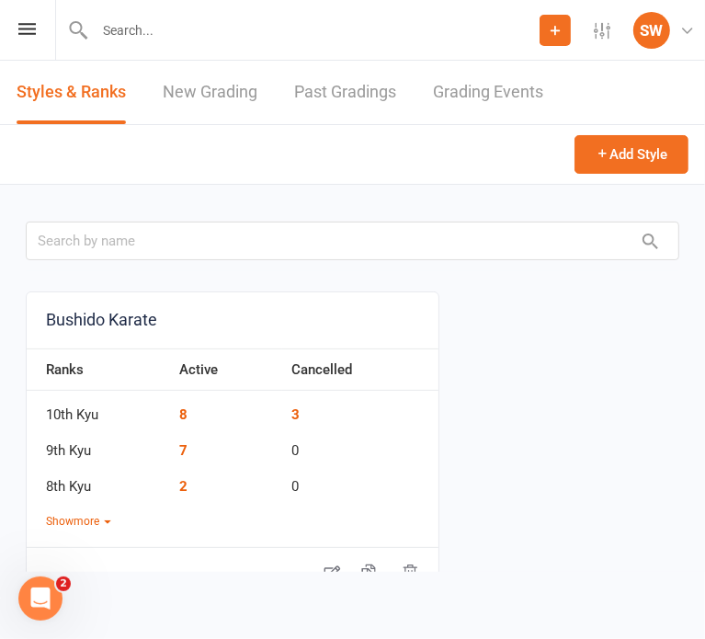
scroll to position [362, 0]
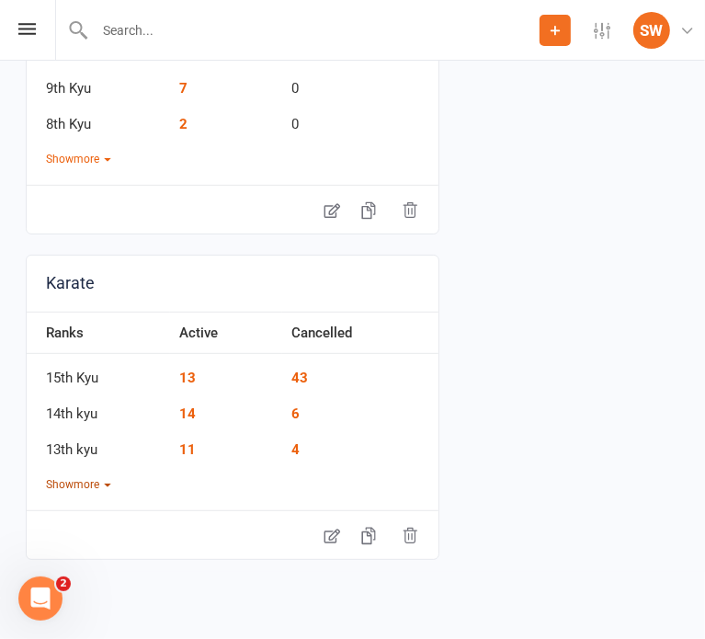
click at [87, 481] on button "Show more" at bounding box center [78, 484] width 65 height 17
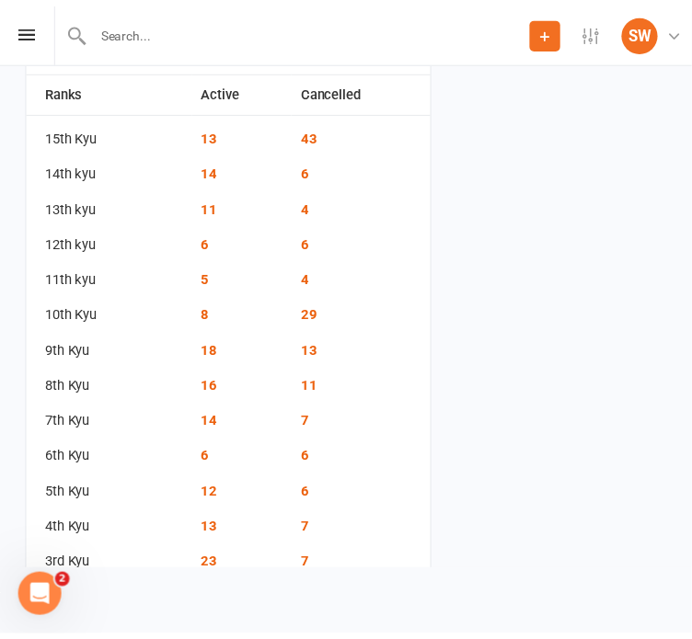
scroll to position [664, 0]
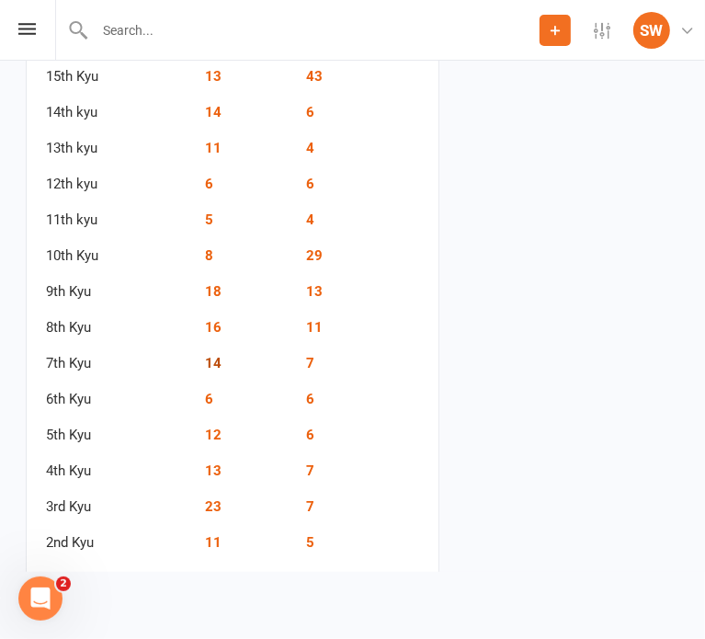
click at [217, 363] on link "14" at bounding box center [213, 363] width 17 height 17
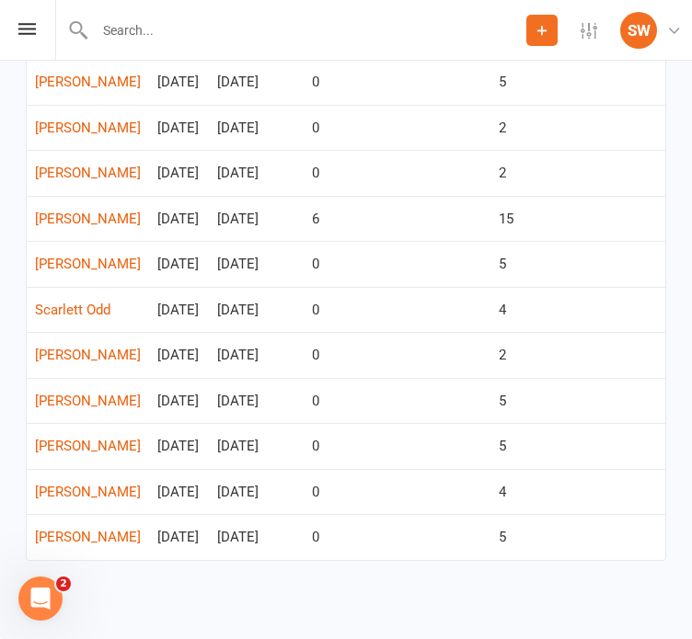
scroll to position [599, 0]
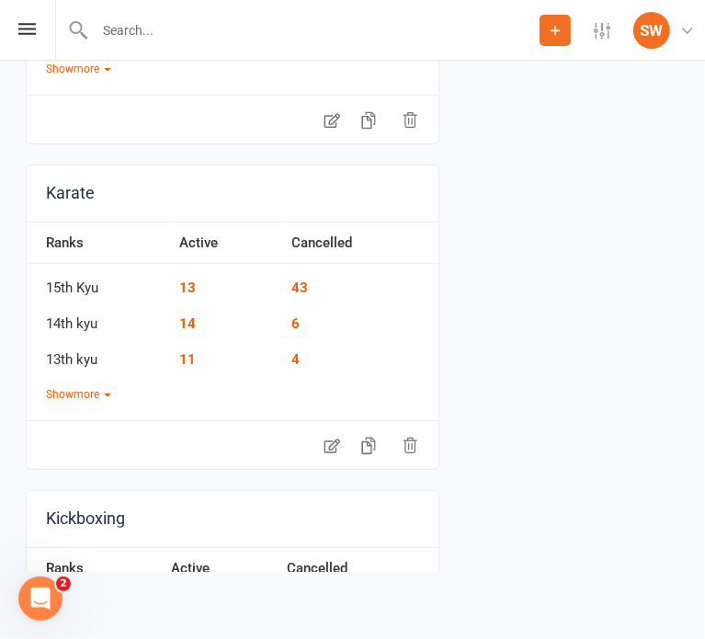
scroll to position [452, 0]
click at [88, 401] on div "Karate Ranks Active Cancelled 15th Kyu 13 43 14th kyu 14 6 13th kyu 11 4 Show m…" at bounding box center [233, 317] width 414 height 305
click at [86, 386] on button "Show more" at bounding box center [78, 394] width 65 height 17
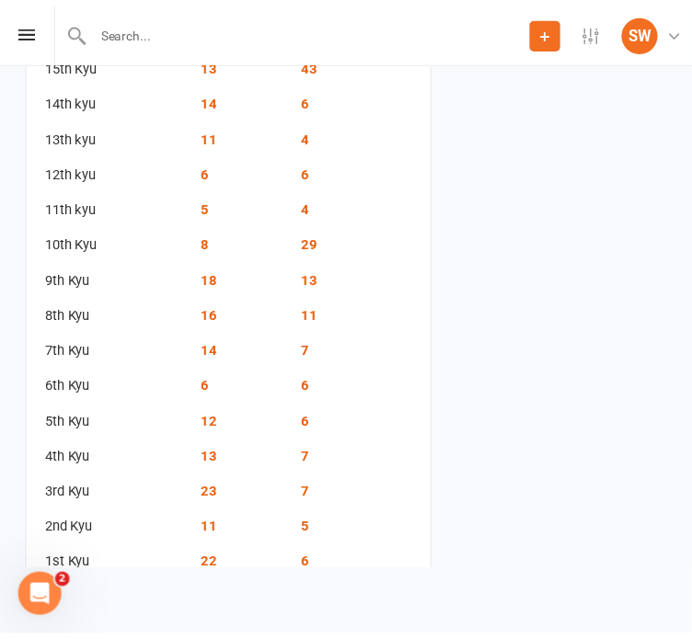
scroll to position [679, 0]
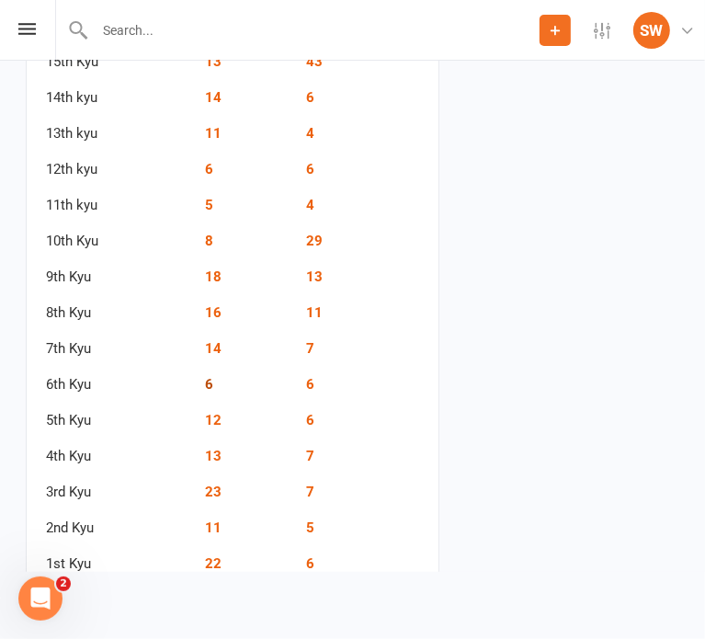
drag, startPoint x: 213, startPoint y: 371, endPoint x: 210, endPoint y: 381, distance: 10.8
click at [210, 381] on td "6" at bounding box center [247, 379] width 102 height 36
click at [210, 381] on link "6" at bounding box center [209, 384] width 8 height 17
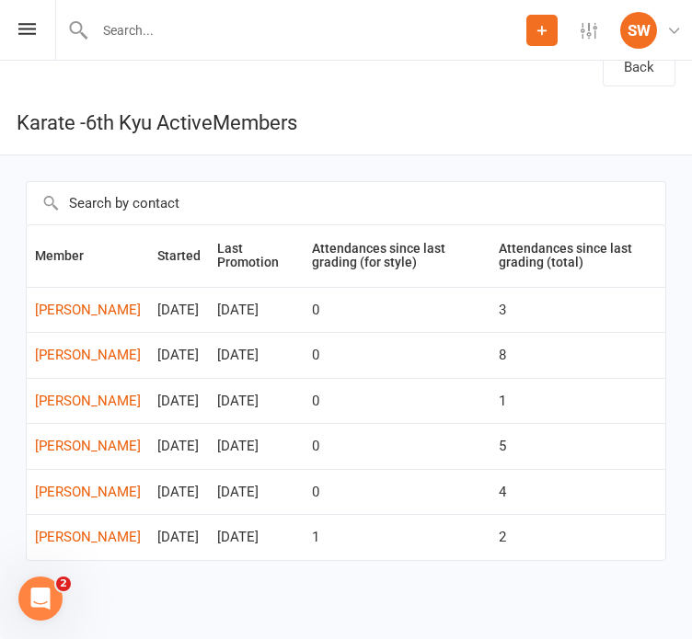
scroll to position [114, 0]
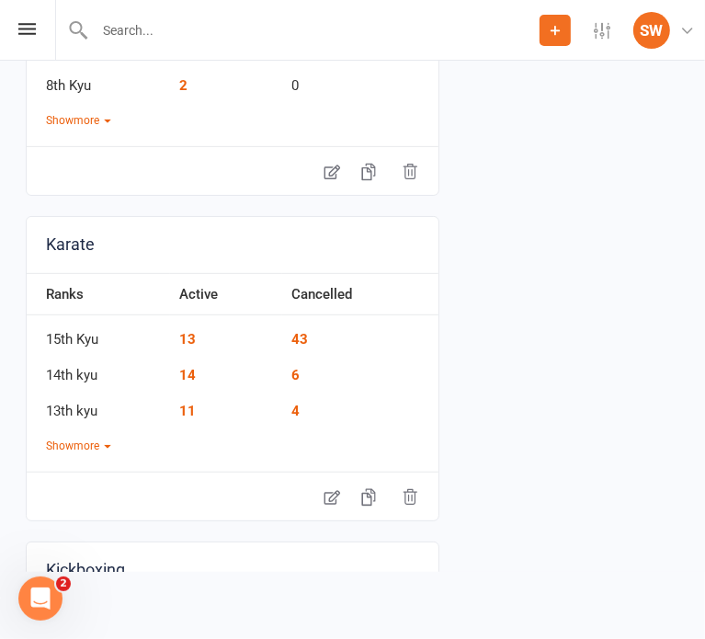
scroll to position [438, 0]
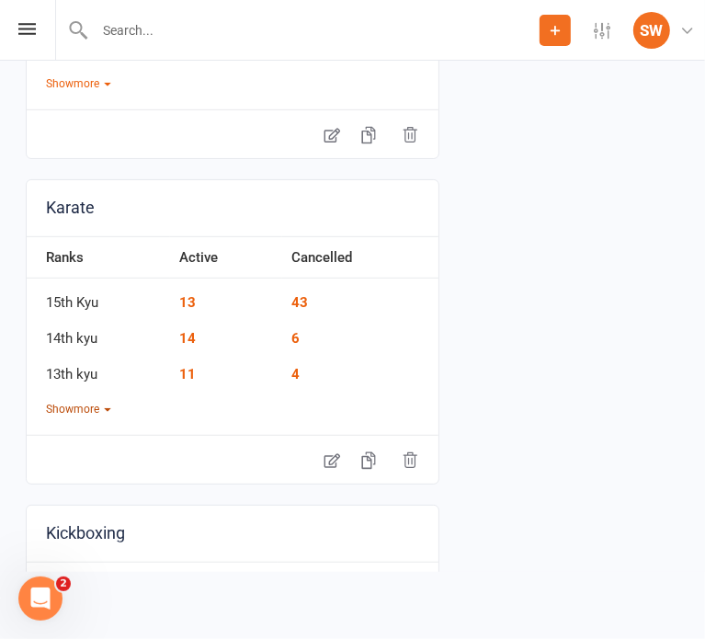
click at [81, 411] on button "Show more" at bounding box center [78, 409] width 65 height 17
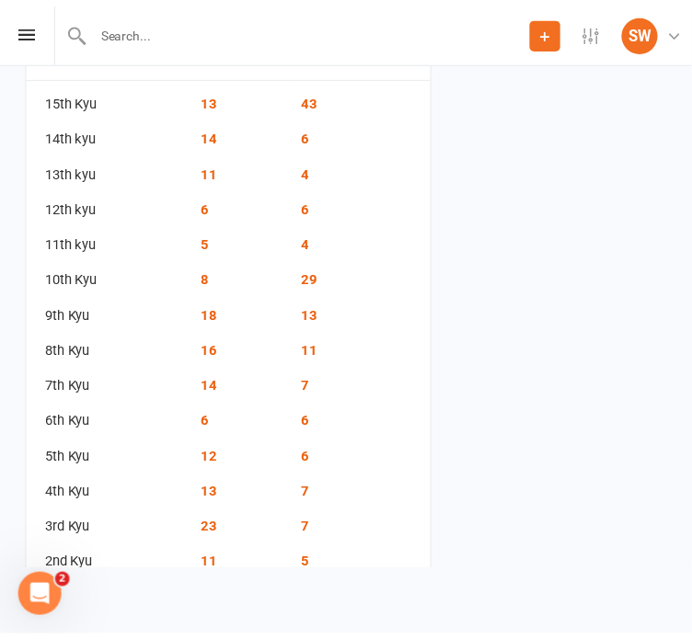
scroll to position [640, 0]
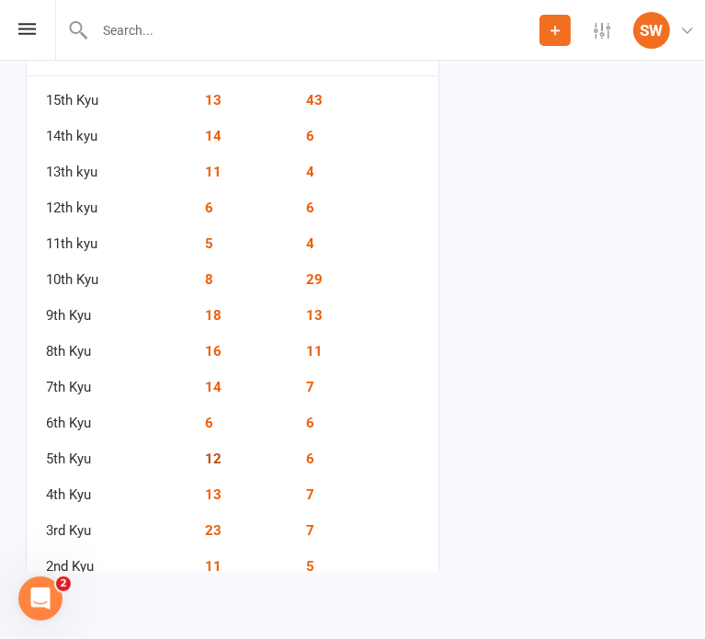
click at [219, 455] on link "12" at bounding box center [213, 459] width 17 height 17
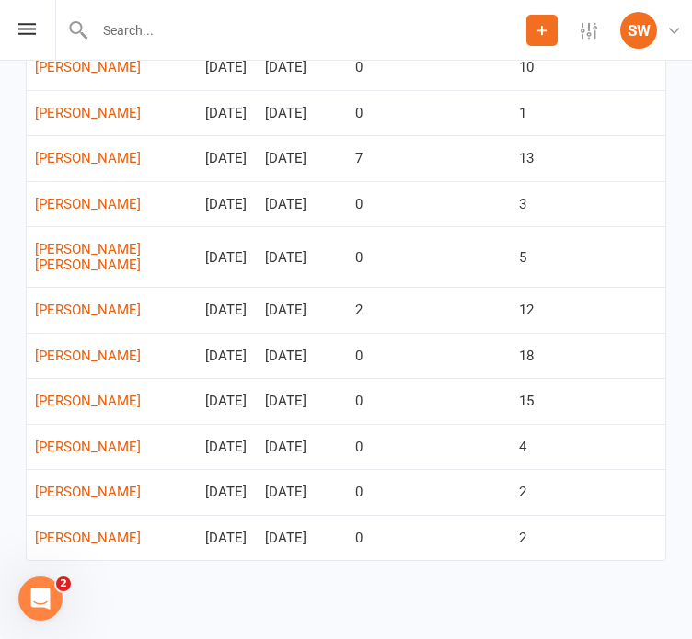
scroll to position [477, 0]
click at [363, 333] on td "0" at bounding box center [429, 356] width 164 height 46
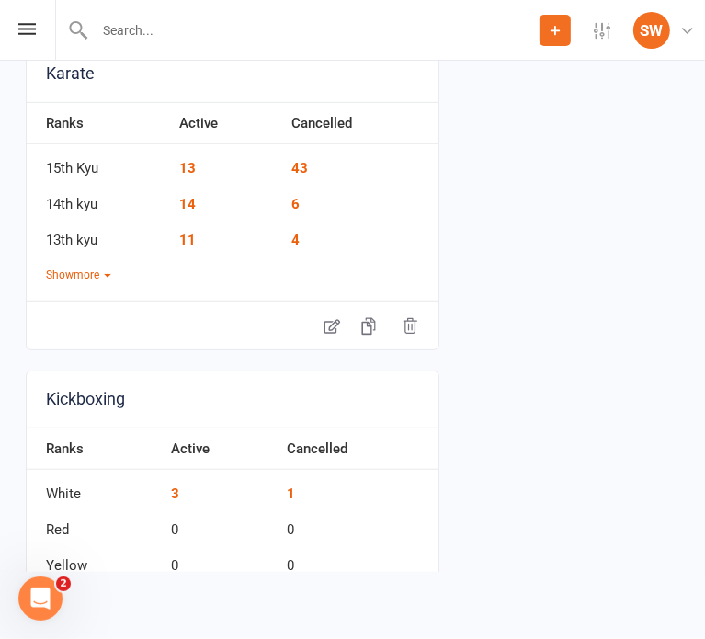
scroll to position [547, 0]
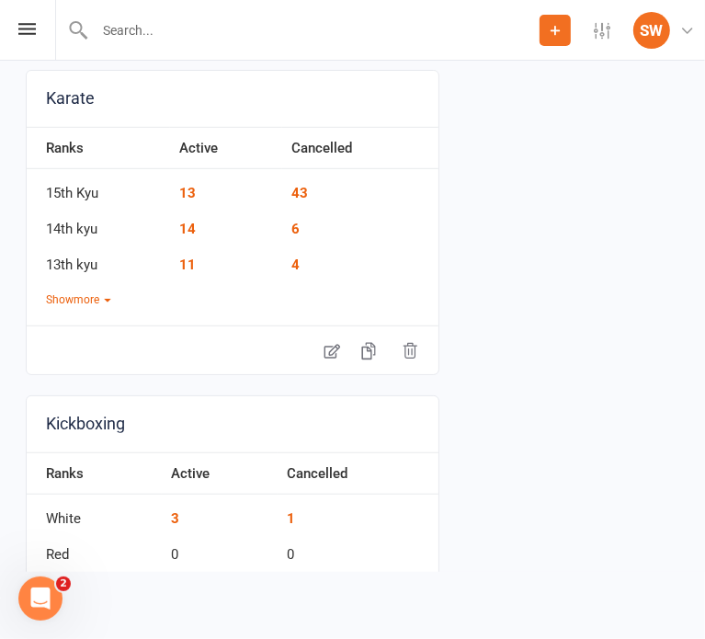
click at [59, 306] on div "Karate Ranks Active Cancelled 15th Kyu 13 43 14th kyu 14 6 13th kyu 11 4 Show m…" at bounding box center [233, 222] width 414 height 305
click at [62, 300] on button "Show more" at bounding box center [78, 300] width 65 height 17
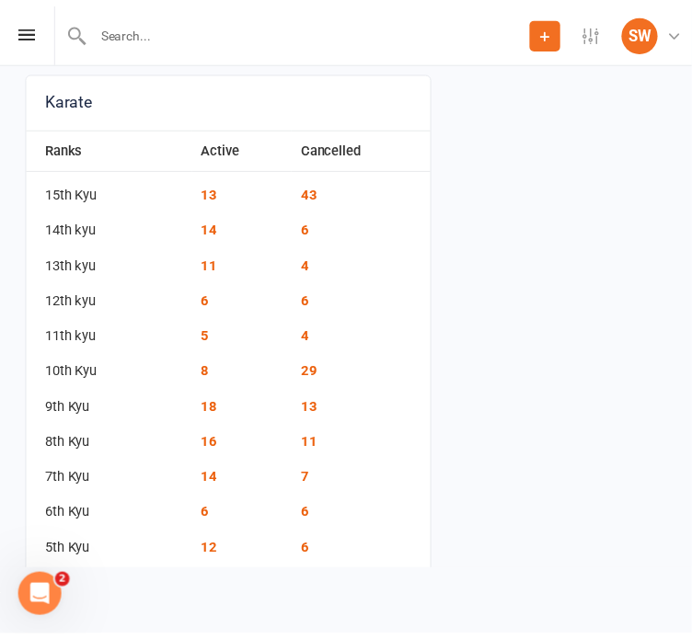
scroll to position [629, 0]
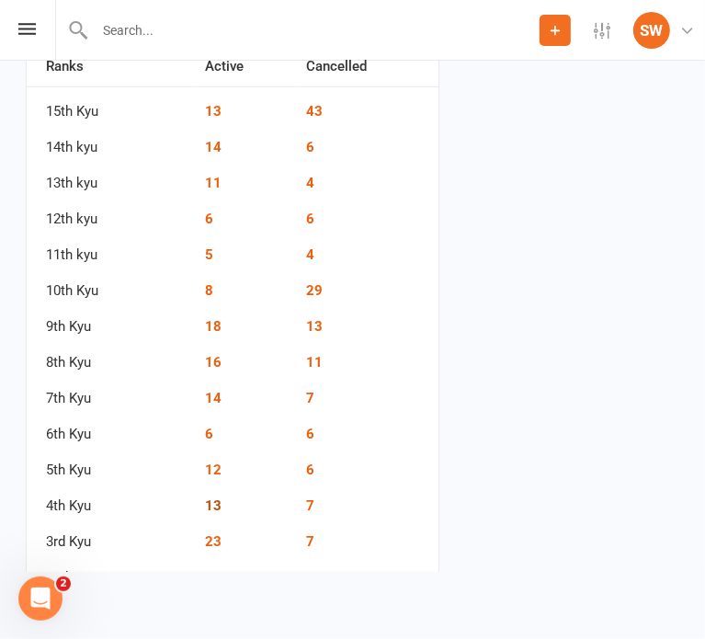
click at [220, 503] on link "13" at bounding box center [213, 506] width 17 height 17
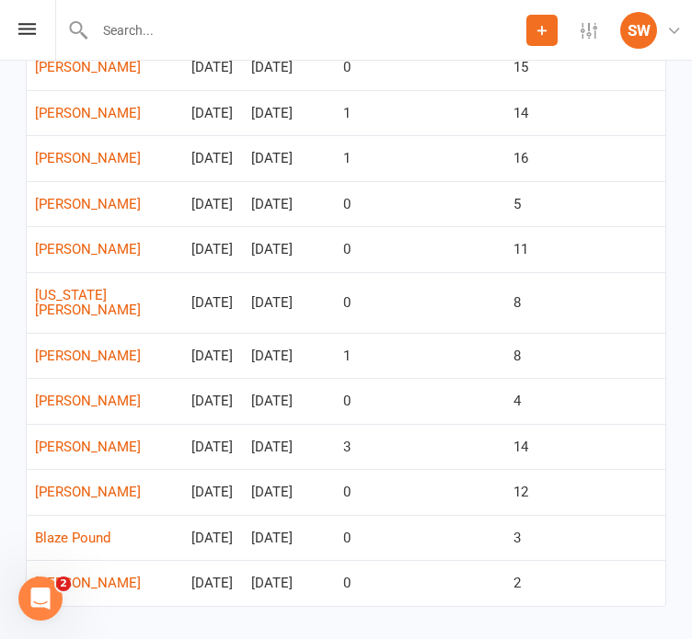
scroll to position [313, 0]
click at [335, 273] on td "0" at bounding box center [420, 250] width 170 height 46
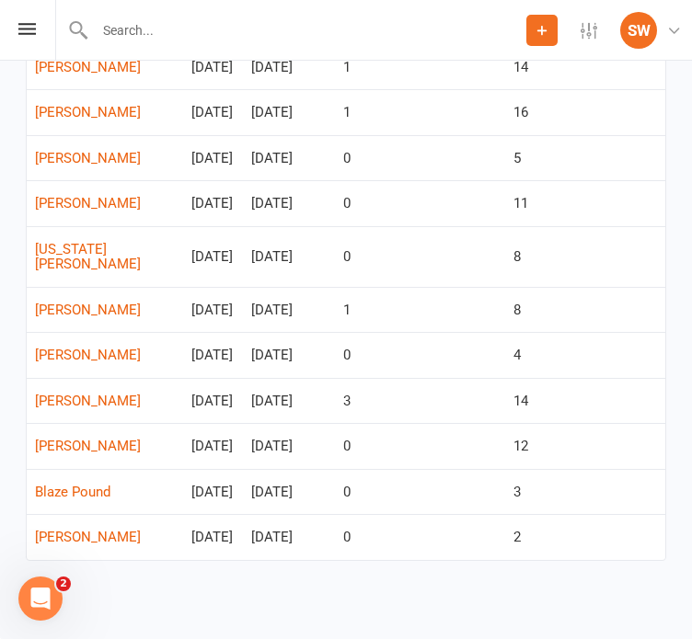
scroll to position [467, 0]
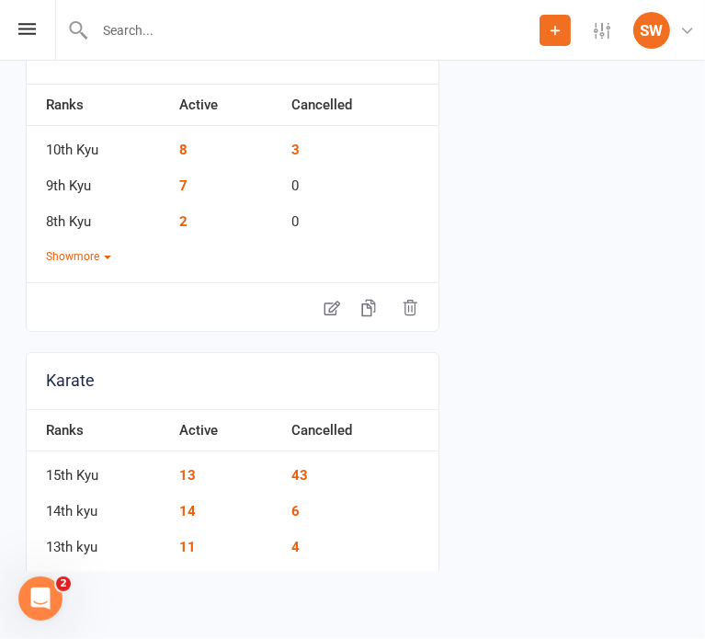
scroll to position [375, 0]
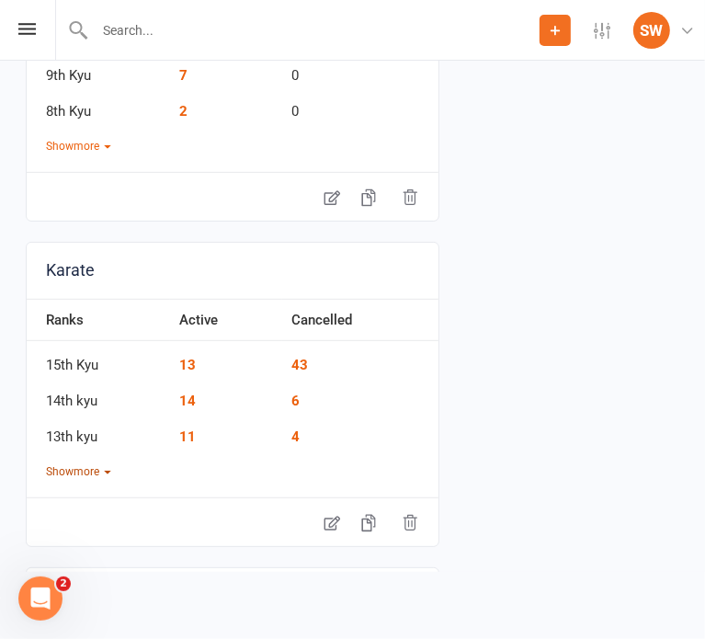
click at [63, 469] on button "Show more" at bounding box center [78, 472] width 65 height 17
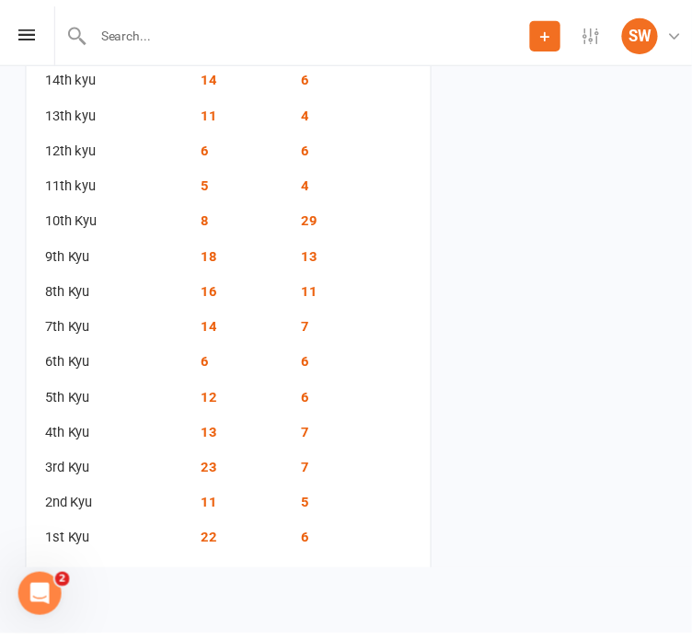
scroll to position [746, 0]
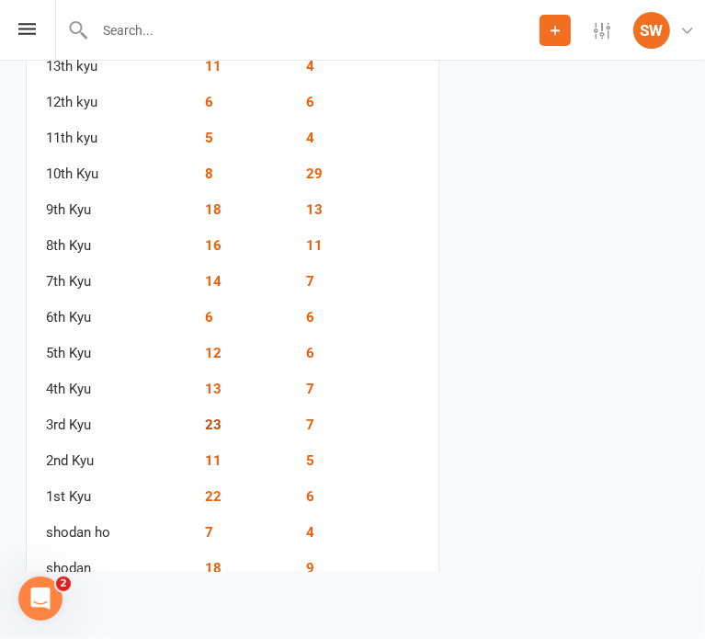
click at [207, 423] on link "23" at bounding box center [213, 425] width 17 height 17
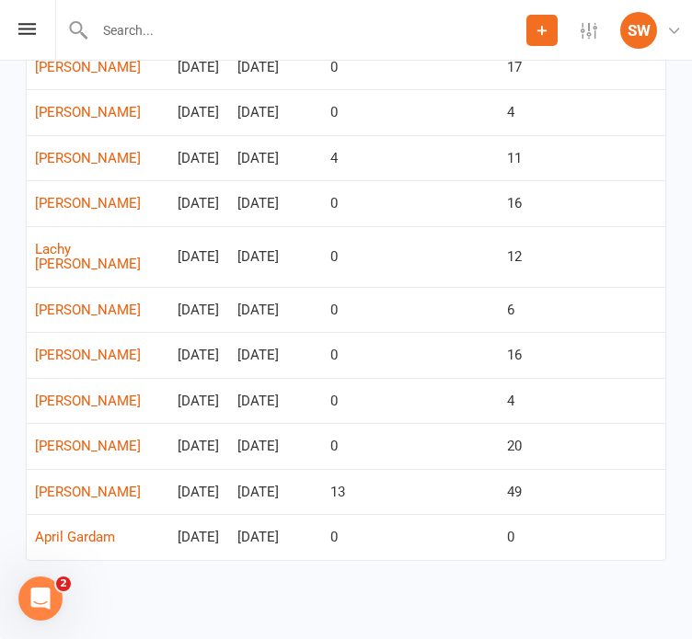
scroll to position [1143, 0]
click at [467, 423] on td "0" at bounding box center [410, 446] width 177 height 46
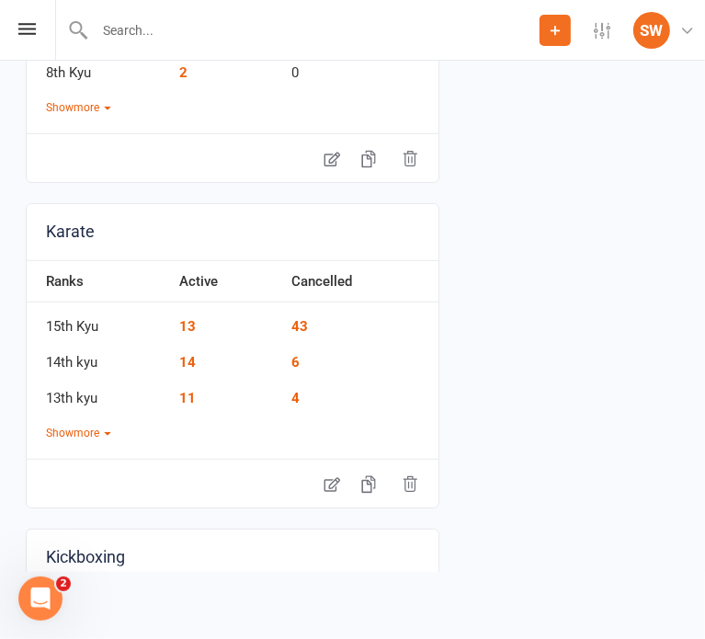
scroll to position [438, 0]
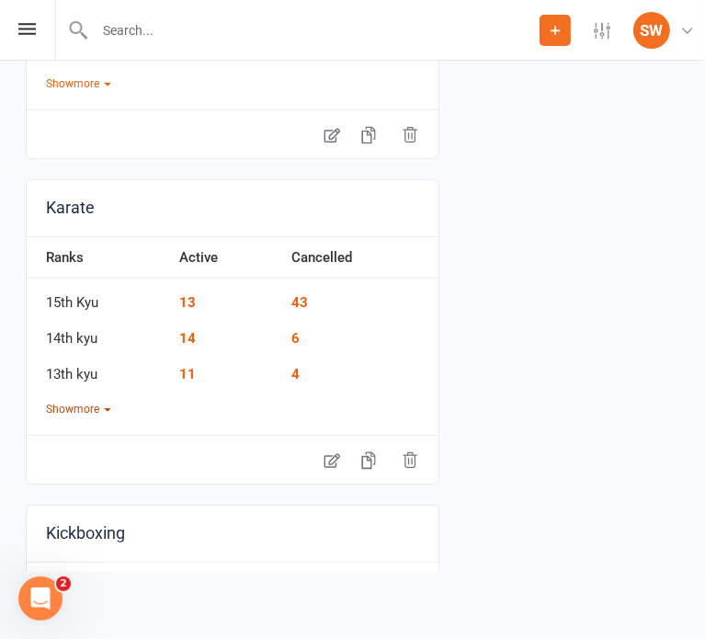
click at [101, 401] on button "Show more" at bounding box center [78, 409] width 65 height 17
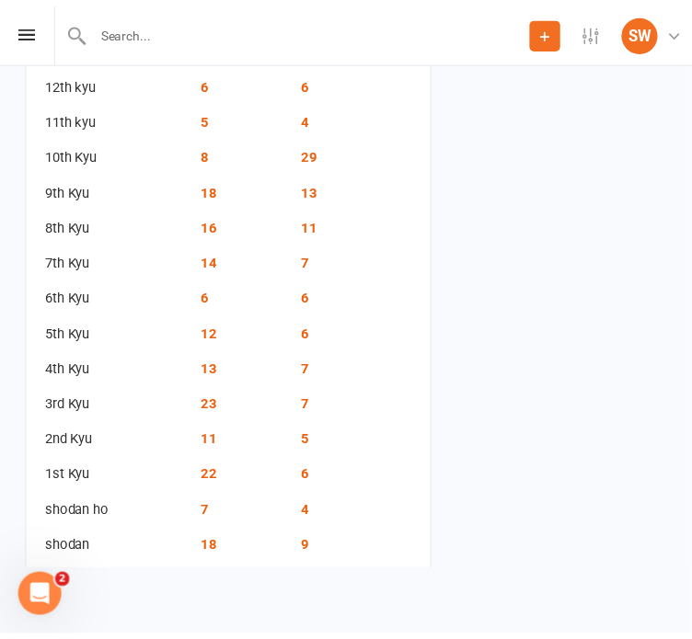
scroll to position [765, 0]
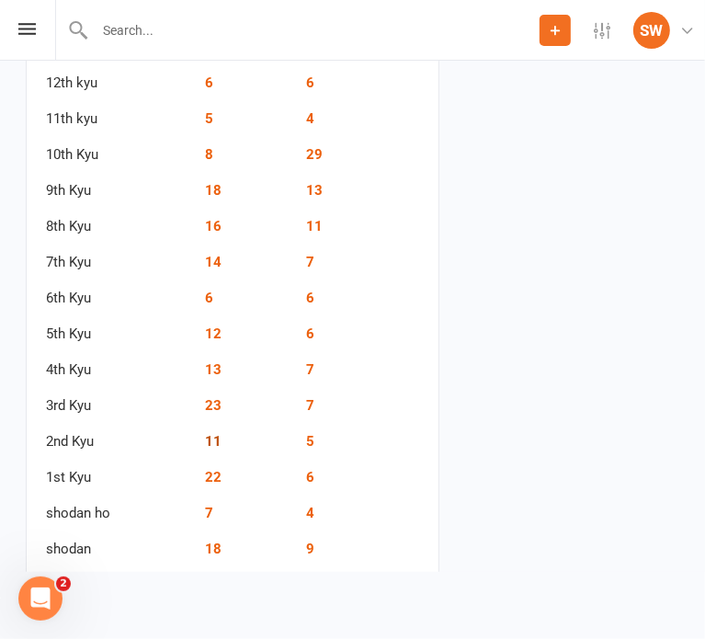
click at [209, 433] on link "11" at bounding box center [213, 441] width 17 height 17
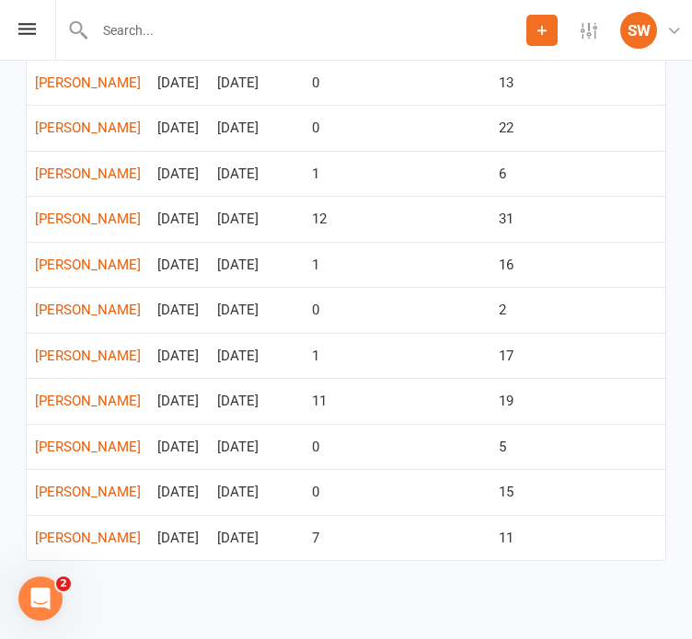
scroll to position [417, 0]
click at [412, 287] on td "0" at bounding box center [397, 310] width 187 height 46
click at [441, 333] on td "1" at bounding box center [397, 356] width 187 height 46
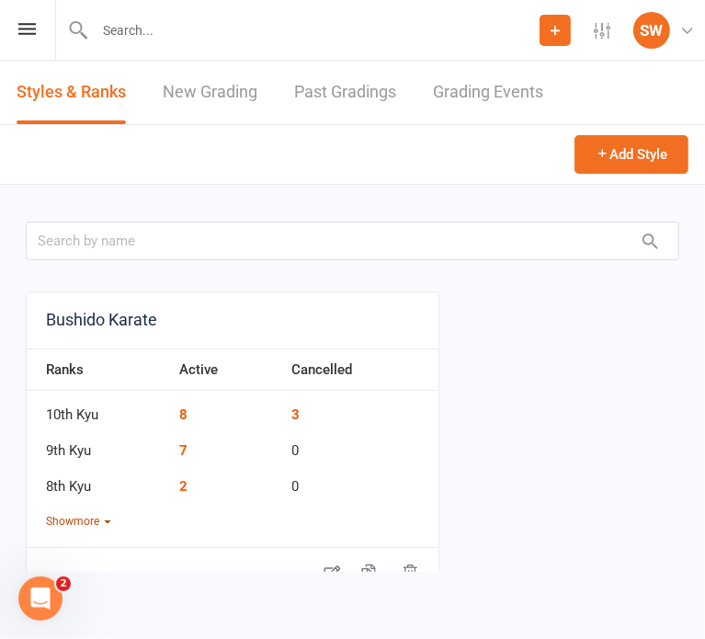
click at [74, 525] on button "Show more" at bounding box center [78, 521] width 65 height 17
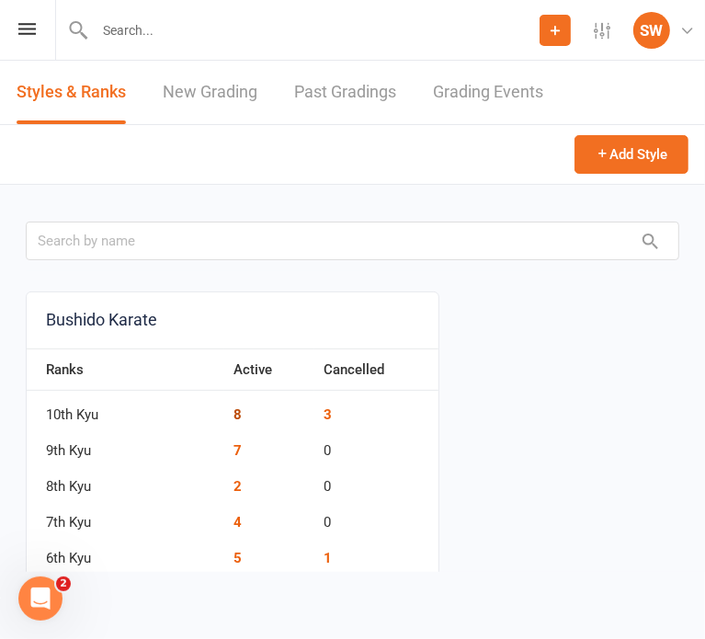
click at [234, 408] on link "8" at bounding box center [238, 415] width 8 height 17
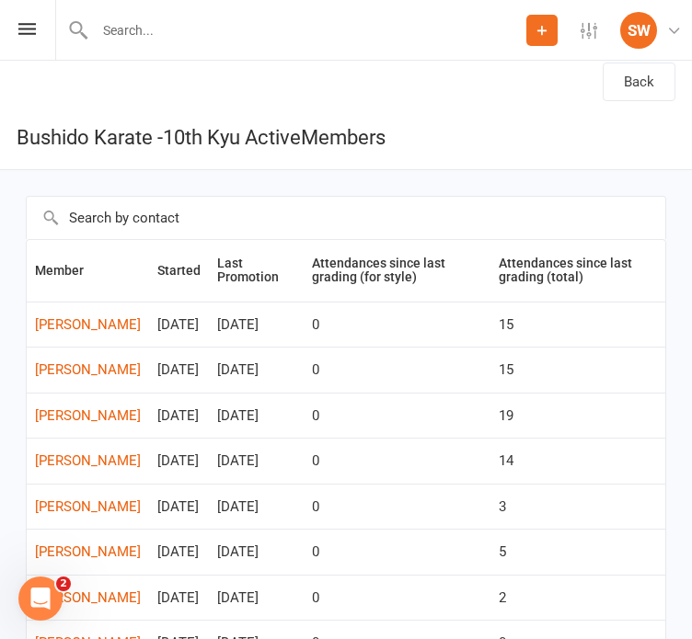
scroll to position [10, 0]
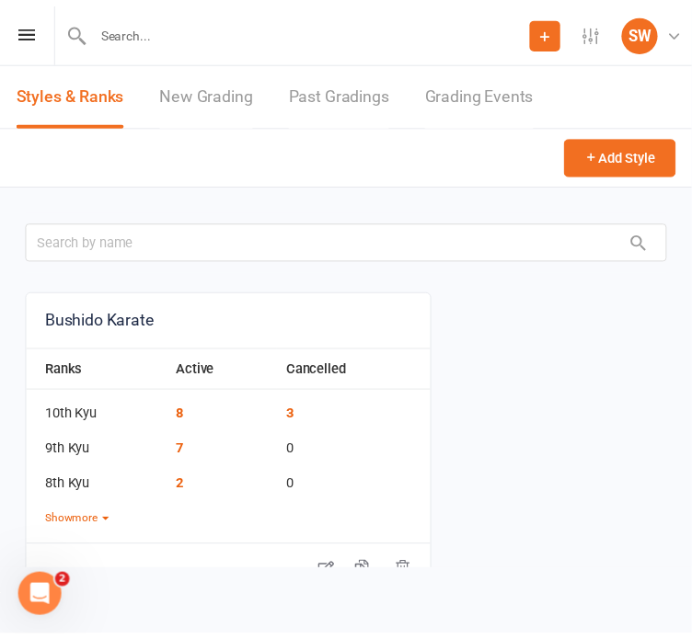
scroll to position [291, 0]
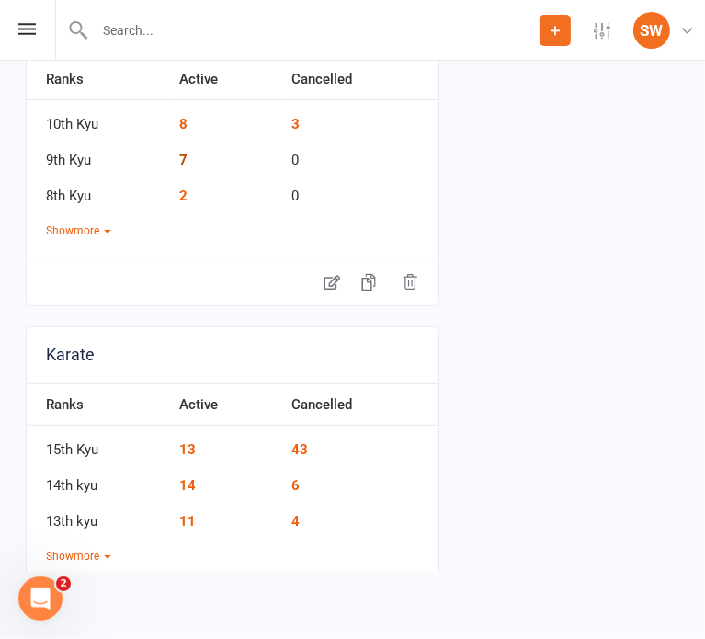
click at [180, 154] on link "7" at bounding box center [183, 160] width 8 height 17
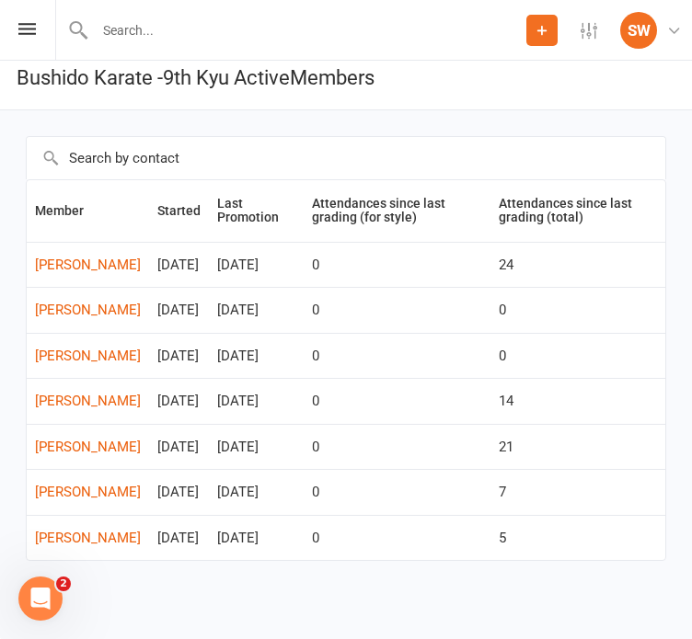
scroll to position [158, 0]
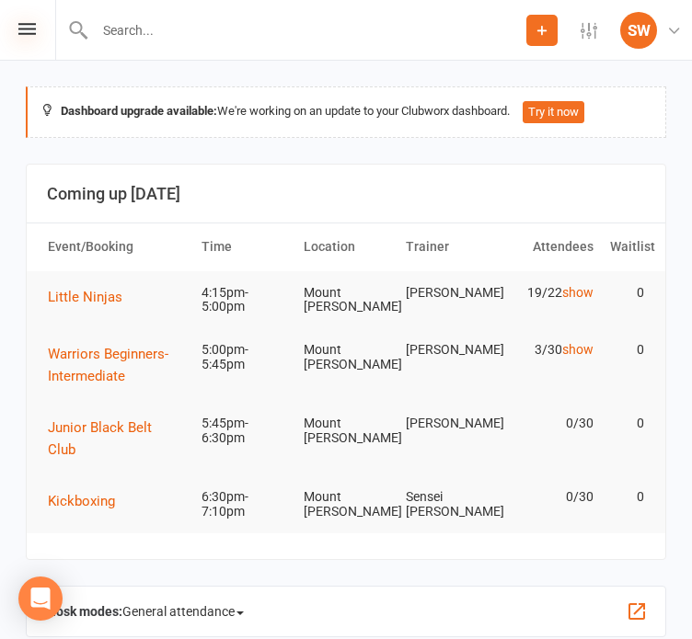
click at [31, 24] on icon at bounding box center [26, 29] width 17 height 12
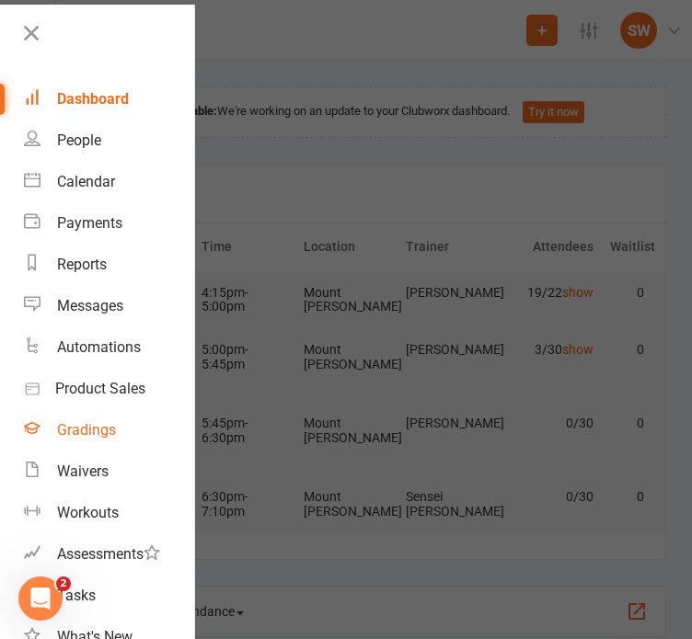
click at [88, 413] on link "Gradings" at bounding box center [109, 429] width 170 height 41
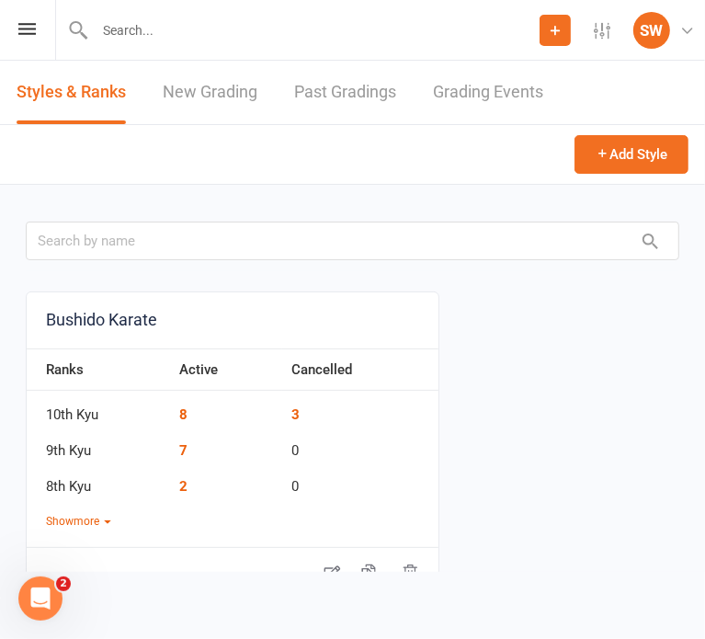
click at [358, 102] on link "Past Gradings" at bounding box center [345, 92] width 102 height 63
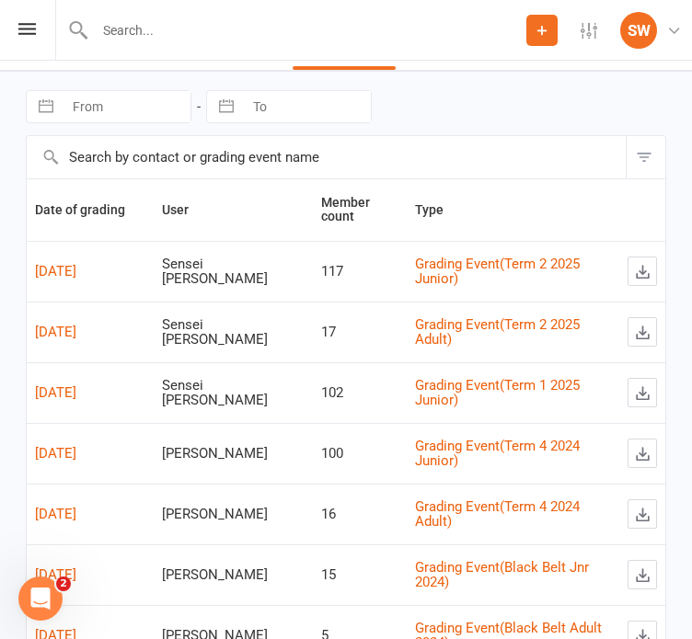
scroll to position [55, 0]
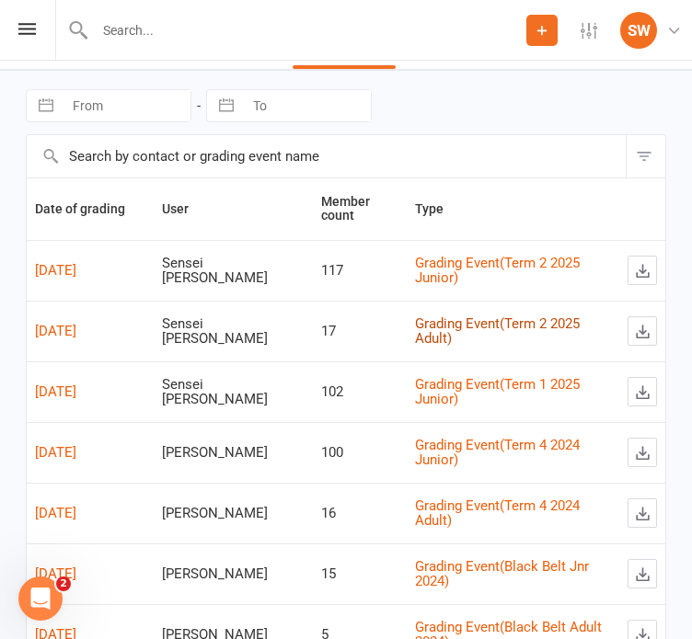
click at [484, 320] on link "Grading Event ( Term 2 2025 Adult )" at bounding box center [497, 331] width 165 height 32
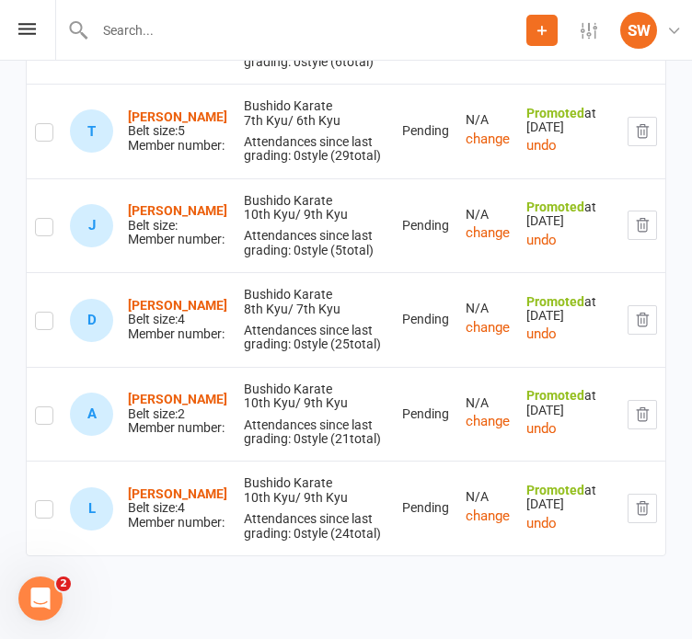
scroll to position [1805, 0]
